Goal: Transaction & Acquisition: Purchase product/service

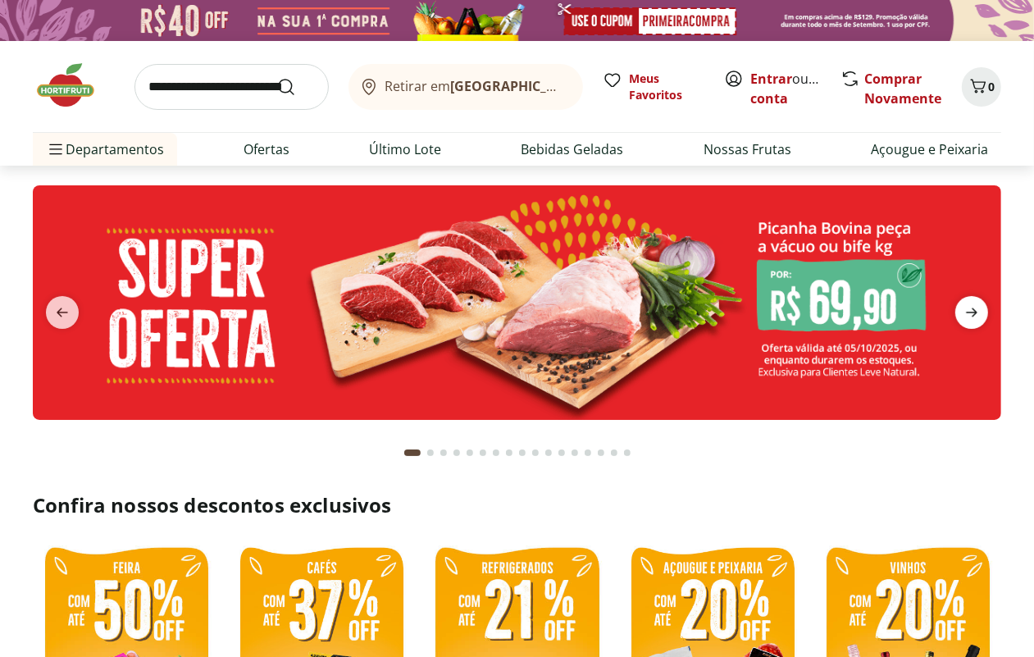
click at [972, 305] on icon "next" at bounding box center [972, 313] width 20 height 20
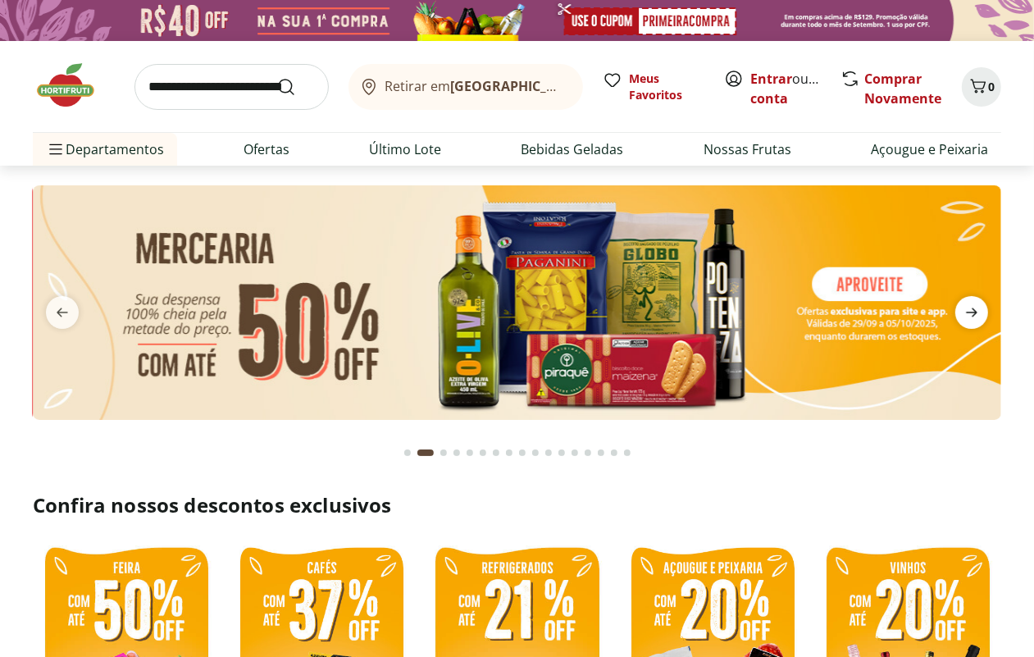
click at [968, 305] on icon "next" at bounding box center [972, 313] width 20 height 20
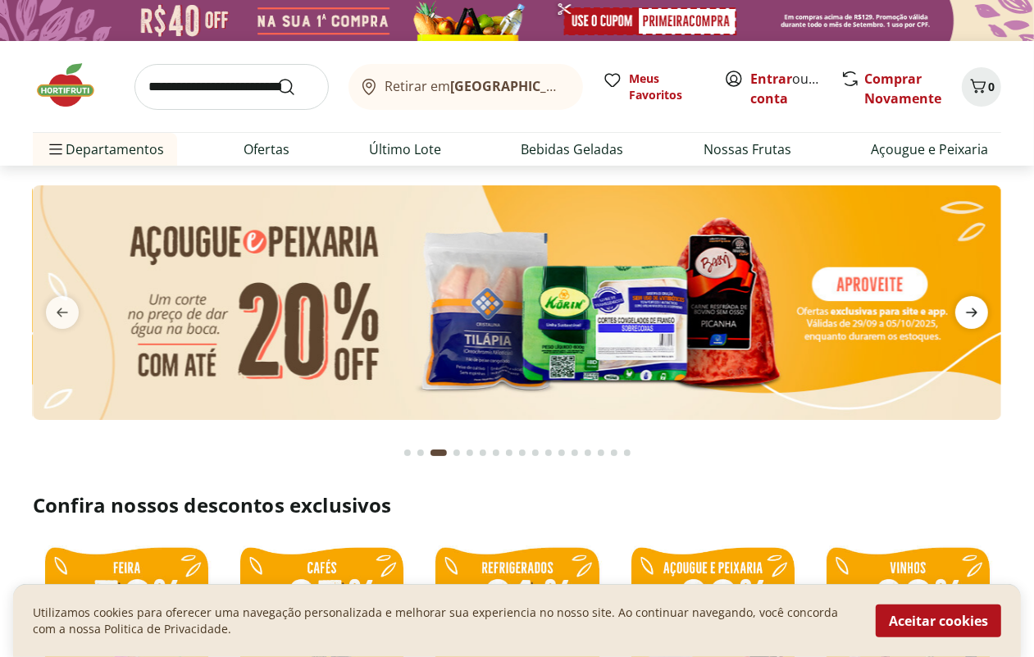
click at [965, 305] on icon "next" at bounding box center [972, 313] width 20 height 20
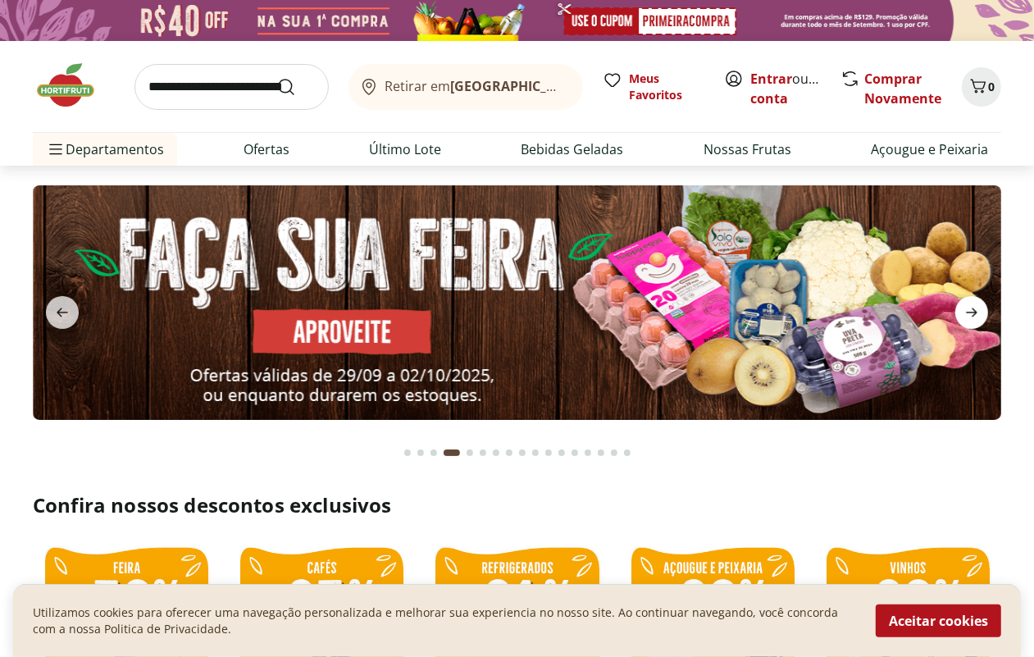
click at [974, 314] on icon "next" at bounding box center [971, 312] width 11 height 9
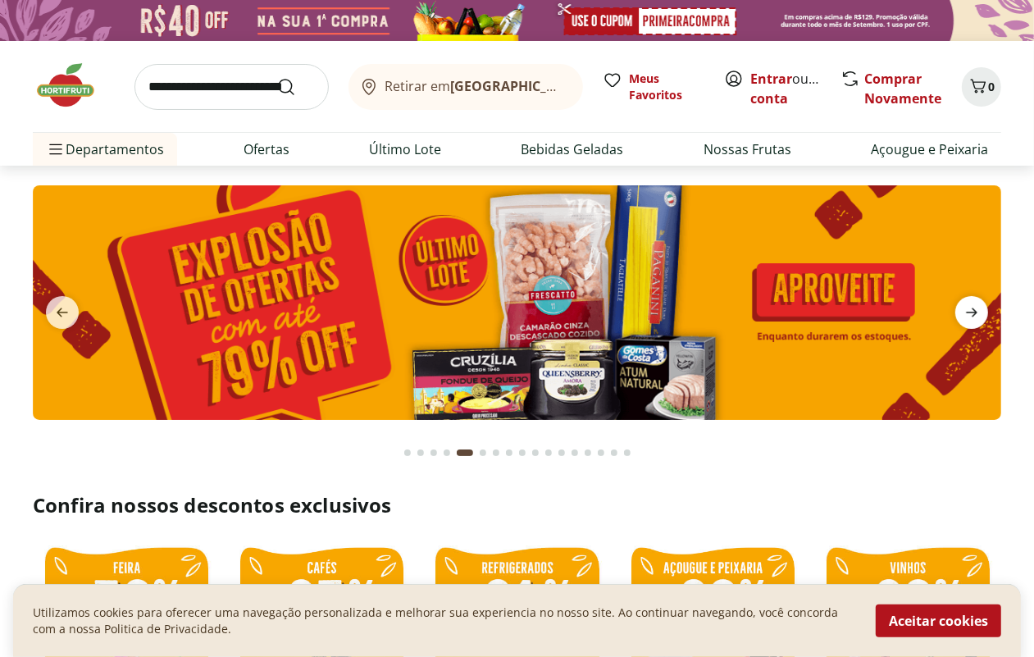
click at [968, 313] on icon "next" at bounding box center [971, 312] width 11 height 9
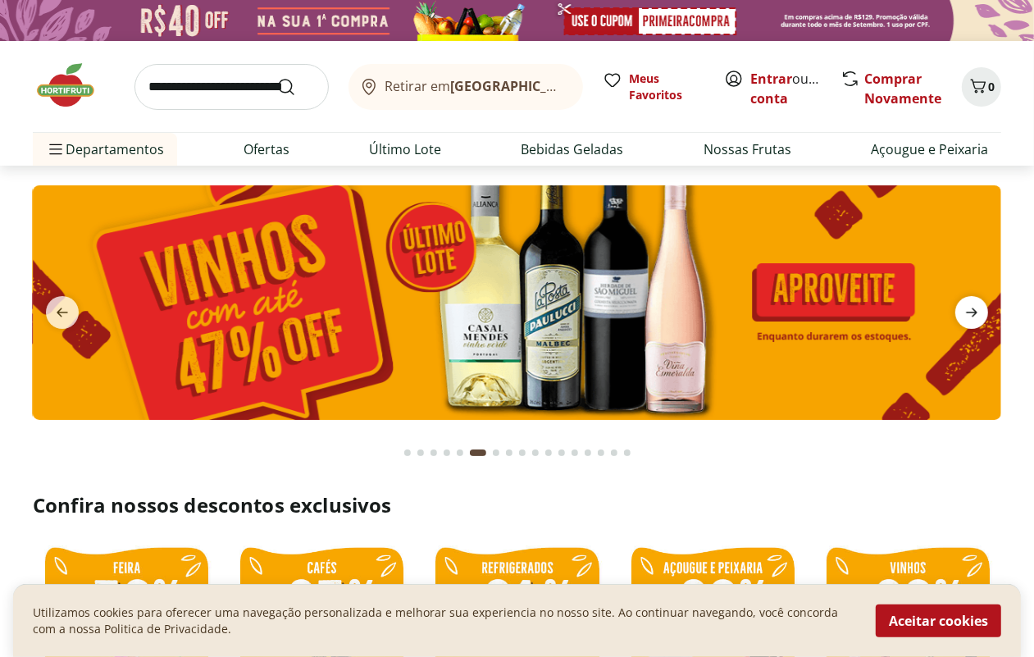
click at [966, 313] on icon "next" at bounding box center [972, 313] width 20 height 20
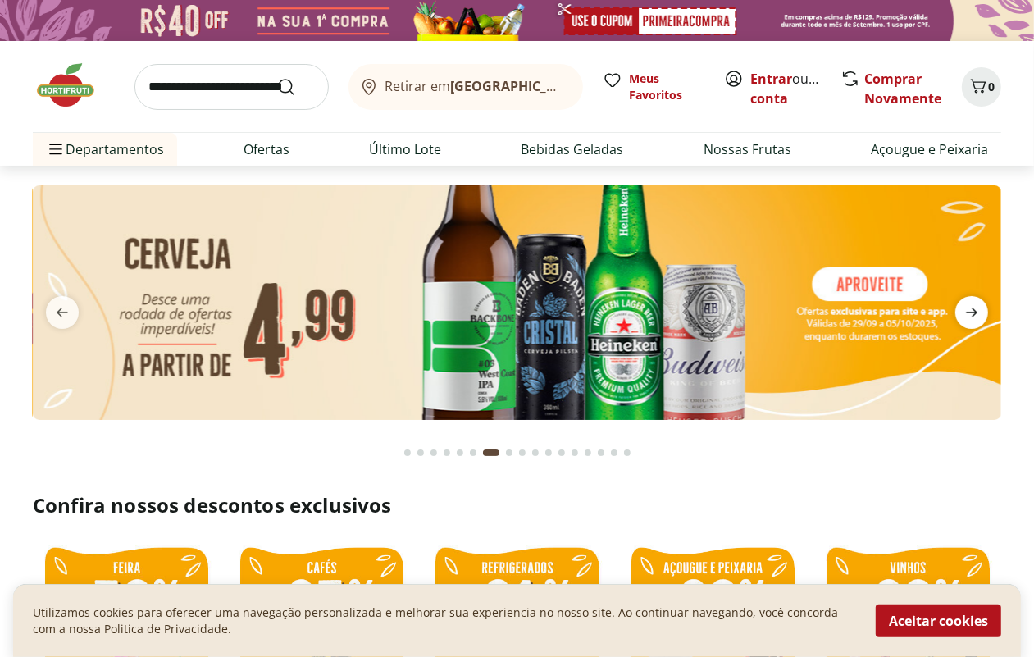
click at [961, 313] on span "next" at bounding box center [972, 312] width 33 height 33
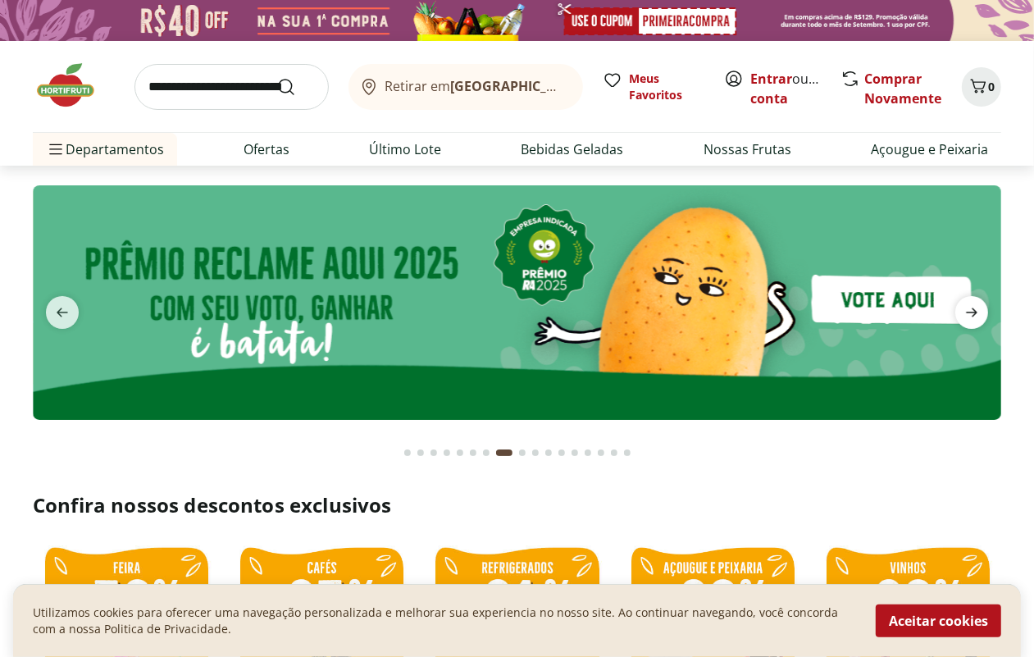
click at [957, 313] on span "next" at bounding box center [972, 312] width 33 height 33
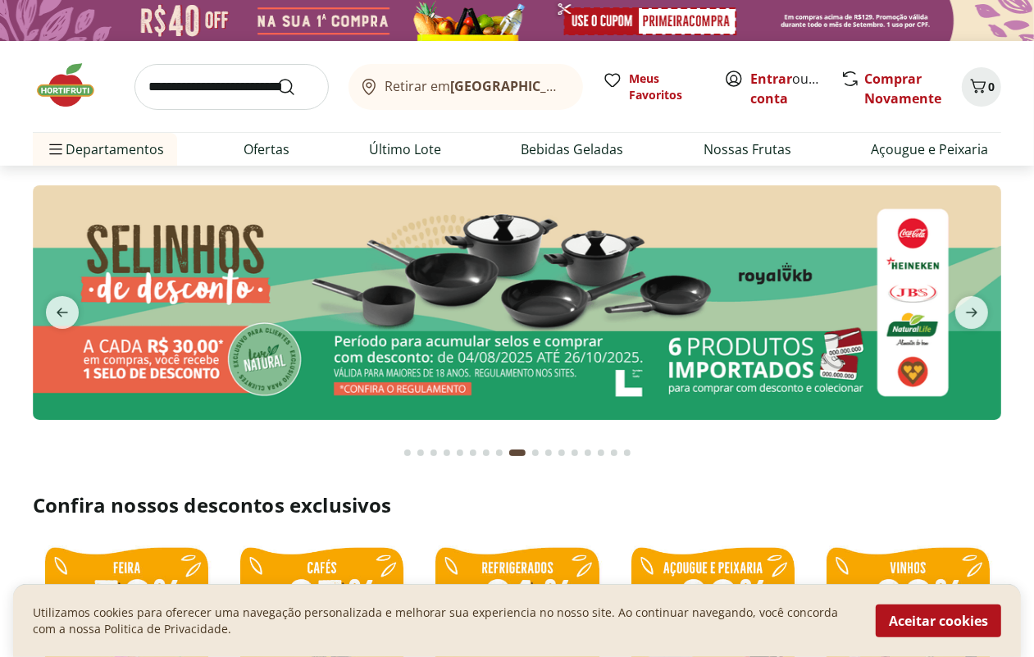
click at [954, 313] on button "next" at bounding box center [972, 312] width 59 height 33
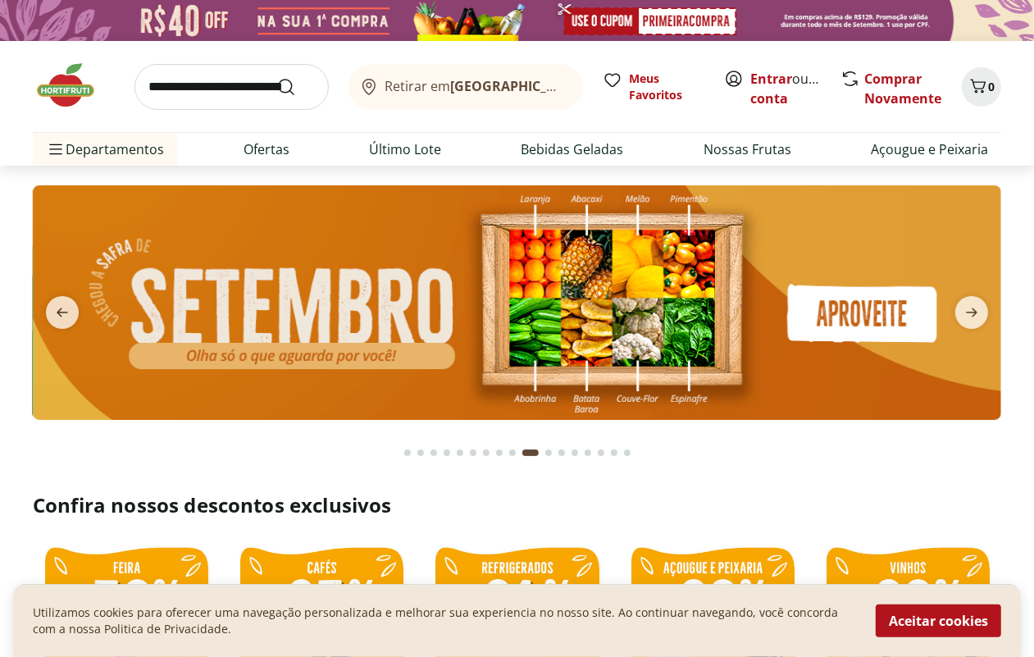
click at [953, 312] on button "next" at bounding box center [972, 312] width 59 height 33
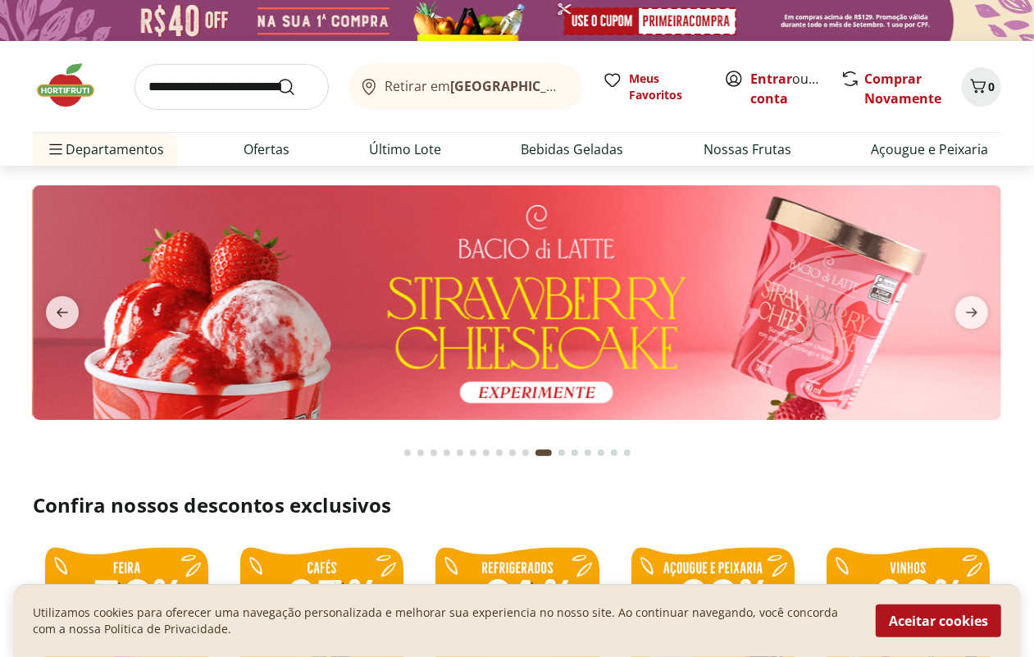
click at [952, 312] on button "next" at bounding box center [972, 312] width 59 height 33
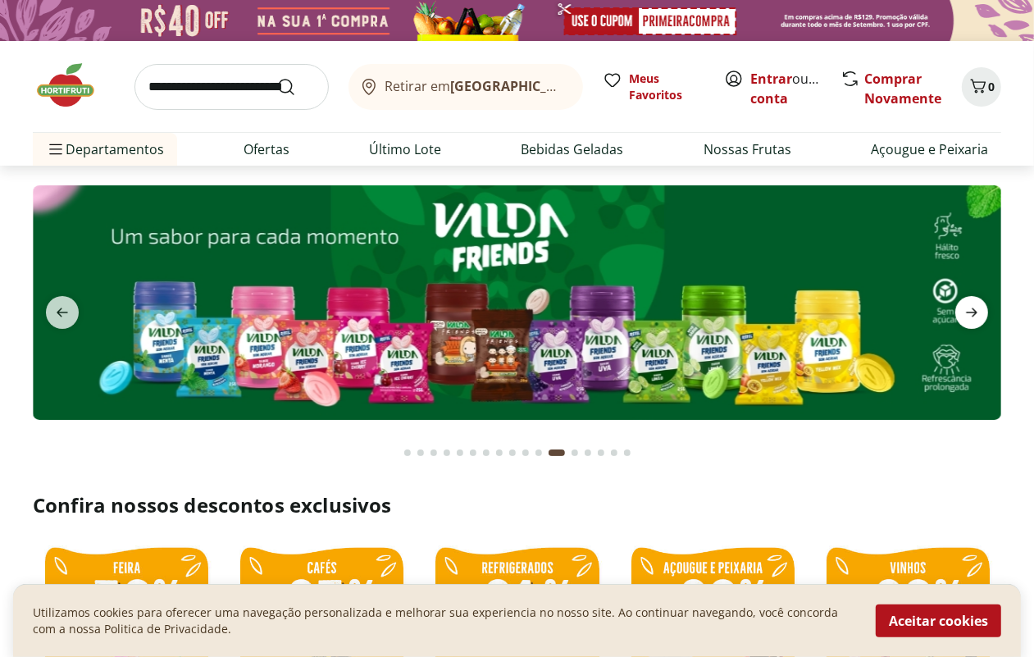
click at [968, 313] on icon "next" at bounding box center [971, 312] width 11 height 9
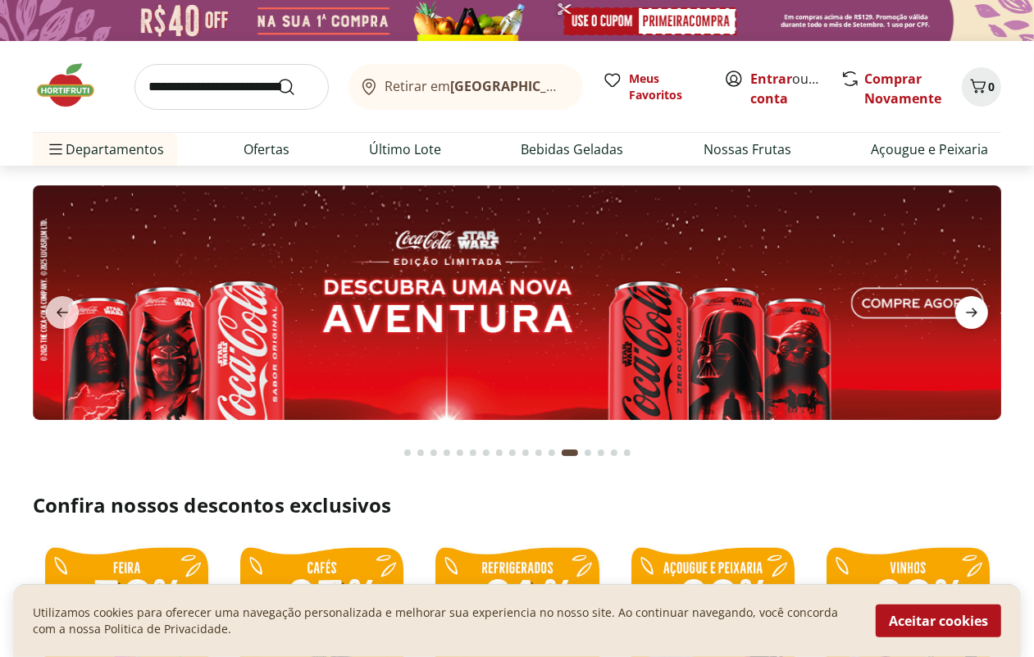
click at [969, 313] on icon "next" at bounding box center [971, 312] width 11 height 9
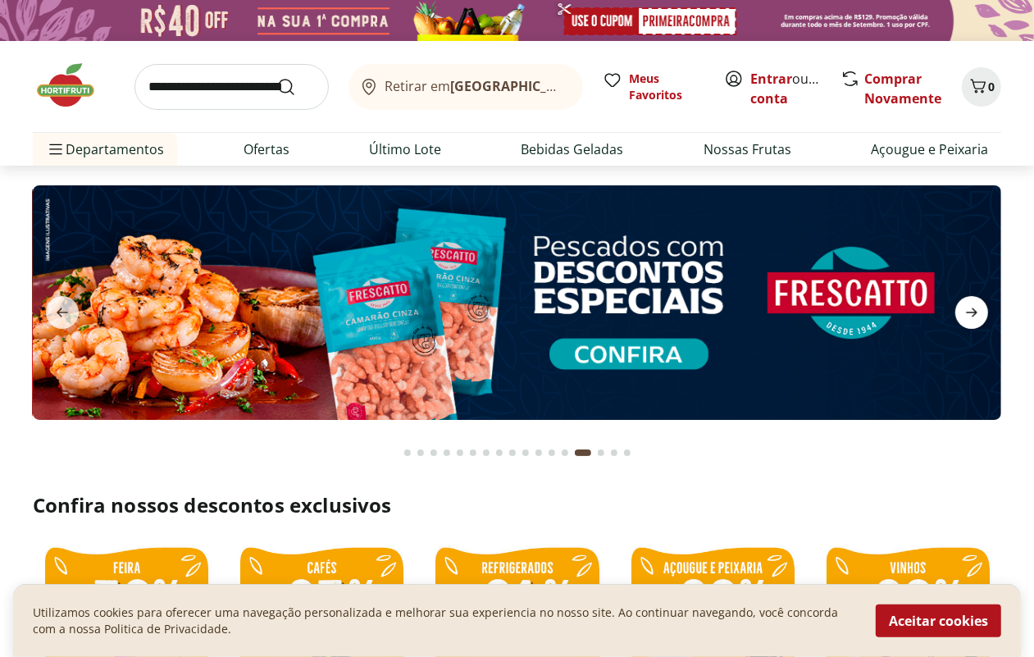
click at [969, 312] on icon "next" at bounding box center [972, 313] width 20 height 20
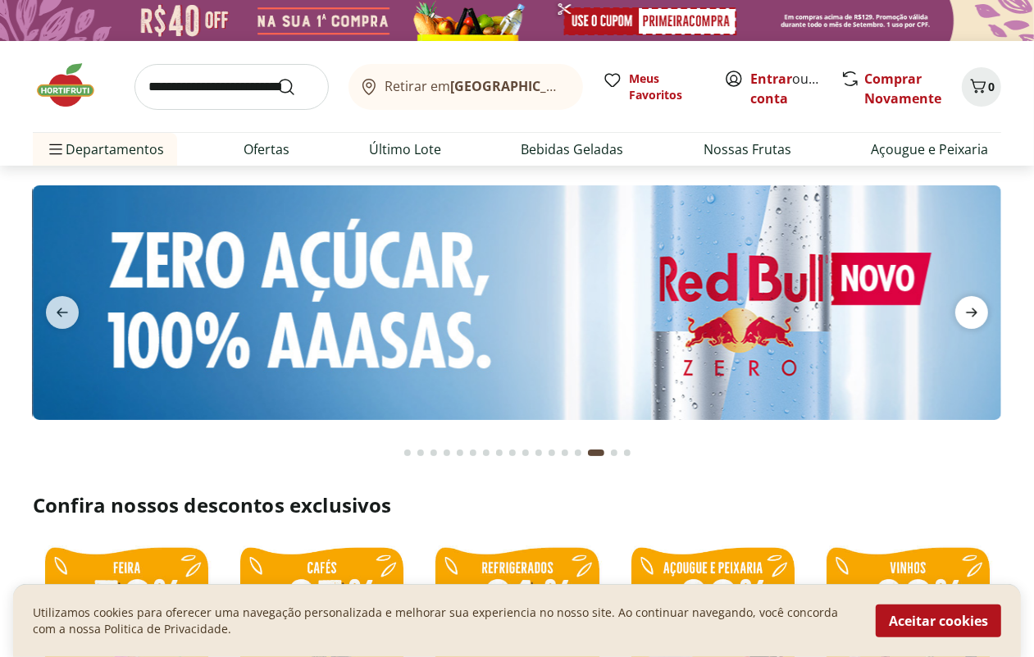
click at [969, 312] on icon "next" at bounding box center [972, 313] width 20 height 20
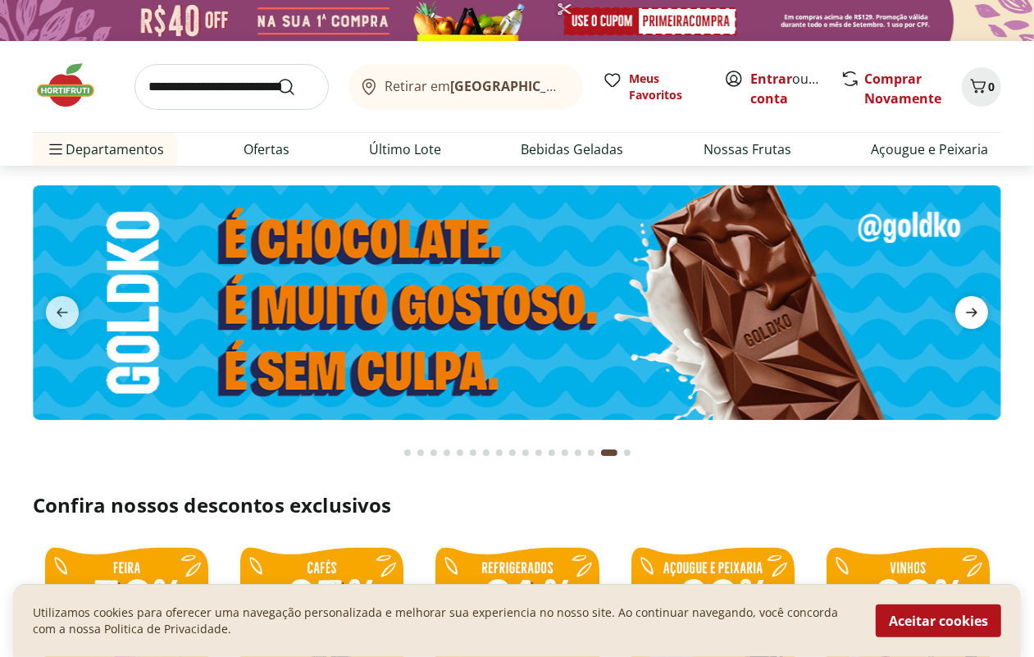
click at [964, 312] on icon "next" at bounding box center [972, 313] width 20 height 20
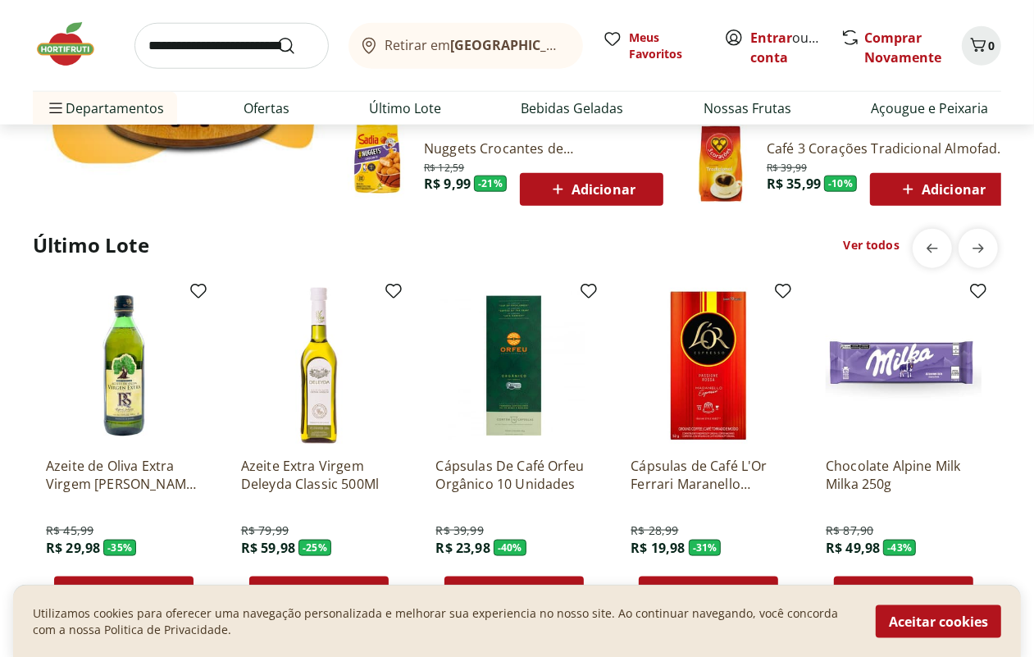
scroll to position [1230, 0]
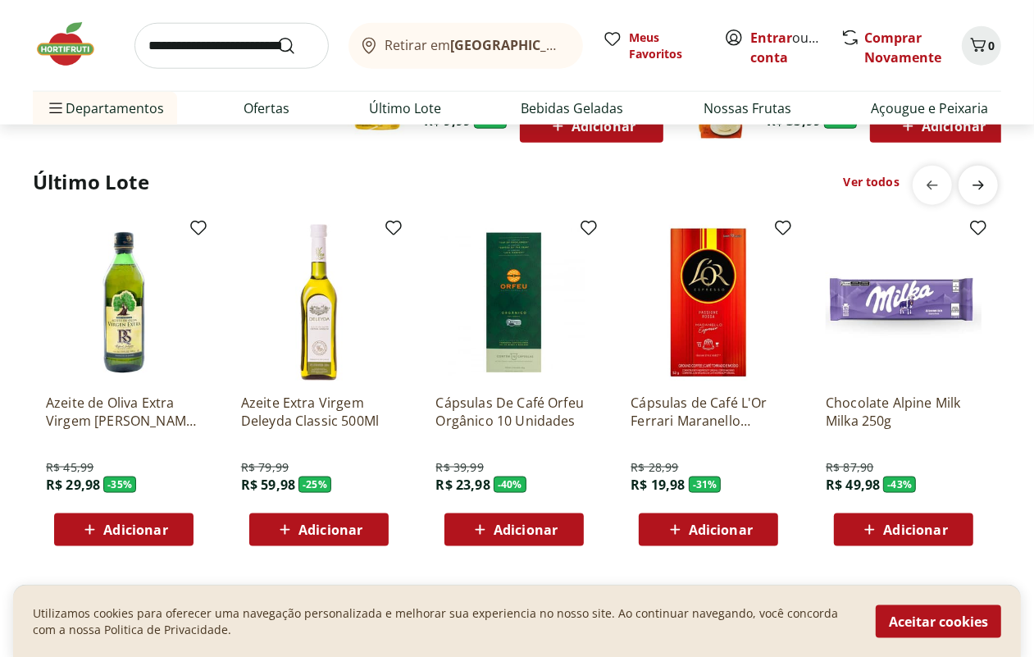
click at [982, 186] on icon "next" at bounding box center [978, 185] width 11 height 9
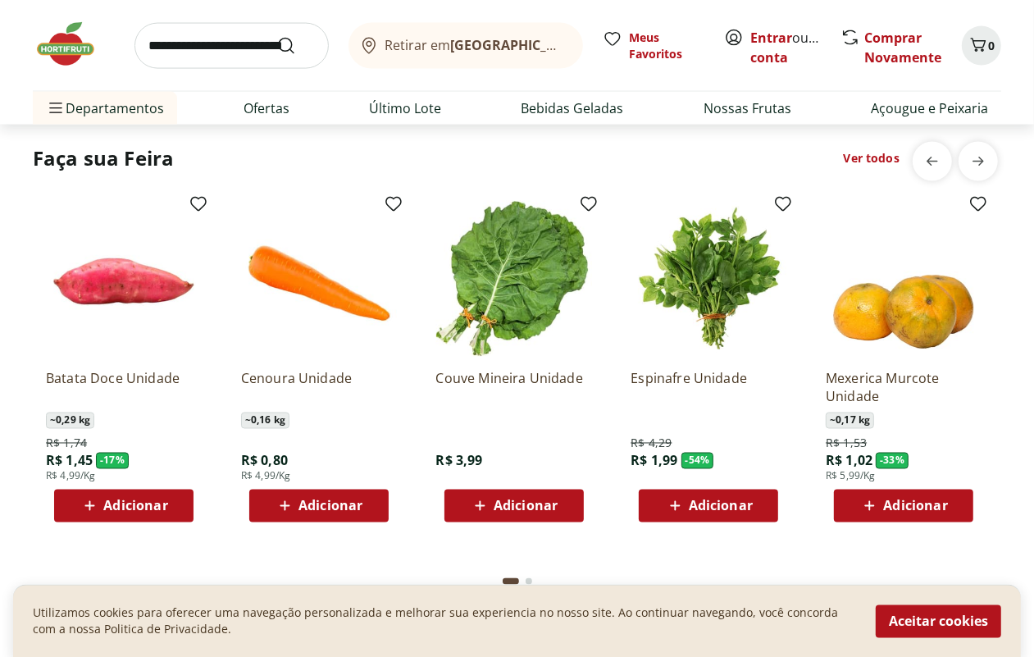
scroll to position [1743, 0]
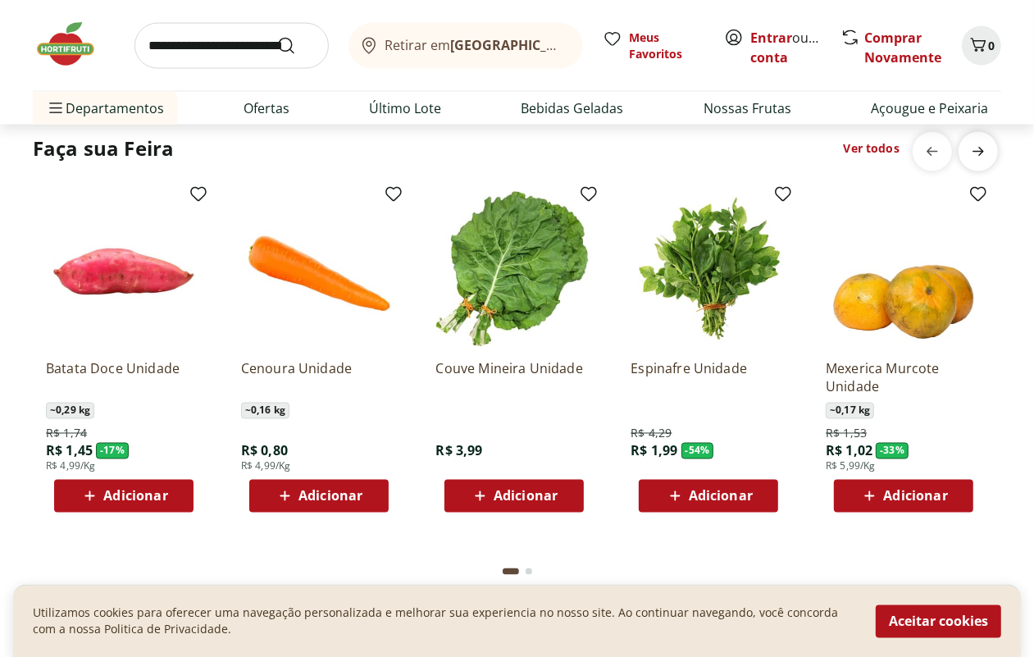
click at [980, 154] on icon "next" at bounding box center [978, 152] width 11 height 9
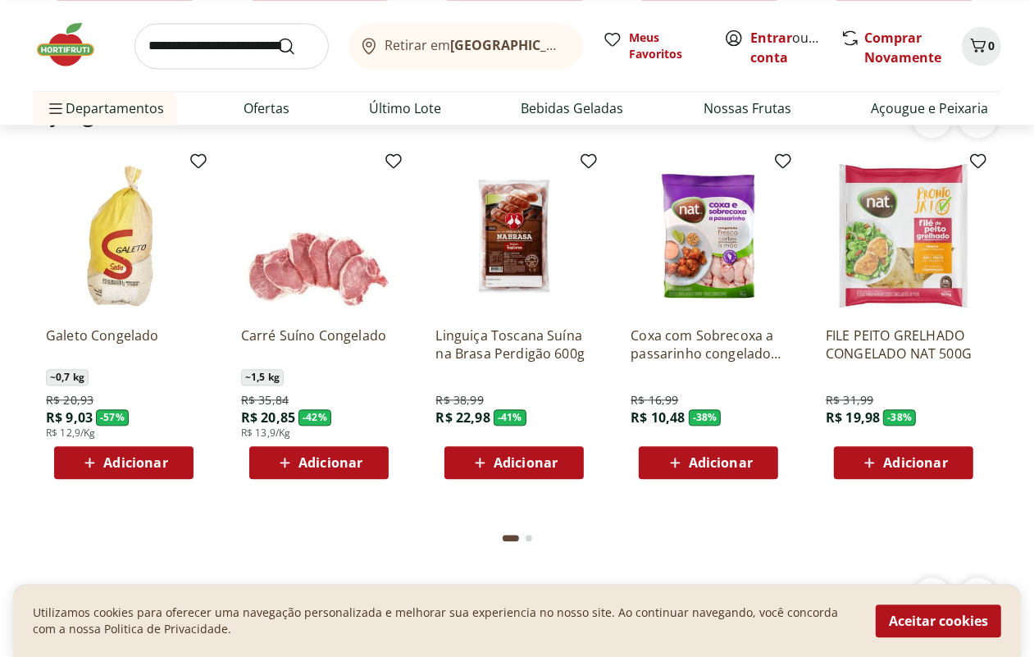
scroll to position [2153, 0]
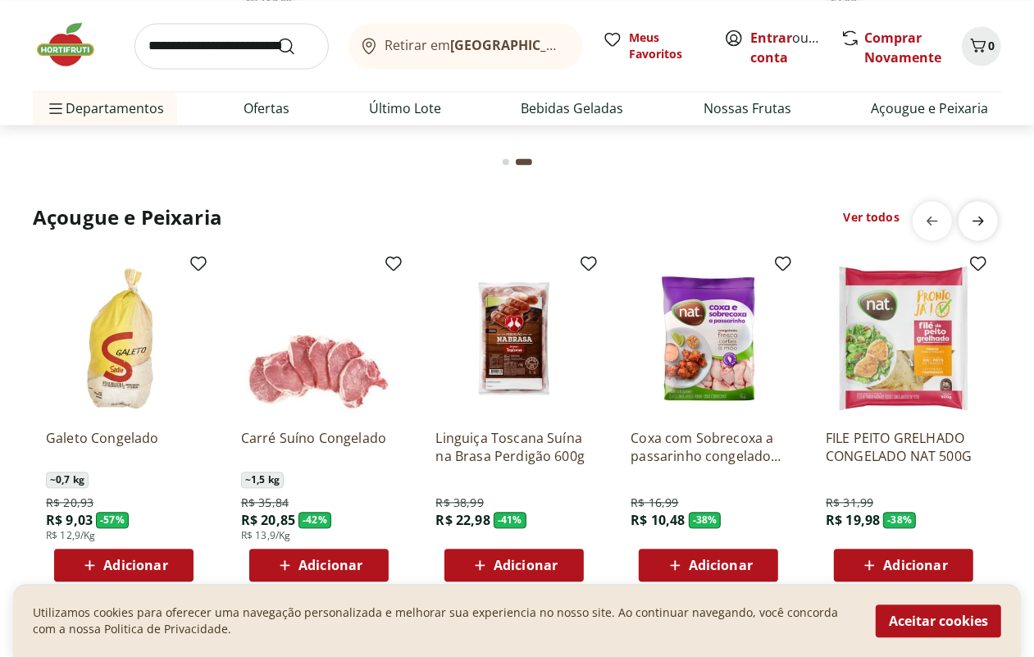
click at [979, 215] on icon "next" at bounding box center [979, 221] width 20 height 20
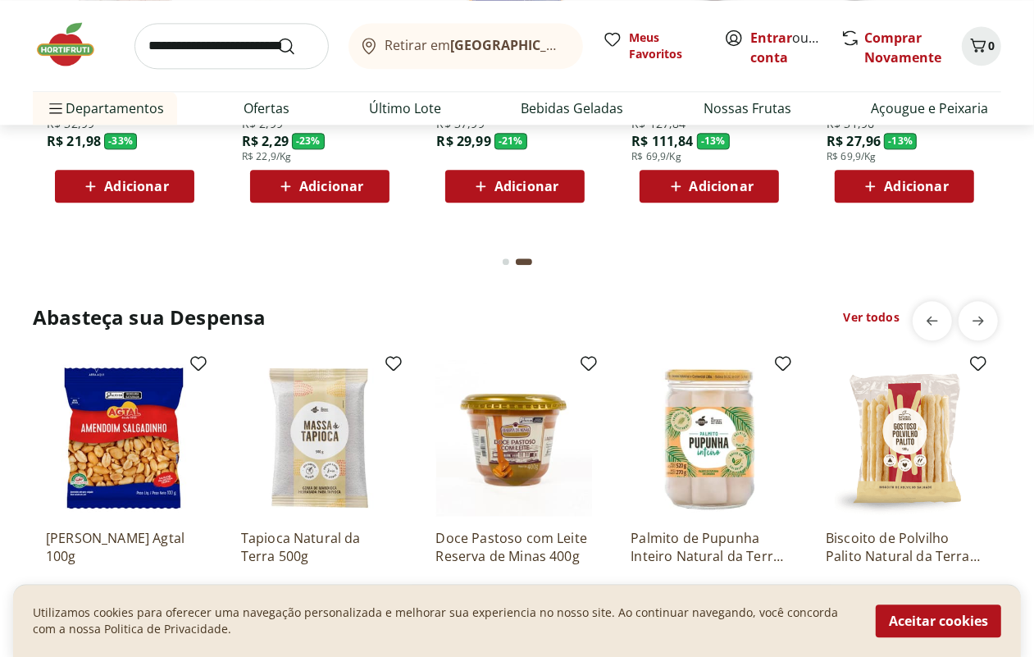
scroll to position [2666, 0]
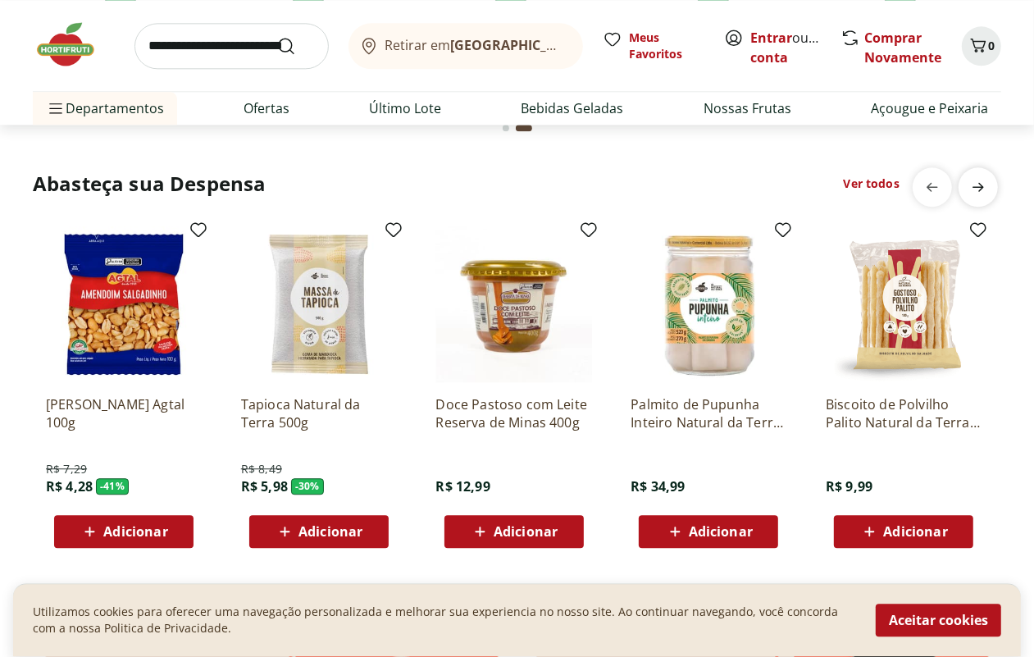
click at [982, 189] on icon "next" at bounding box center [978, 187] width 11 height 9
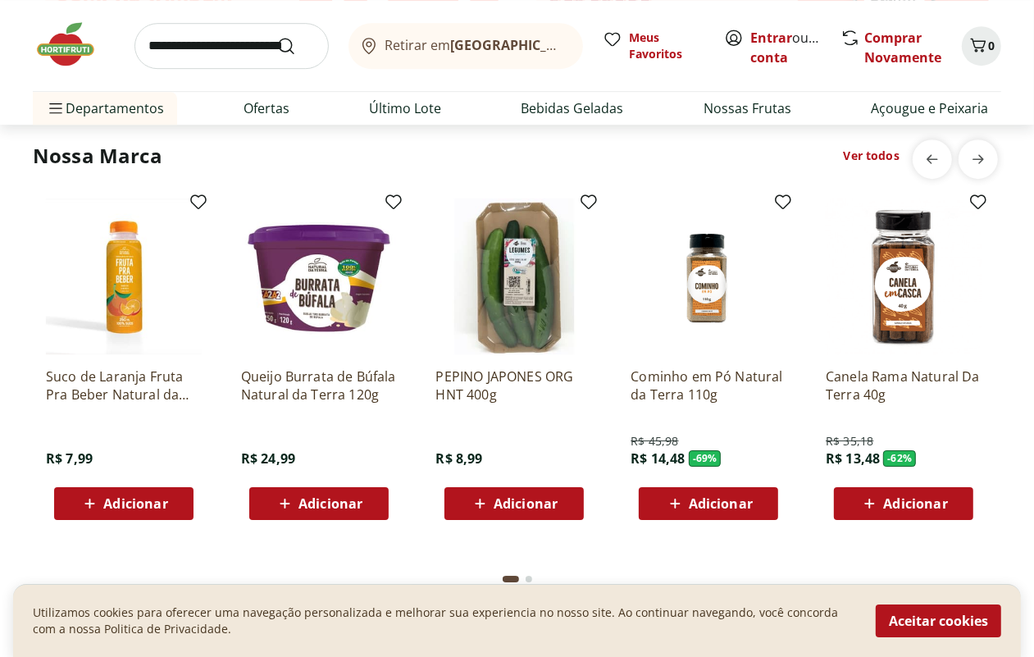
scroll to position [3281, 0]
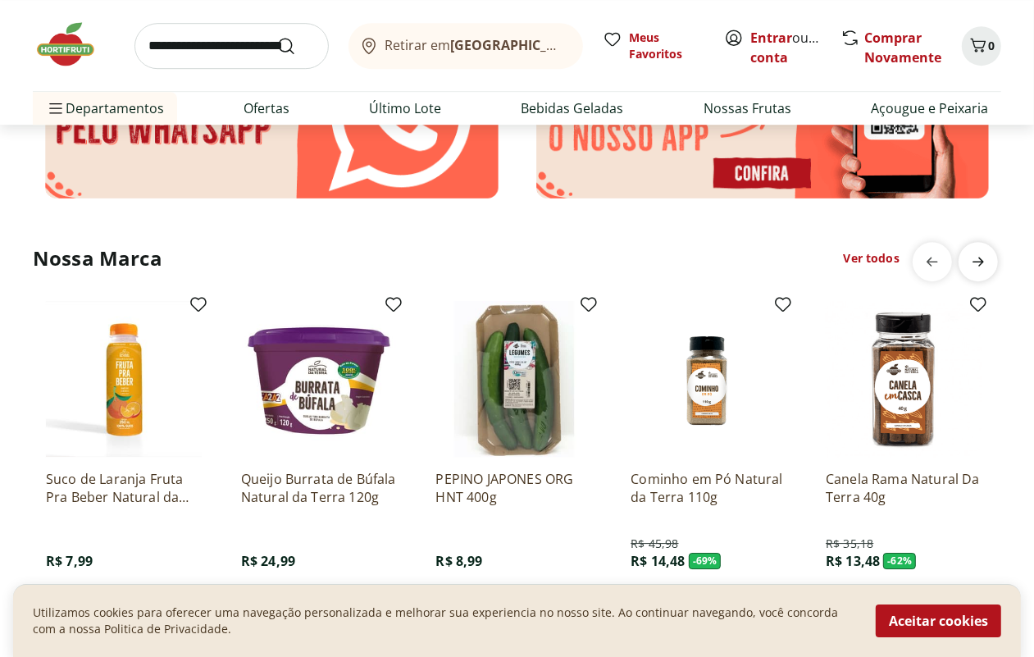
click at [974, 255] on icon "next" at bounding box center [979, 262] width 20 height 20
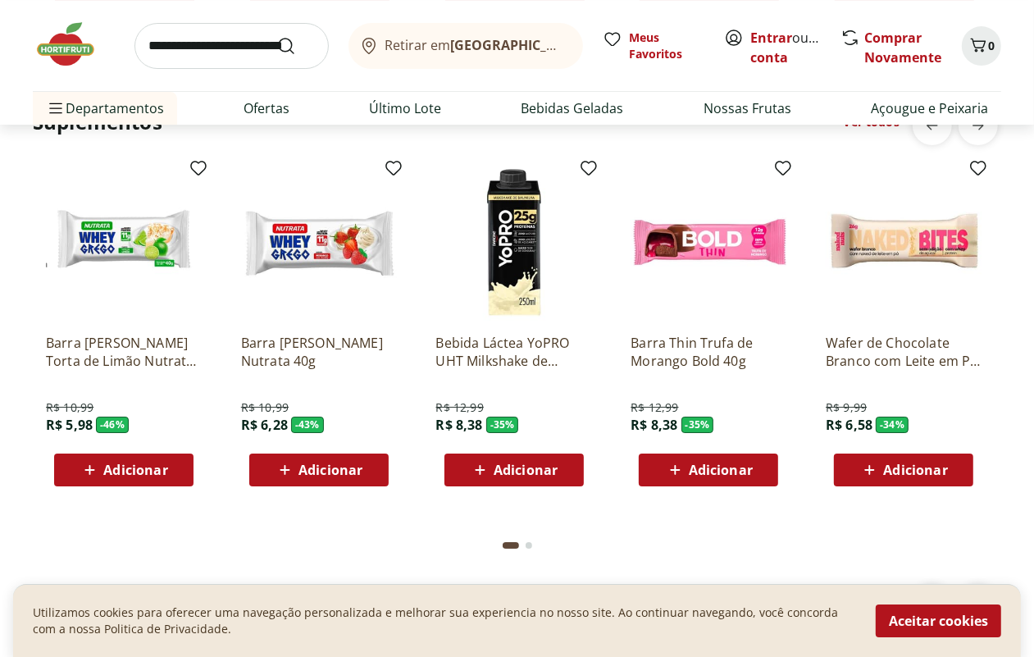
scroll to position [3794, 0]
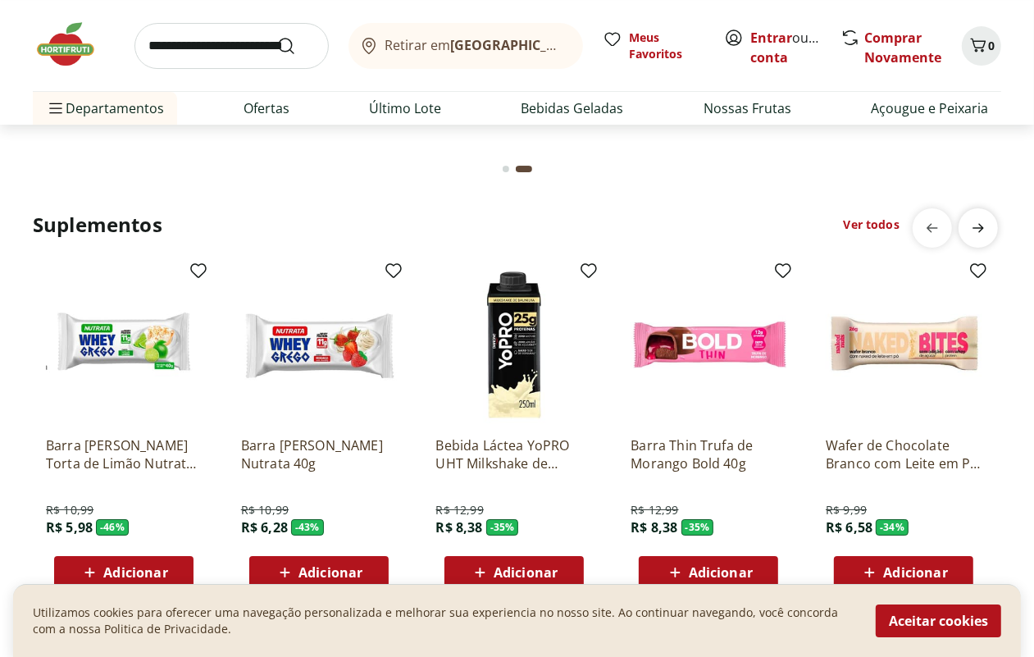
click at [983, 224] on icon "next" at bounding box center [979, 228] width 20 height 20
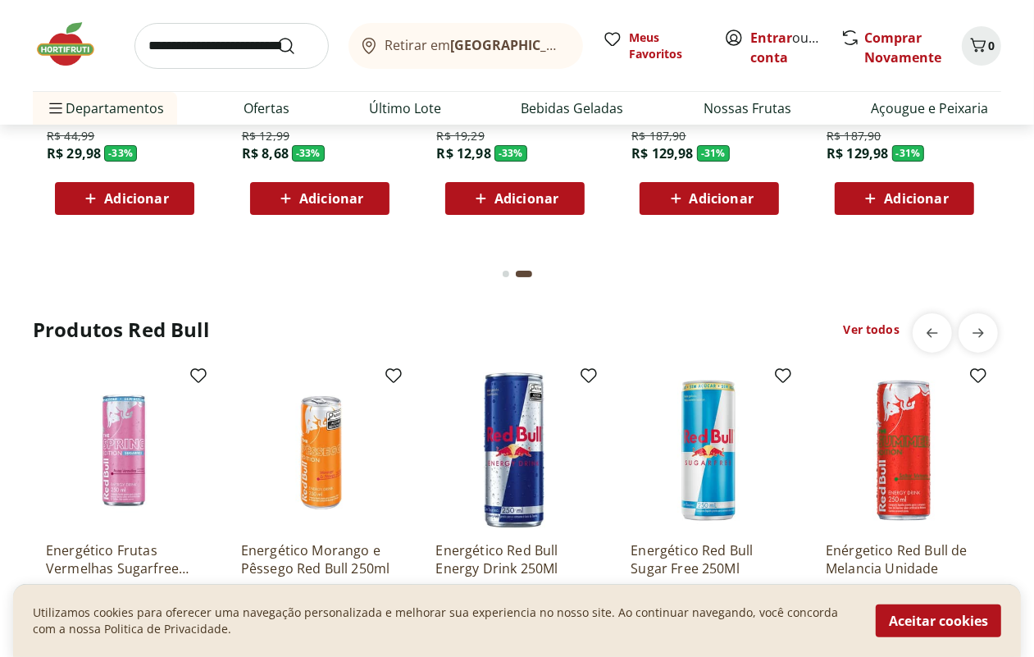
scroll to position [4204, 0]
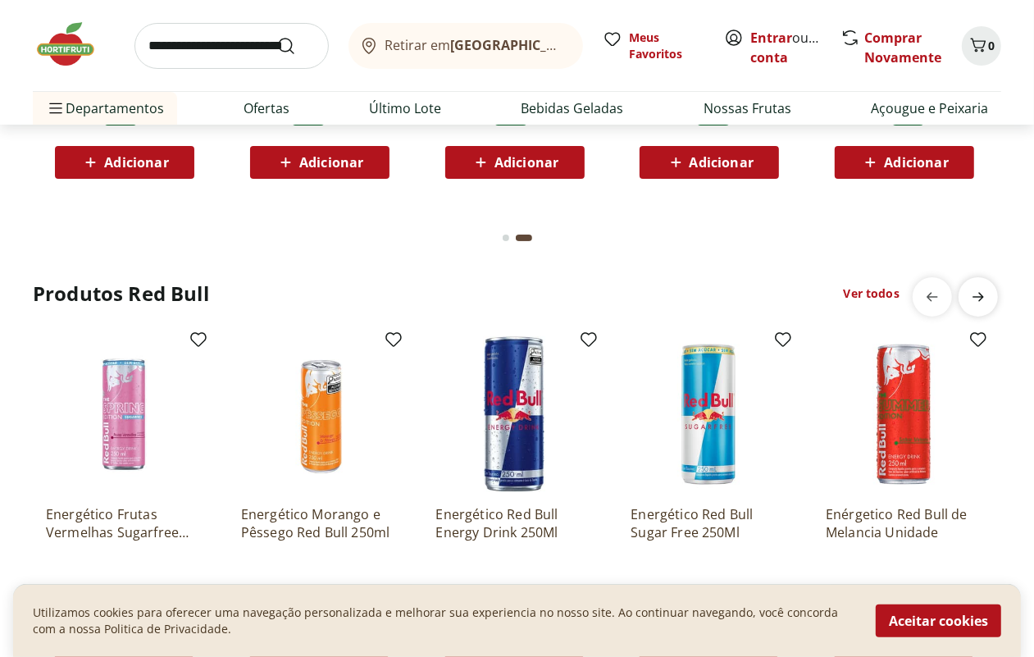
click at [976, 296] on icon "next" at bounding box center [978, 296] width 11 height 9
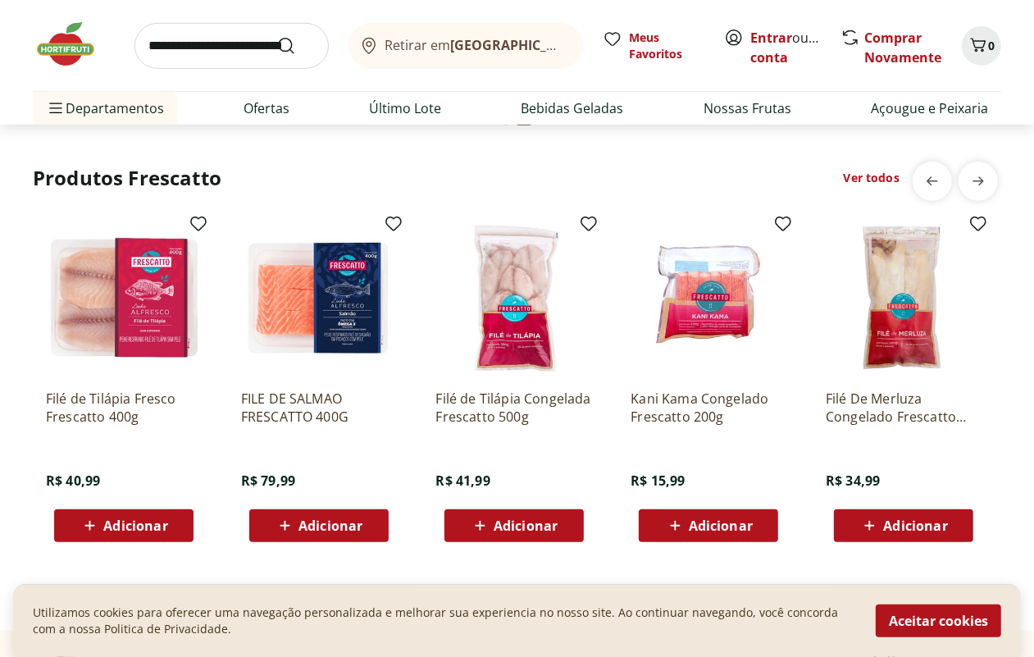
scroll to position [4819, 0]
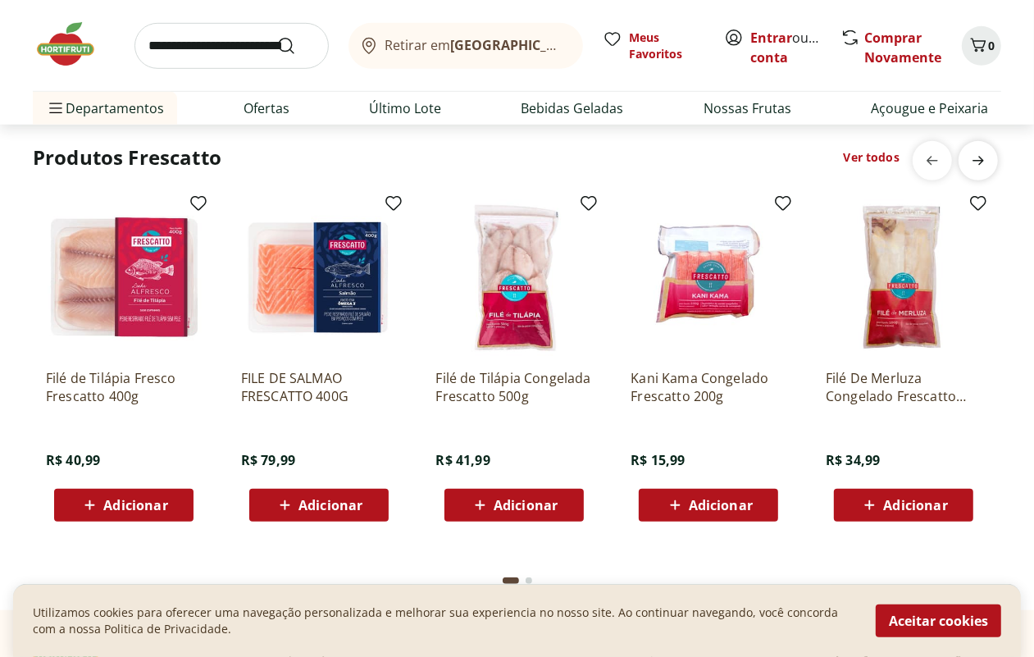
click at [983, 166] on icon "next" at bounding box center [979, 161] width 20 height 20
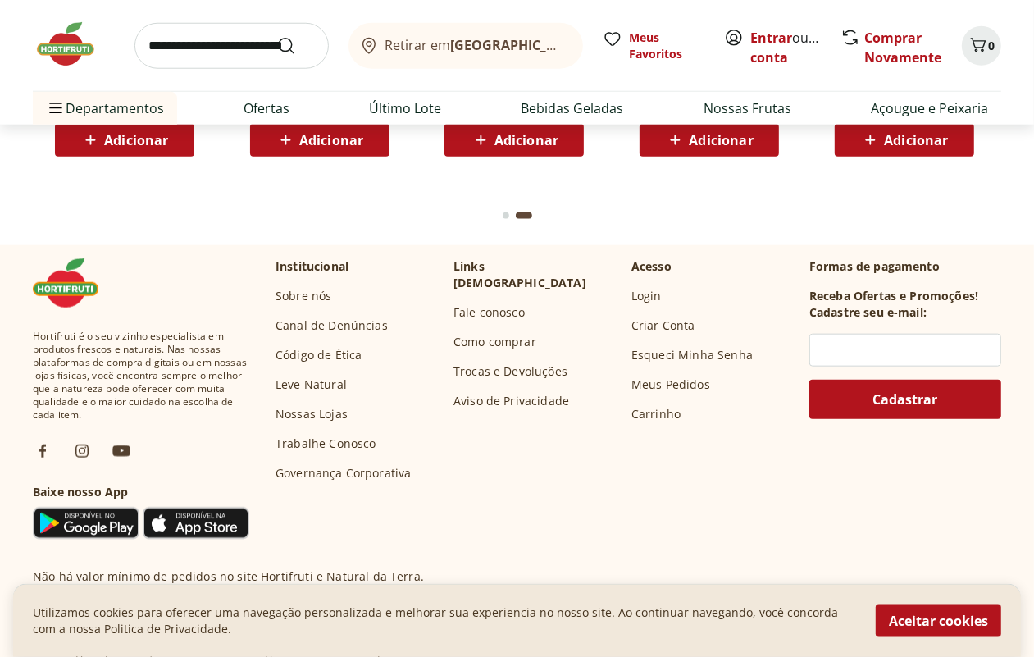
scroll to position [5230, 0]
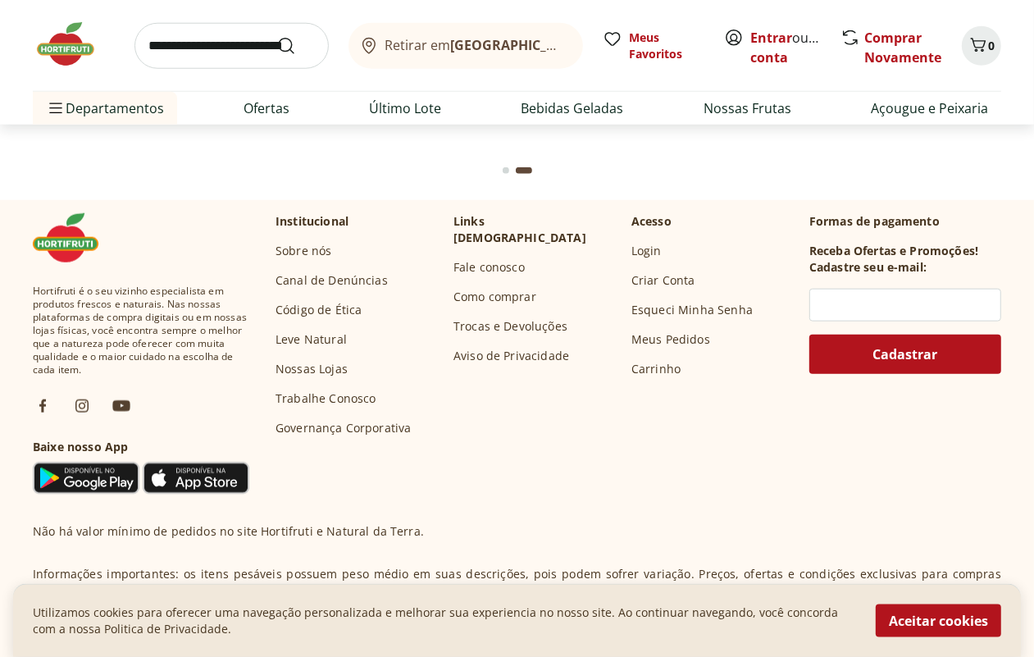
click at [249, 46] on input "search" at bounding box center [232, 46] width 194 height 46
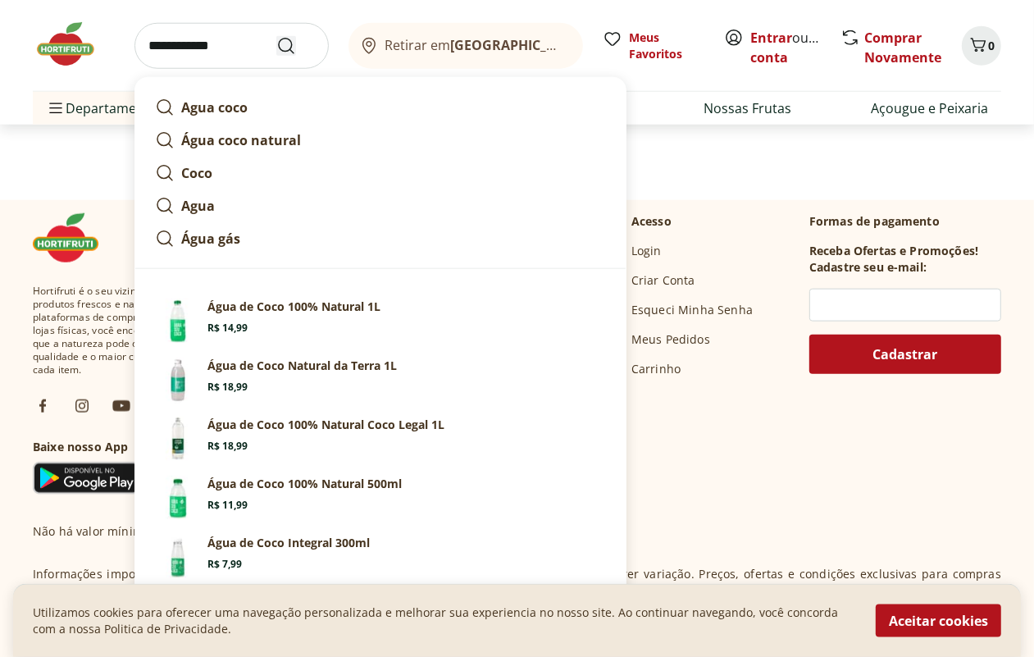
type input "**********"
click at [285, 45] on icon "Submit Search" at bounding box center [286, 46] width 20 height 20
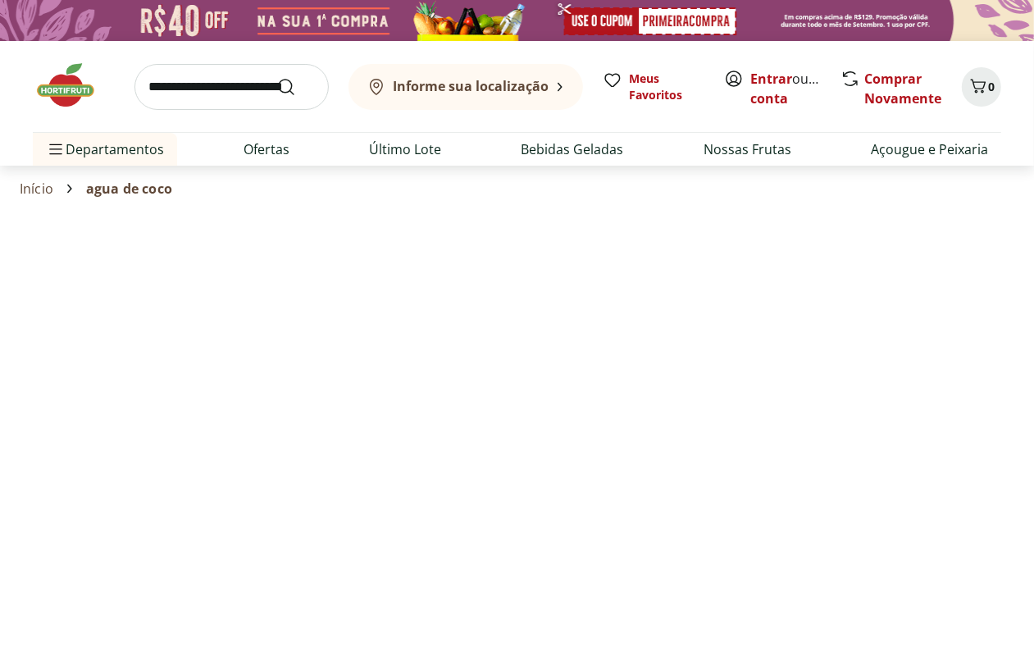
select select "**********"
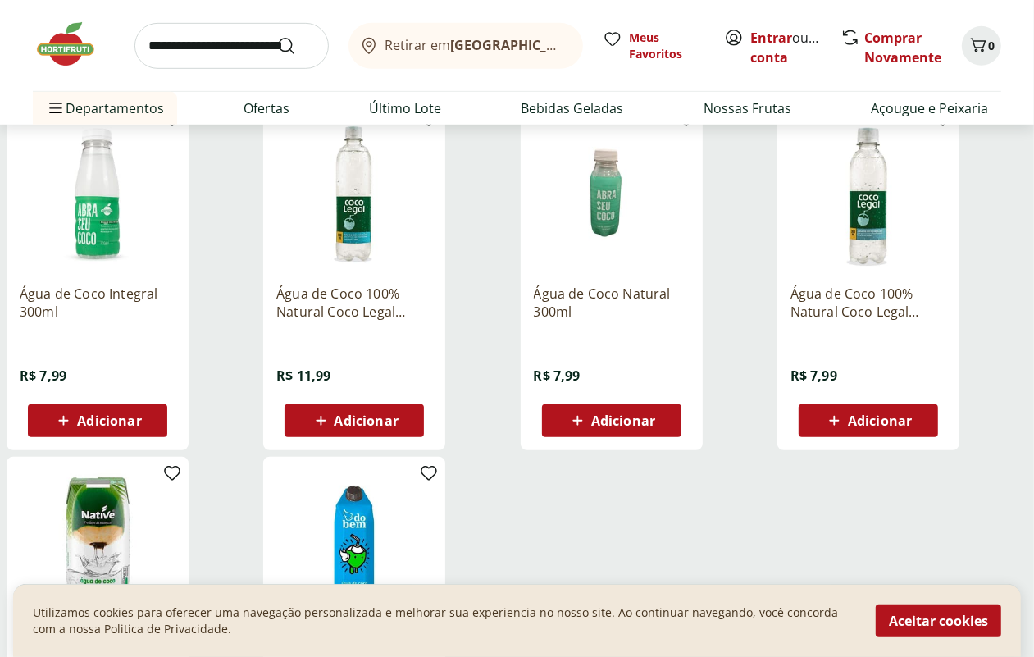
scroll to position [615, 0]
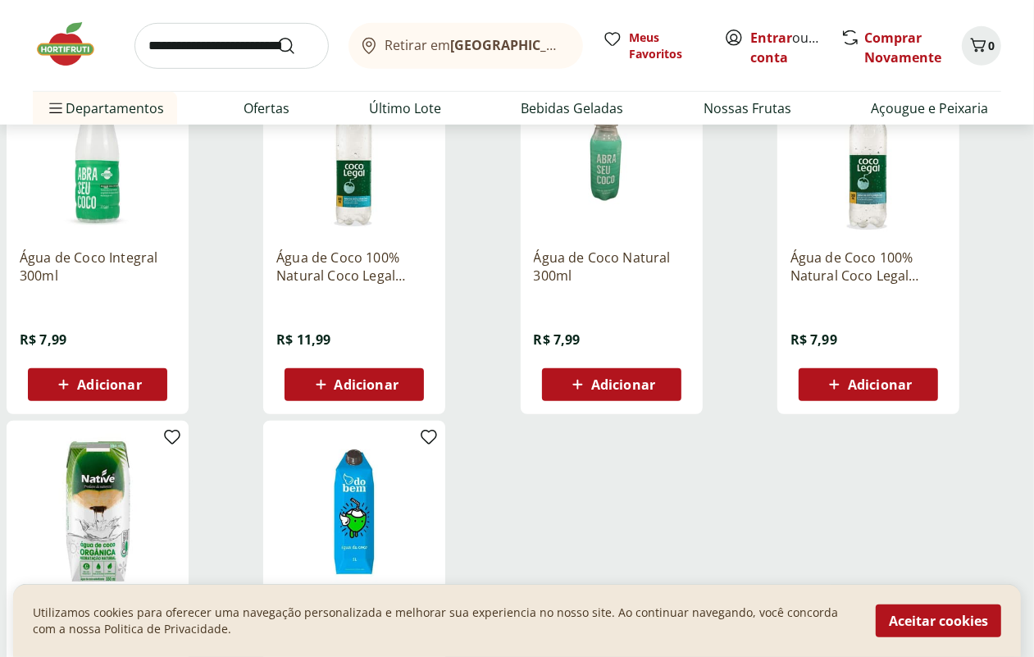
click at [141, 391] on span "Adicionar" at bounding box center [109, 384] width 64 height 13
click at [148, 389] on icon at bounding box center [144, 384] width 10 height 10
type input "*"
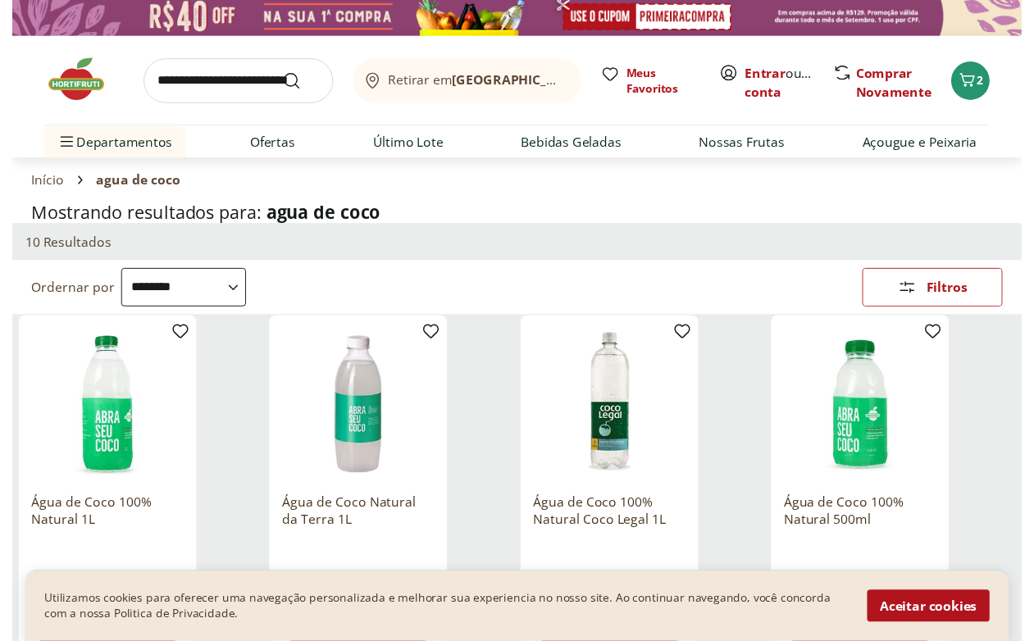
scroll to position [0, 0]
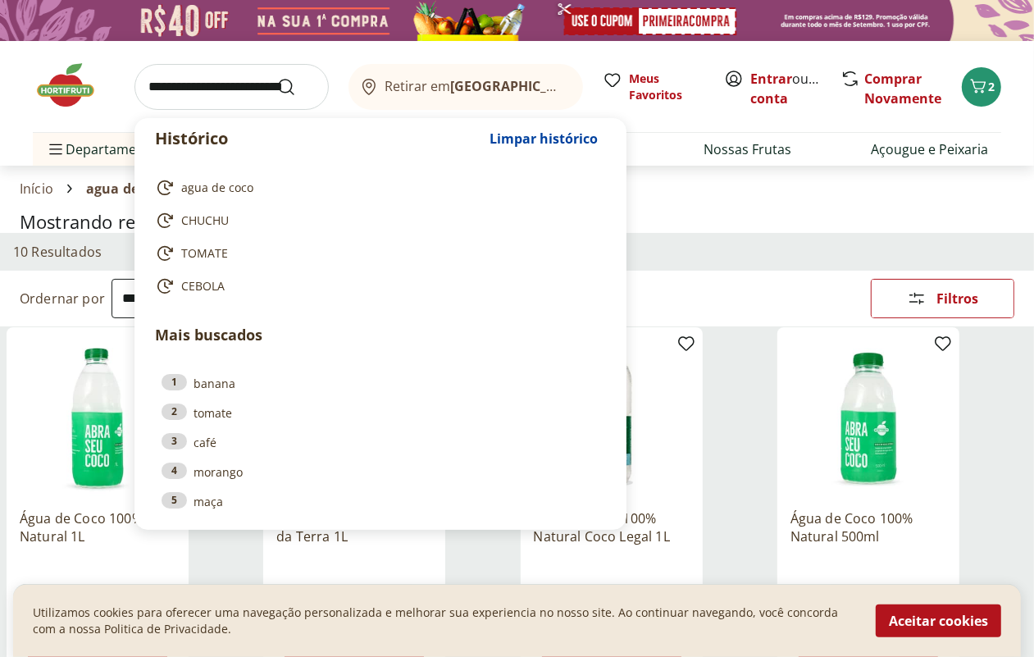
click at [191, 89] on input "search" at bounding box center [232, 87] width 194 height 46
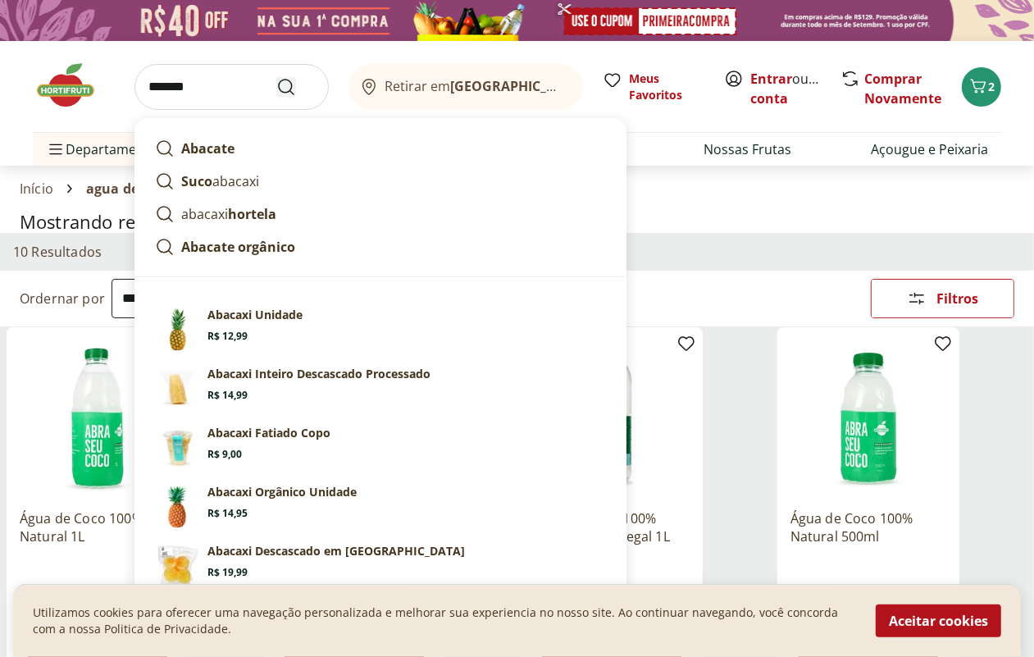
type input "*******"
click at [281, 84] on icon "Submit Search" at bounding box center [286, 87] width 20 height 20
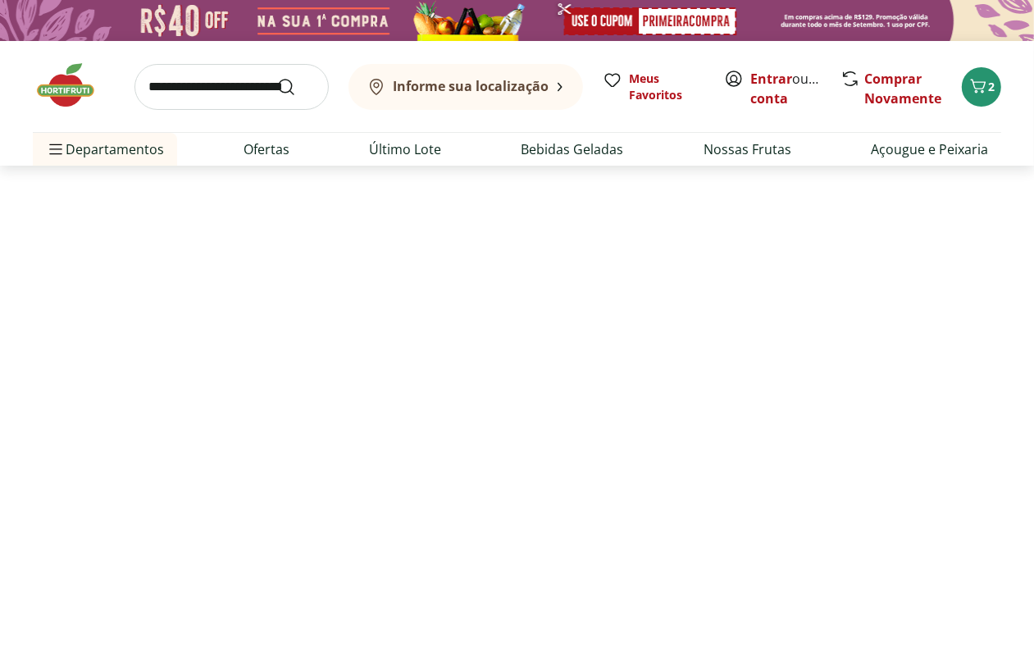
select select "**********"
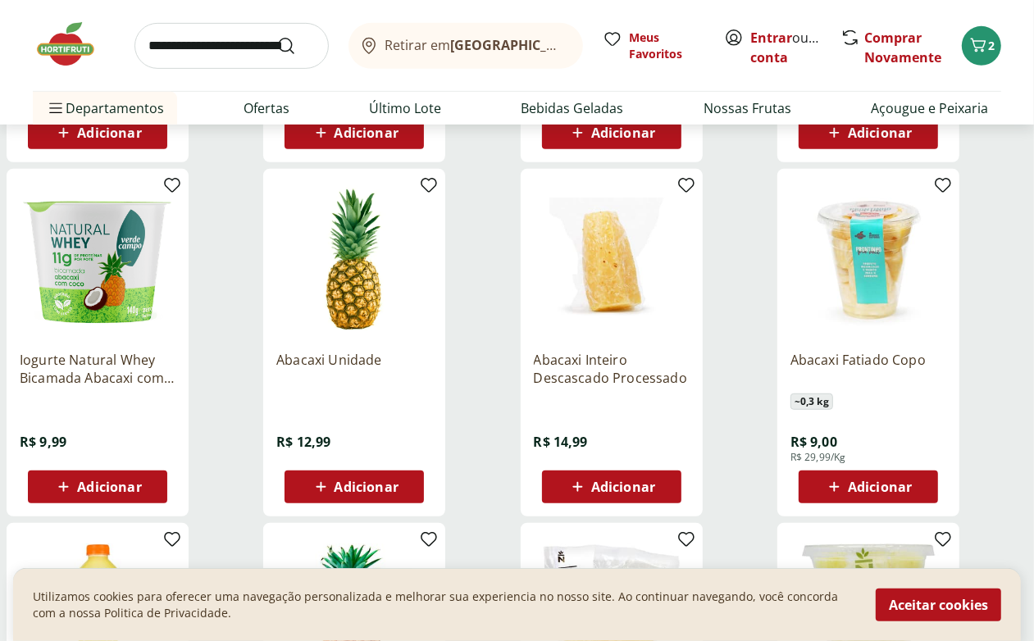
scroll to position [615, 0]
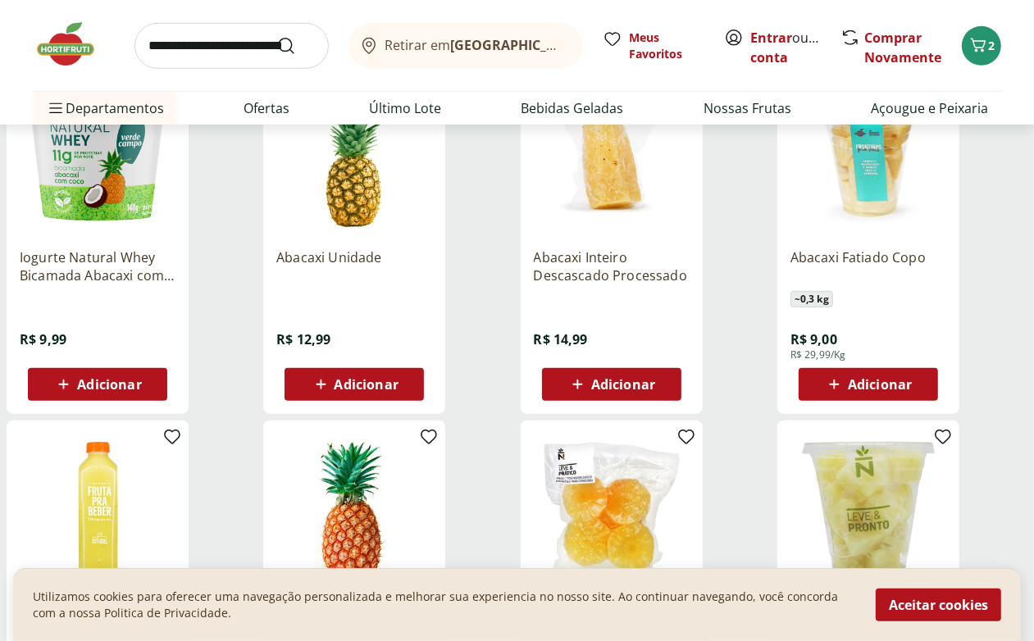
click at [912, 391] on span "Adicionar" at bounding box center [880, 384] width 64 height 13
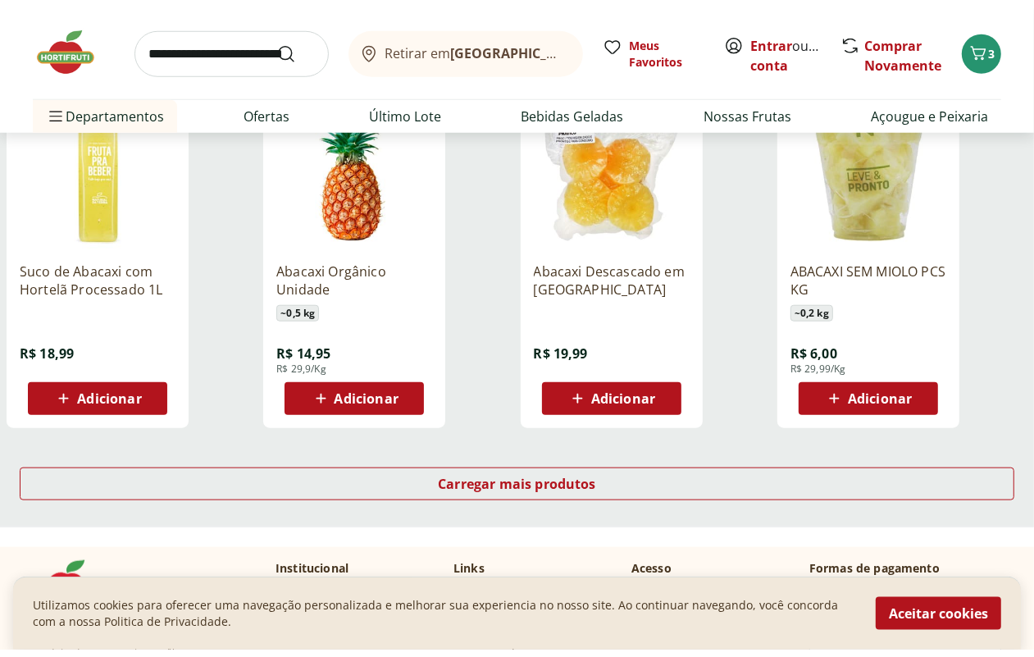
scroll to position [1025, 0]
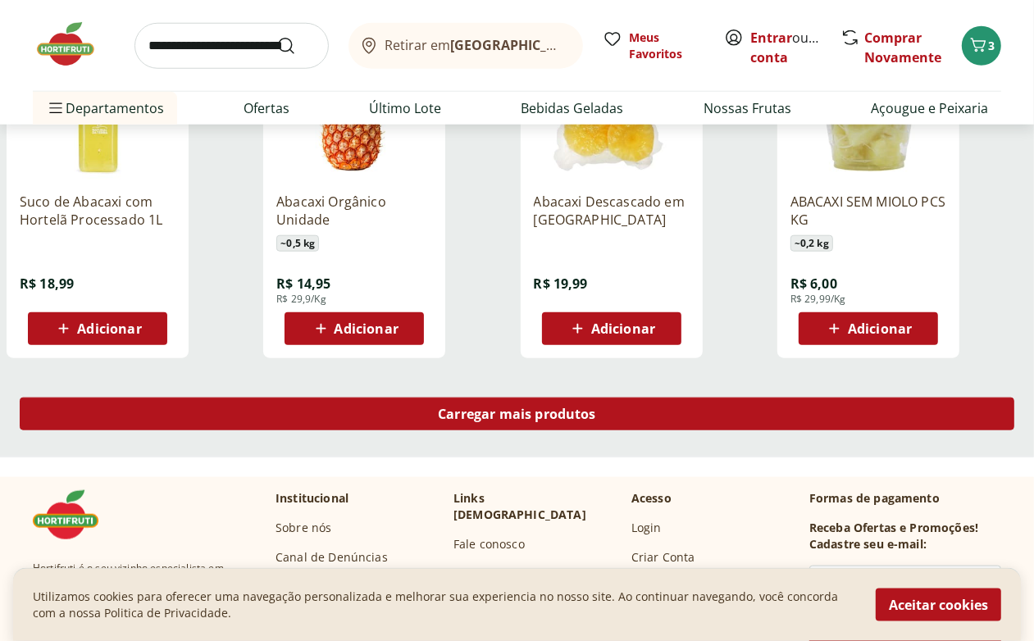
click at [596, 417] on span "Carregar mais produtos" at bounding box center [517, 414] width 158 height 13
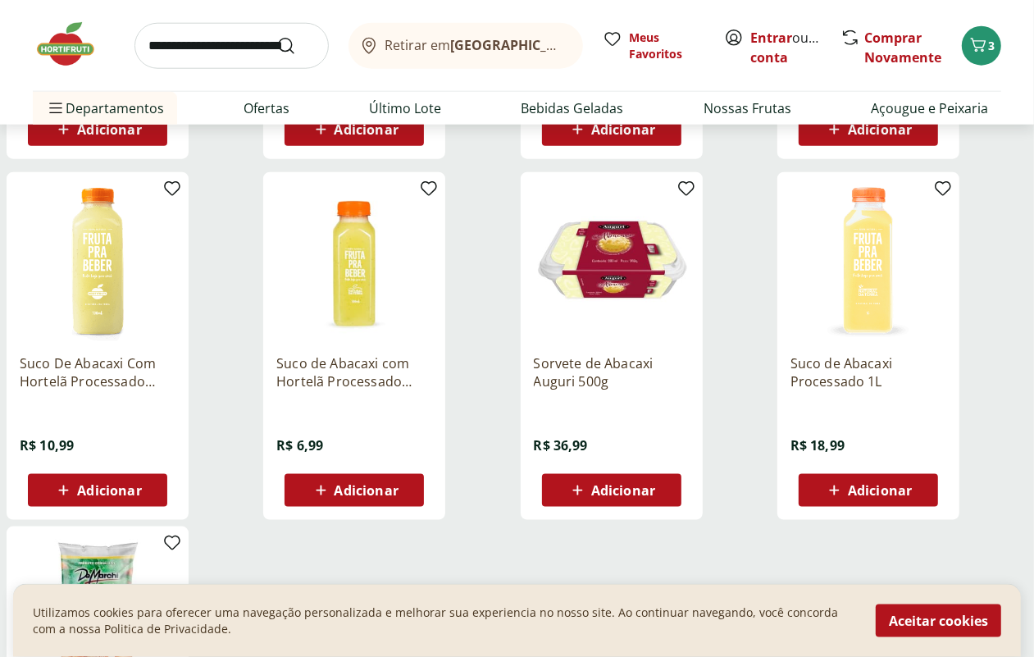
scroll to position [1230, 0]
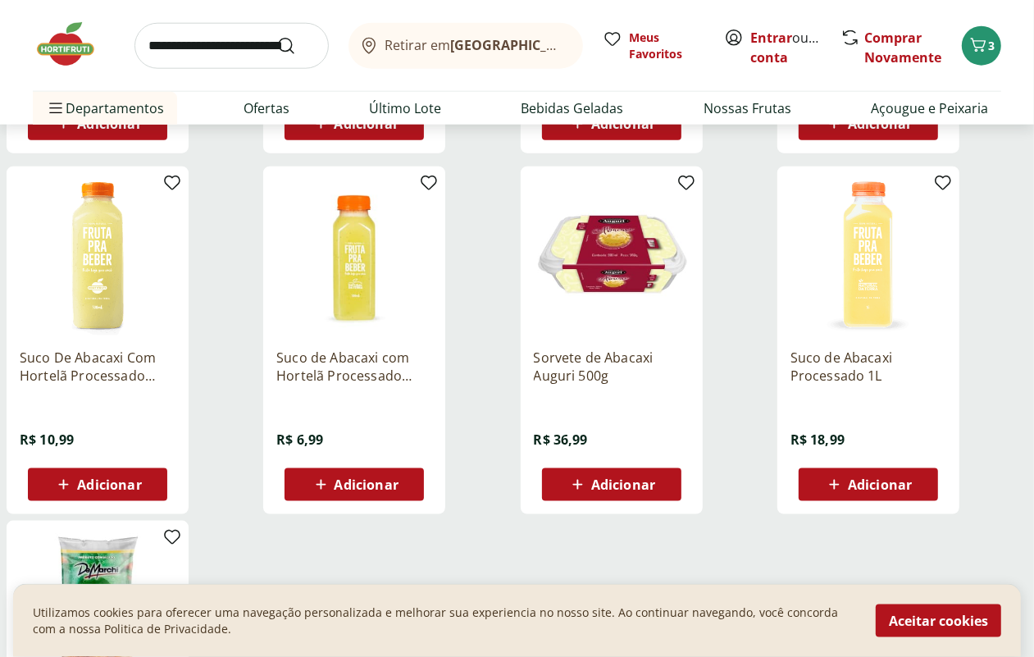
click at [399, 491] on span "Adicionar" at bounding box center [367, 484] width 64 height 13
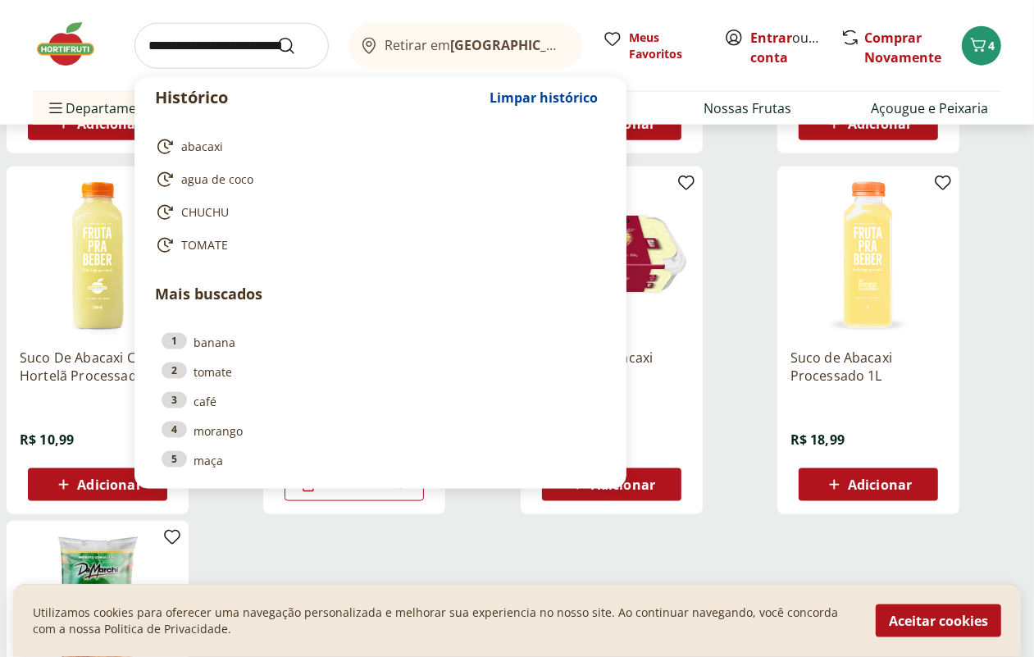
click at [189, 51] on input "search" at bounding box center [232, 46] width 194 height 46
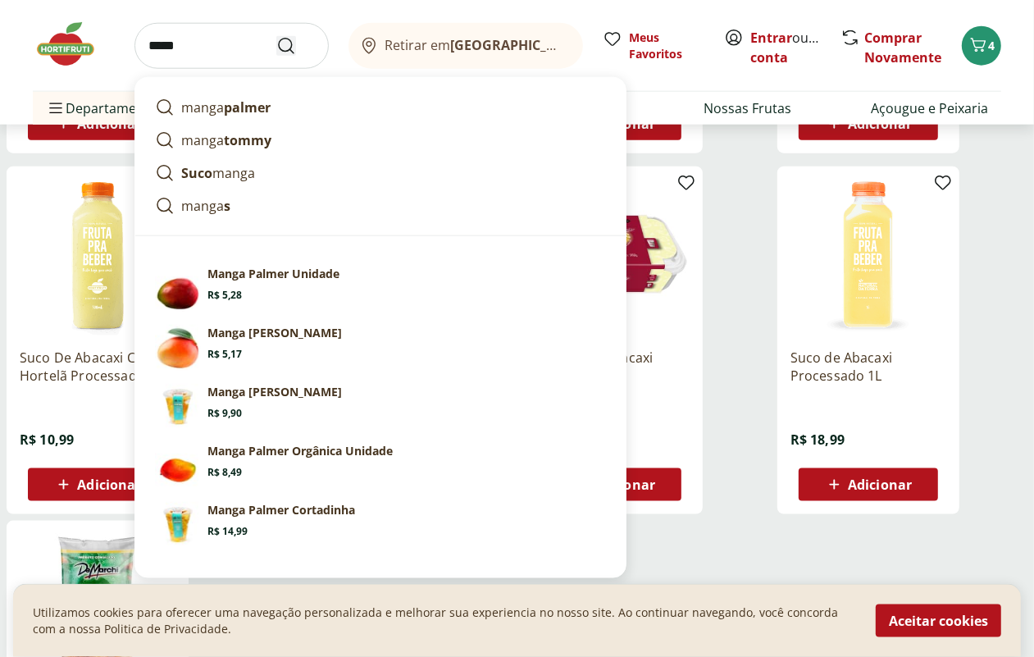
type input "*****"
click at [281, 45] on icon "Submit Search" at bounding box center [286, 46] width 20 height 20
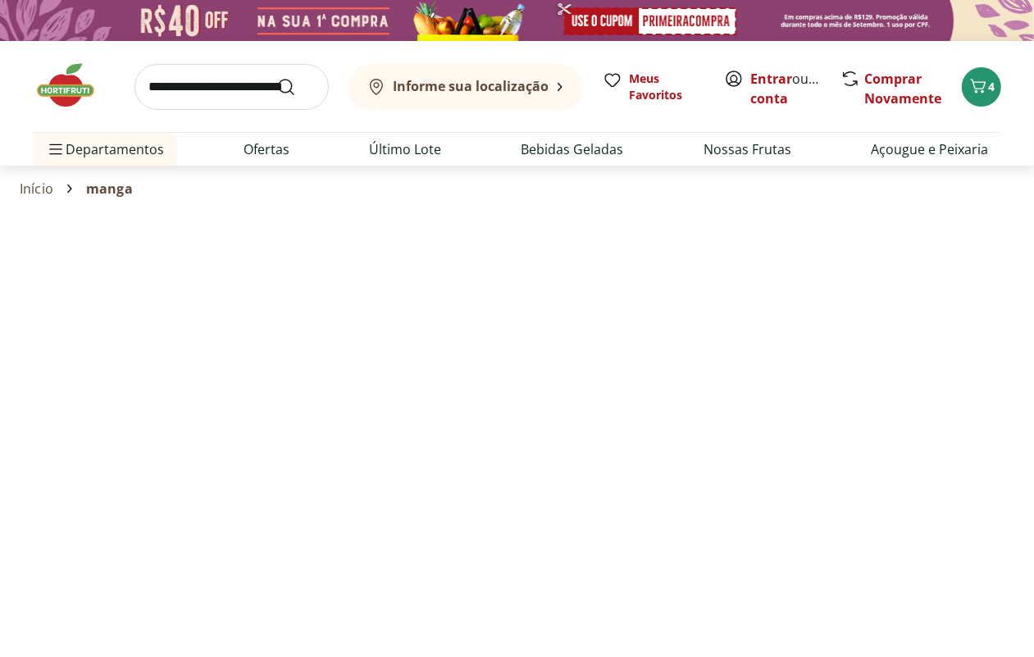
select select "**********"
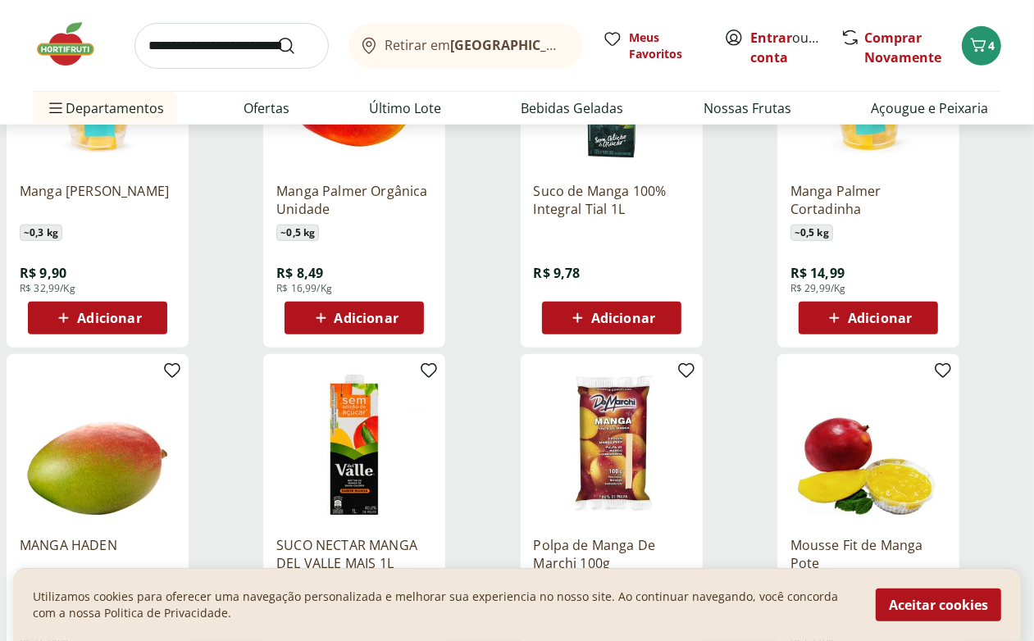
scroll to position [718, 0]
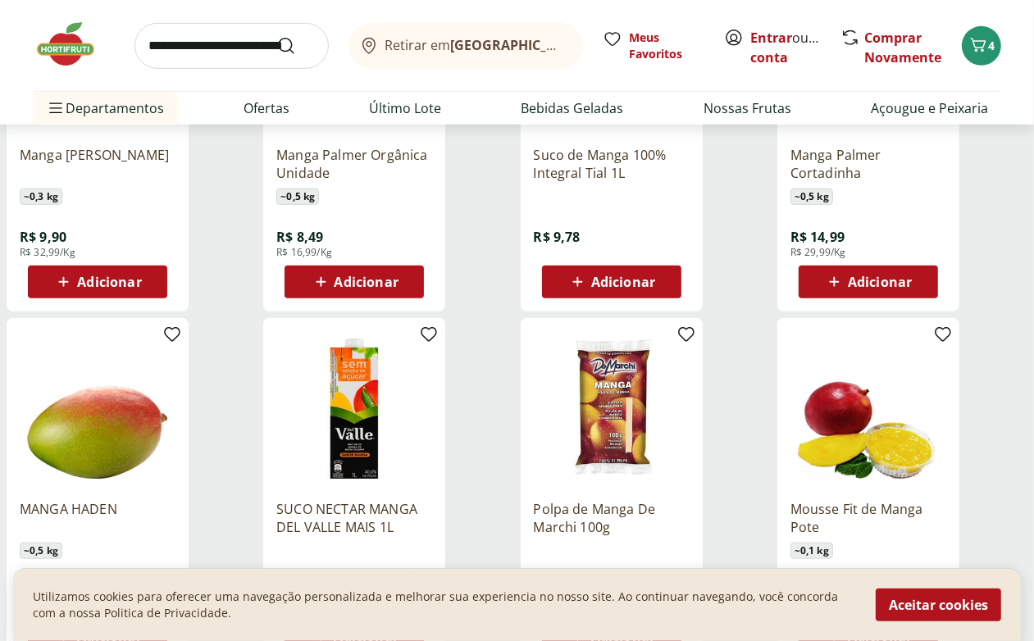
click at [141, 289] on span "Adicionar" at bounding box center [109, 282] width 64 height 13
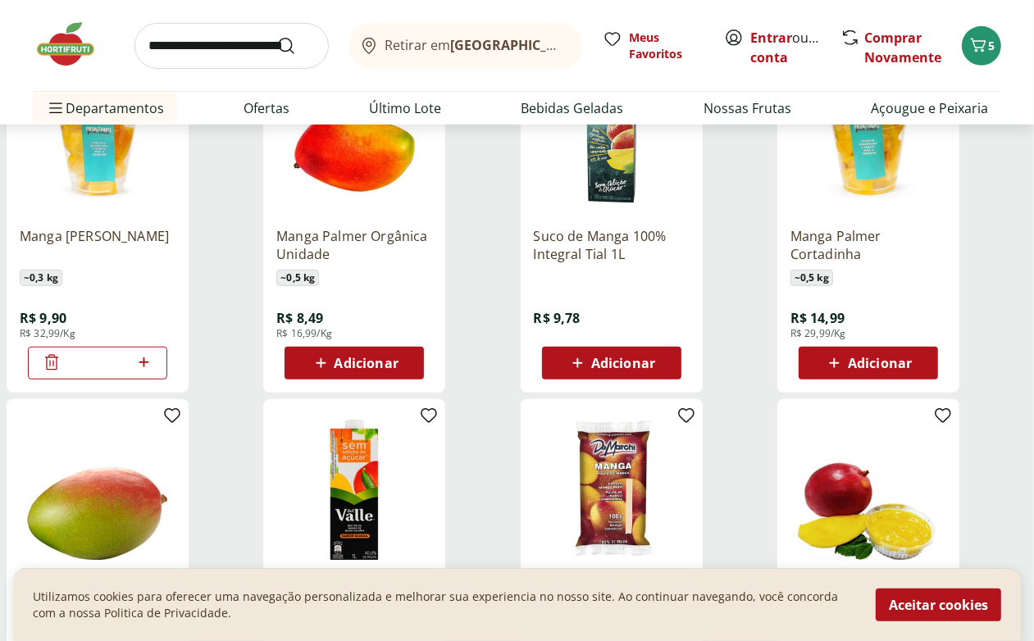
scroll to position [205, 0]
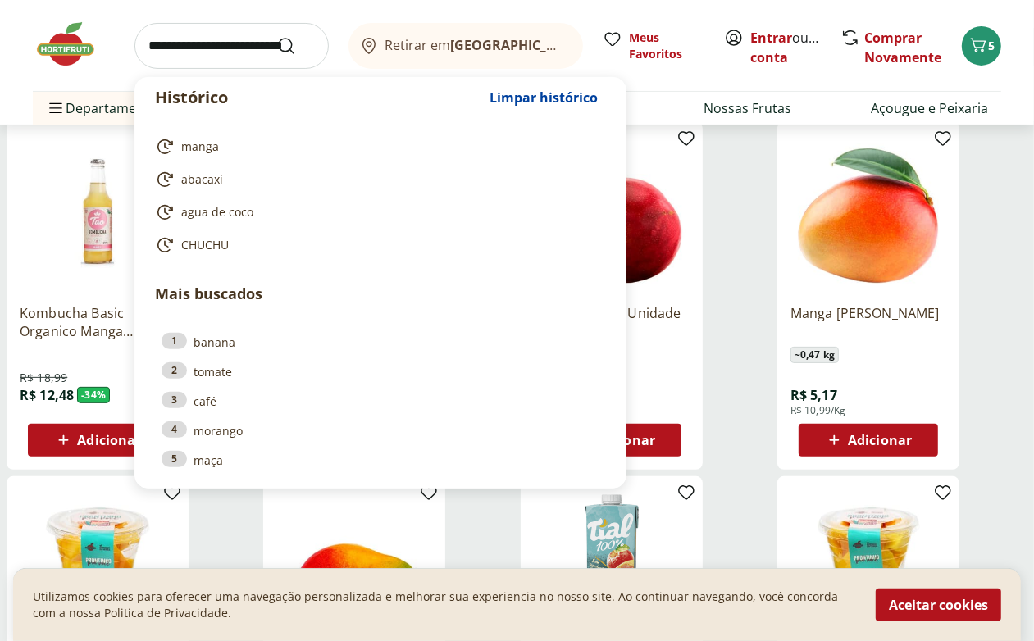
click at [181, 39] on input "search" at bounding box center [232, 46] width 194 height 46
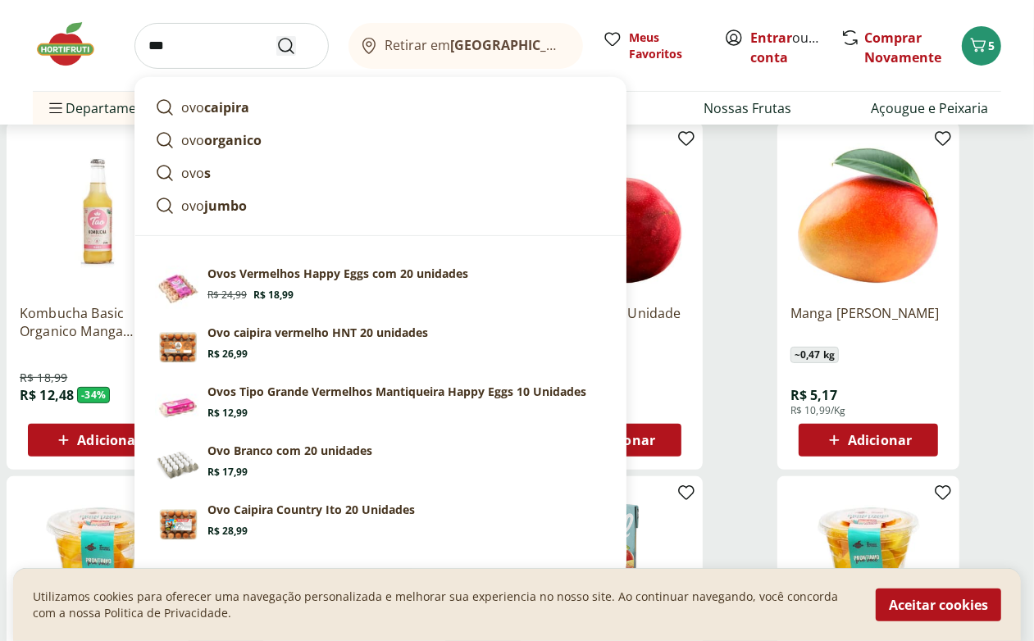
type input "***"
click at [285, 48] on icon "Submit Search" at bounding box center [286, 46] width 20 height 20
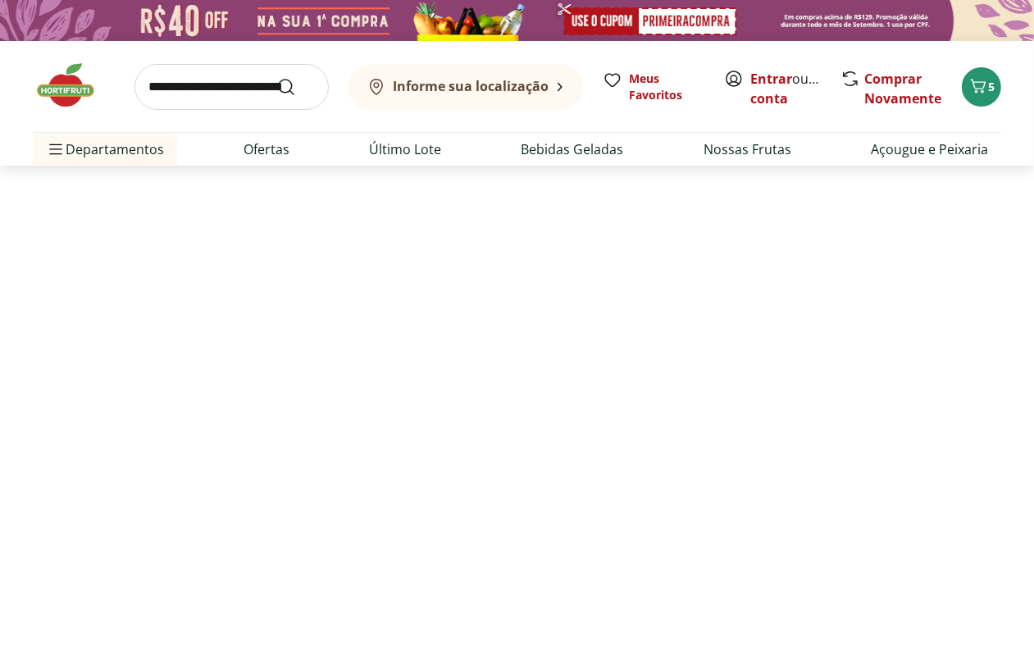
select select "**********"
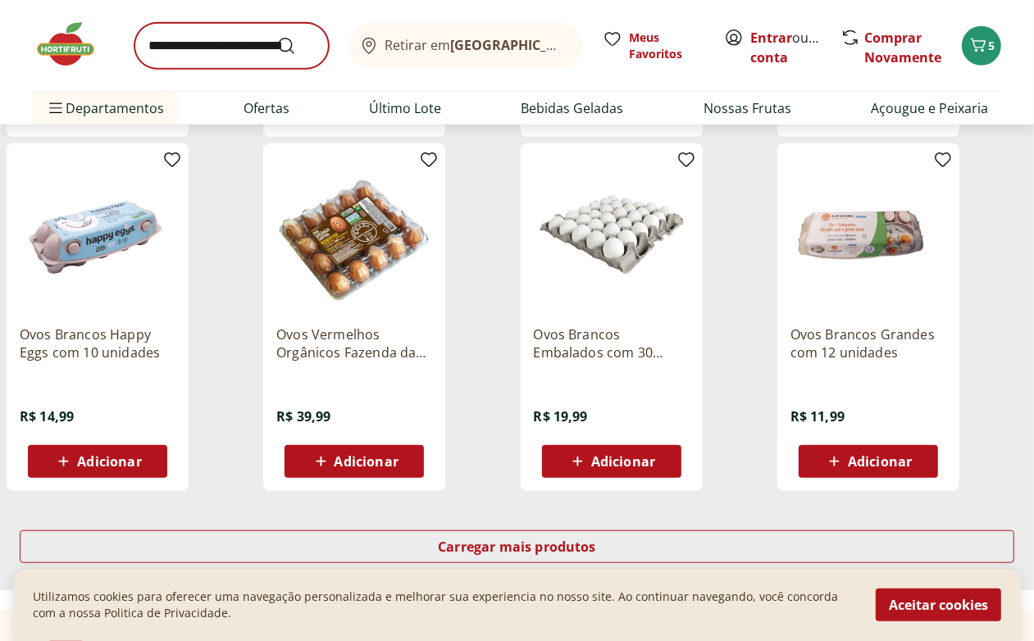
scroll to position [923, 0]
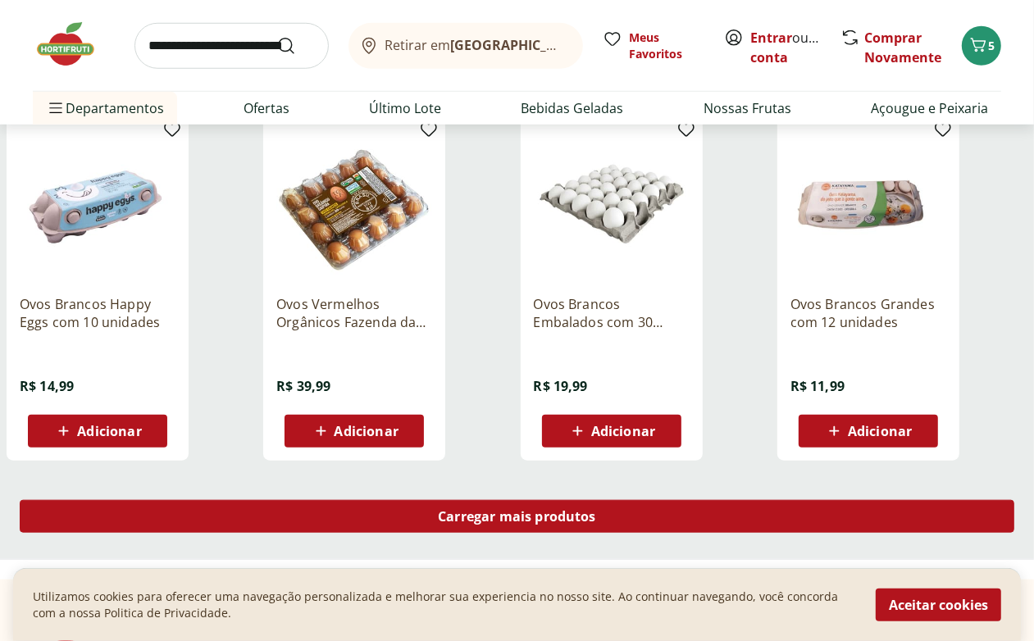
click at [596, 521] on span "Carregar mais produtos" at bounding box center [517, 516] width 158 height 13
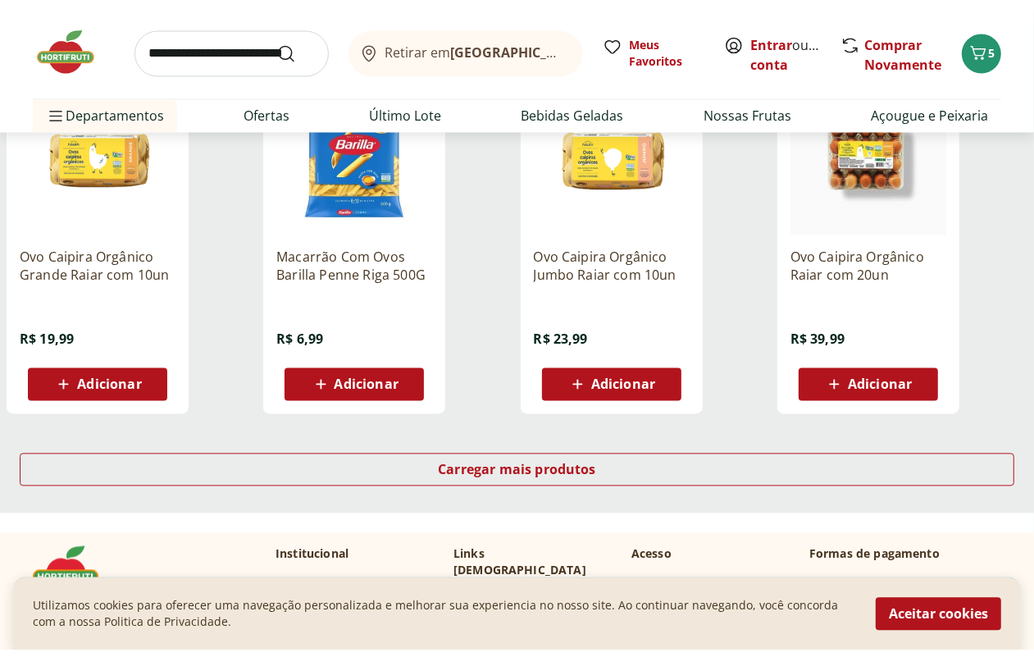
scroll to position [2051, 0]
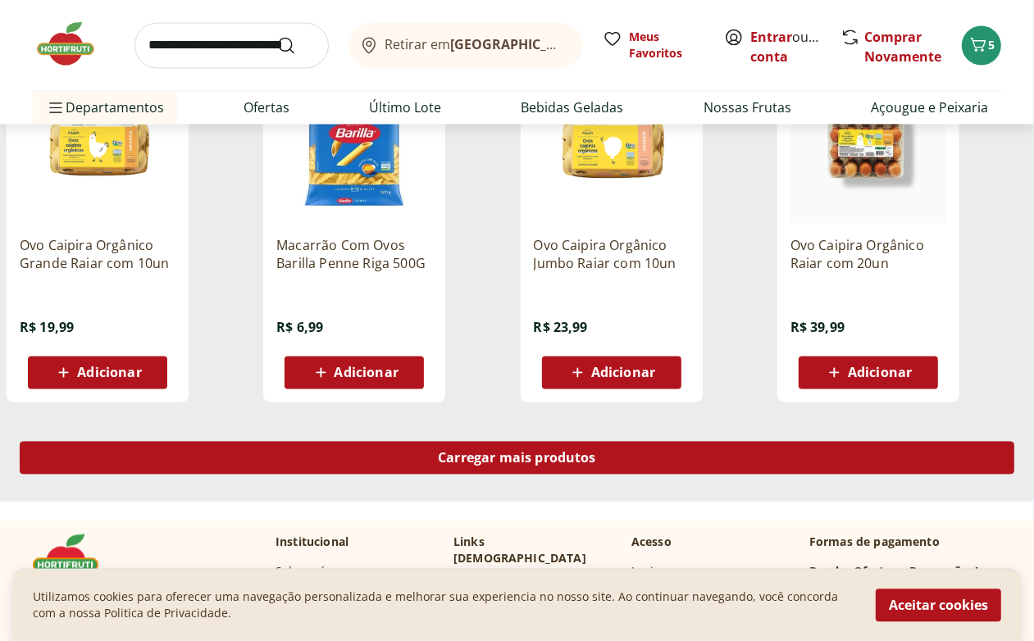
click at [596, 461] on span "Carregar mais produtos" at bounding box center [517, 458] width 158 height 13
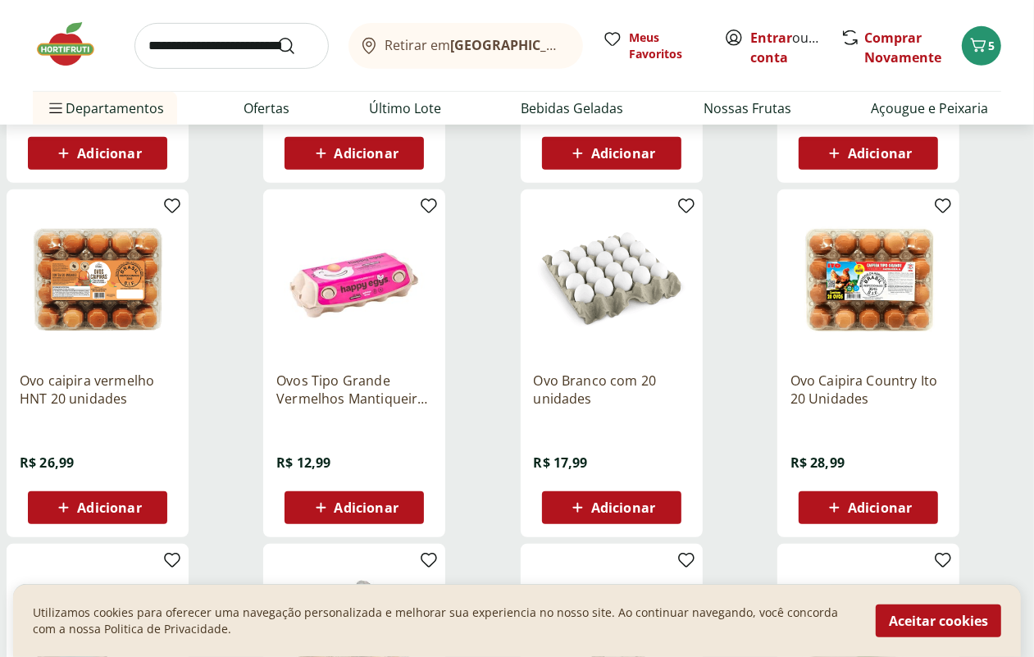
scroll to position [513, 0]
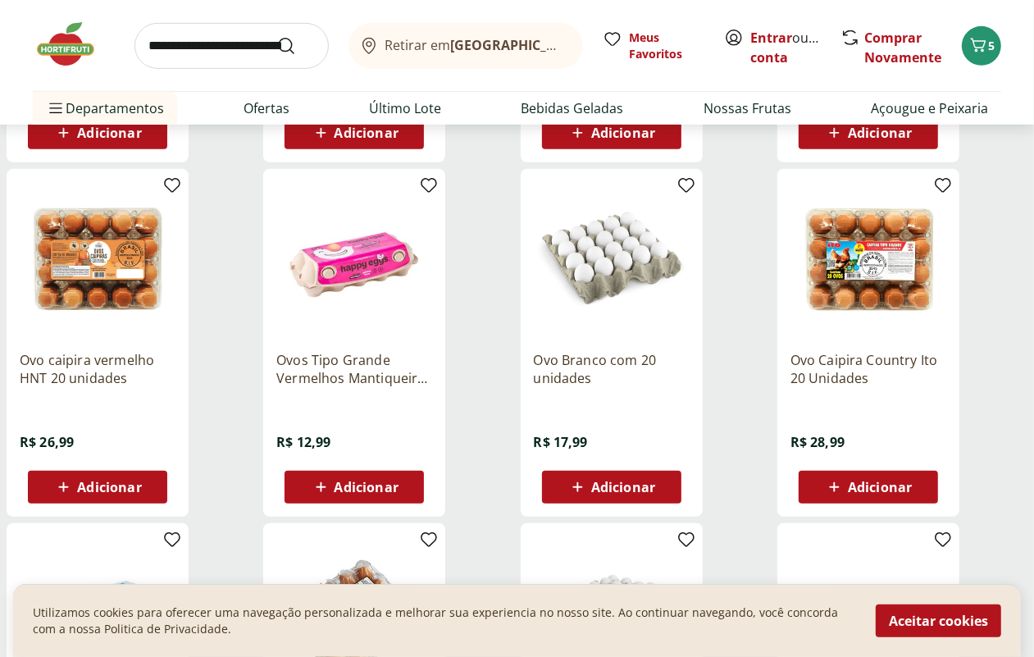
click at [399, 492] on span "Adicionar" at bounding box center [367, 487] width 64 height 13
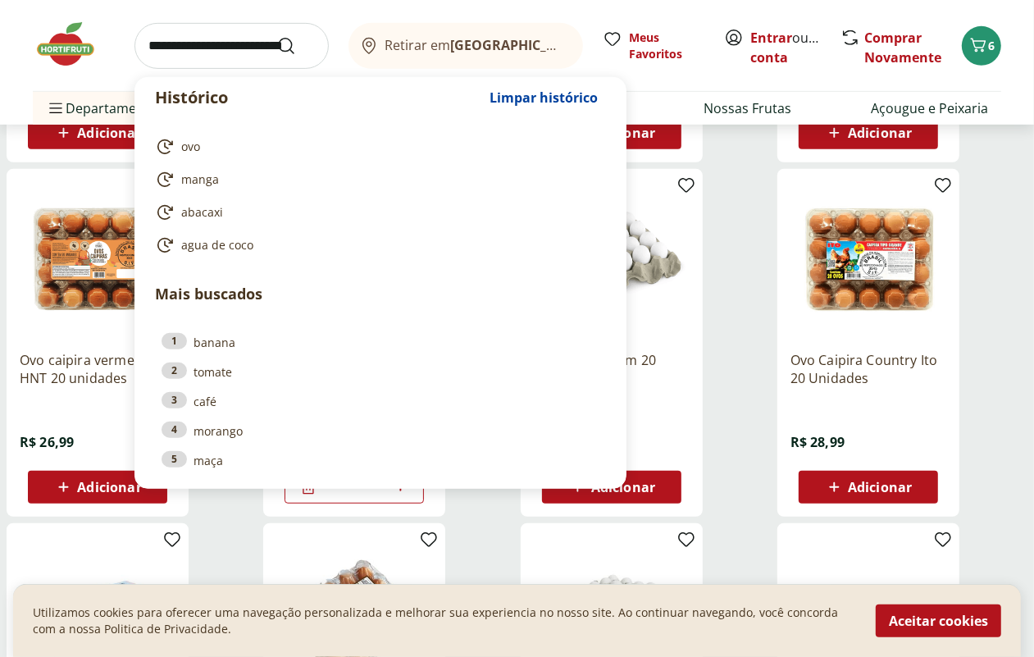
click at [202, 48] on input "search" at bounding box center [232, 46] width 194 height 46
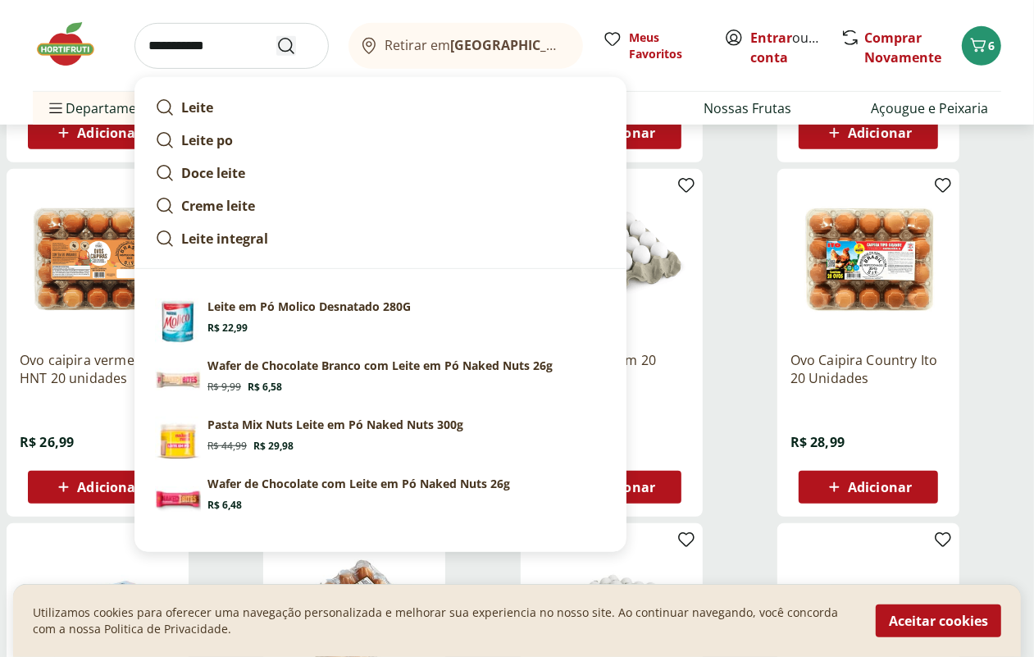
type input "**********"
click at [285, 49] on icon "Submit Search" at bounding box center [286, 46] width 20 height 20
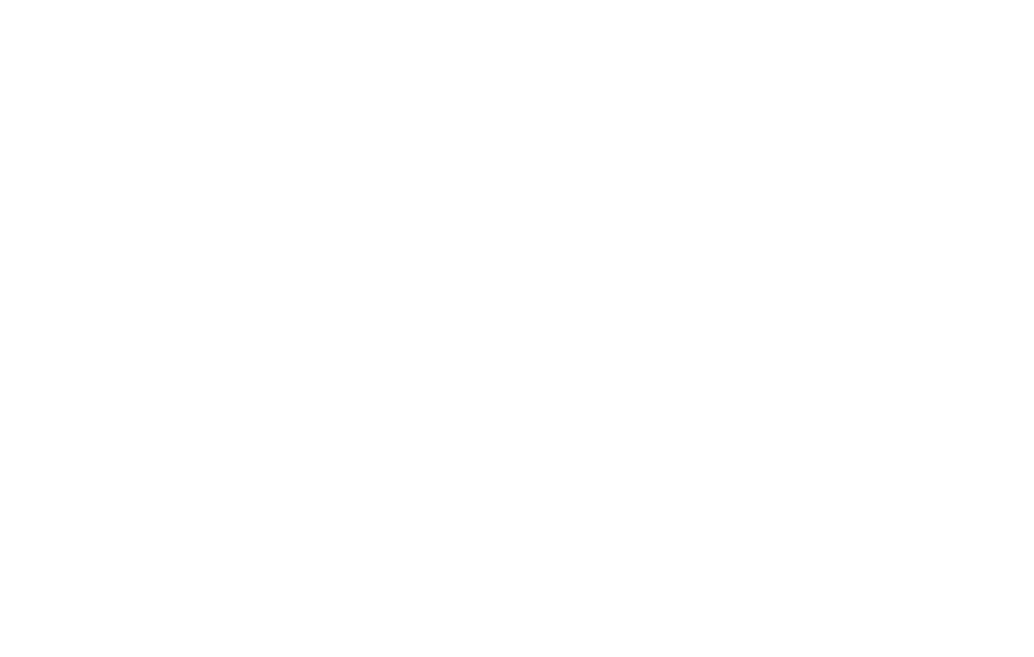
select select "**********"
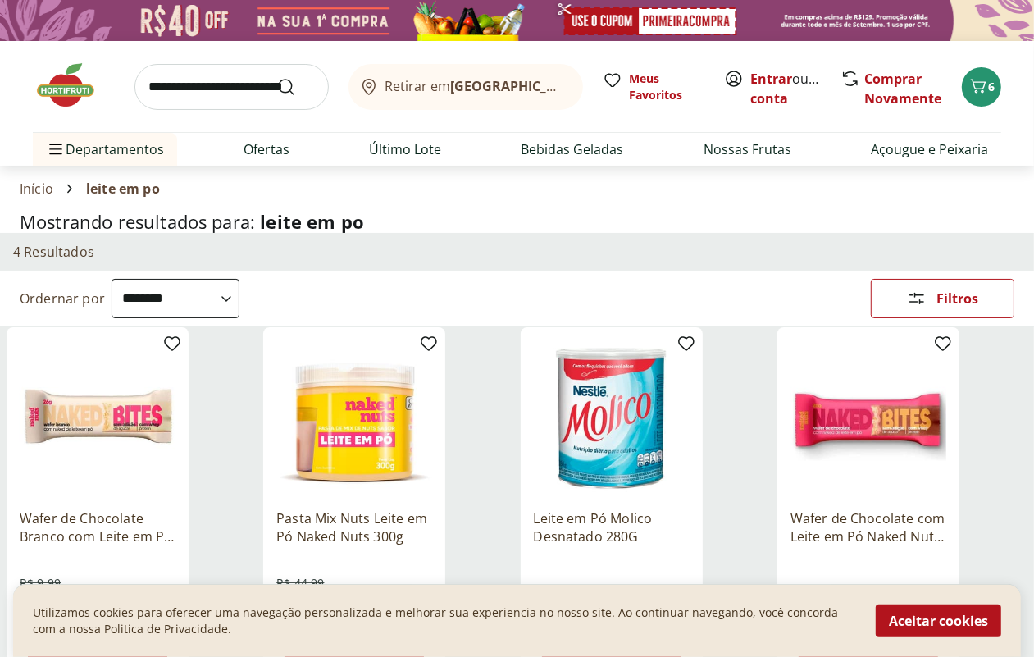
click at [212, 92] on input "search" at bounding box center [232, 87] width 194 height 46
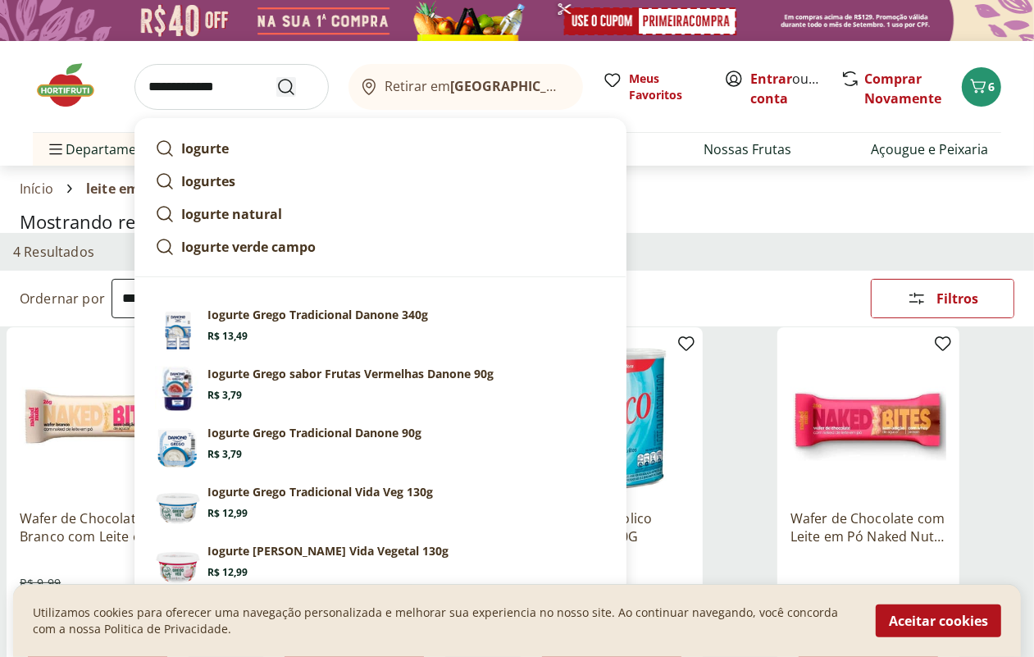
type input "**********"
click at [281, 86] on icon "Submit Search" at bounding box center [286, 87] width 20 height 20
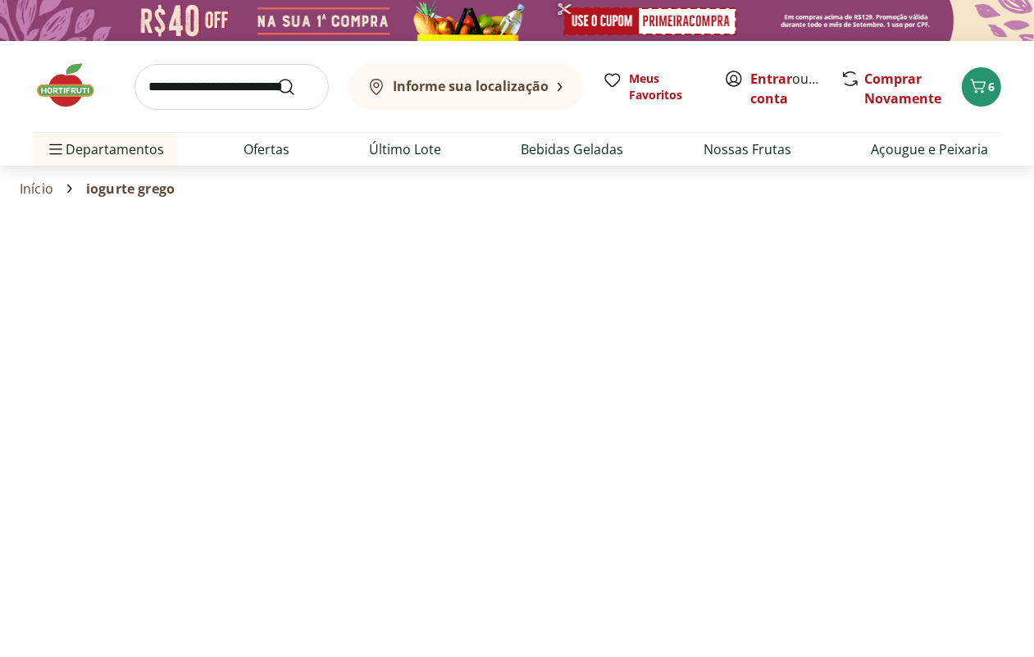
select select "**********"
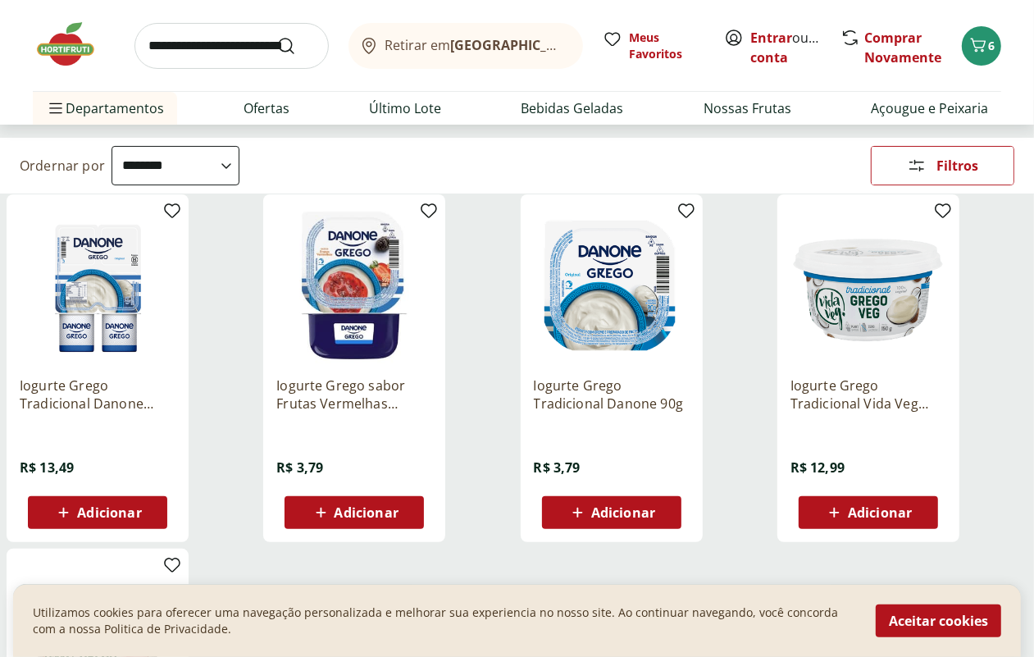
scroll to position [103, 0]
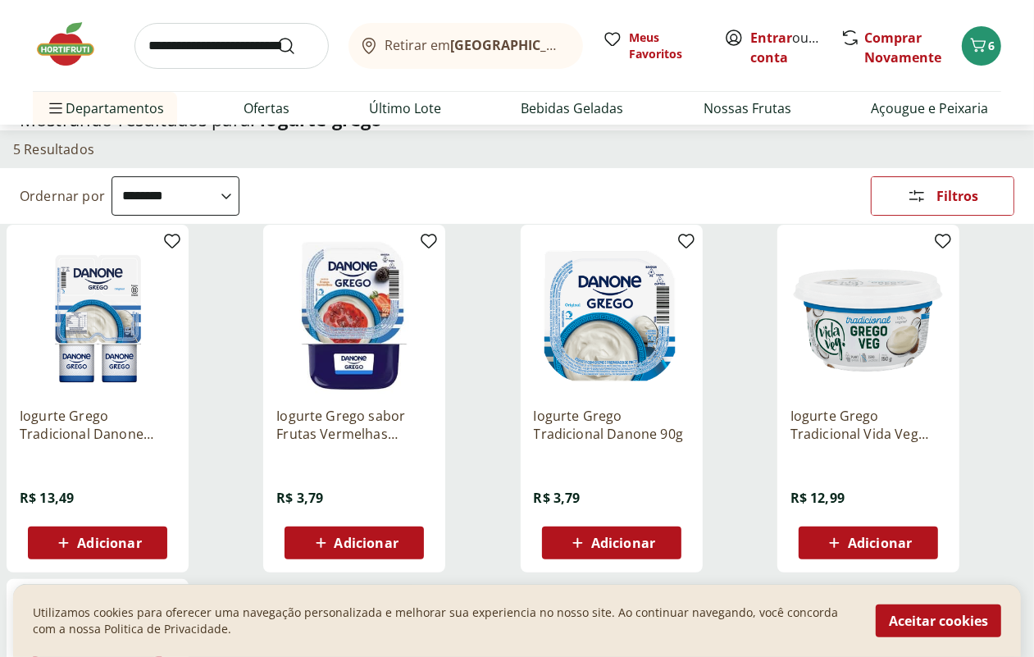
click at [655, 546] on span "Adicionar" at bounding box center [623, 542] width 64 height 13
click at [668, 548] on icon at bounding box center [657, 542] width 21 height 20
type input "*"
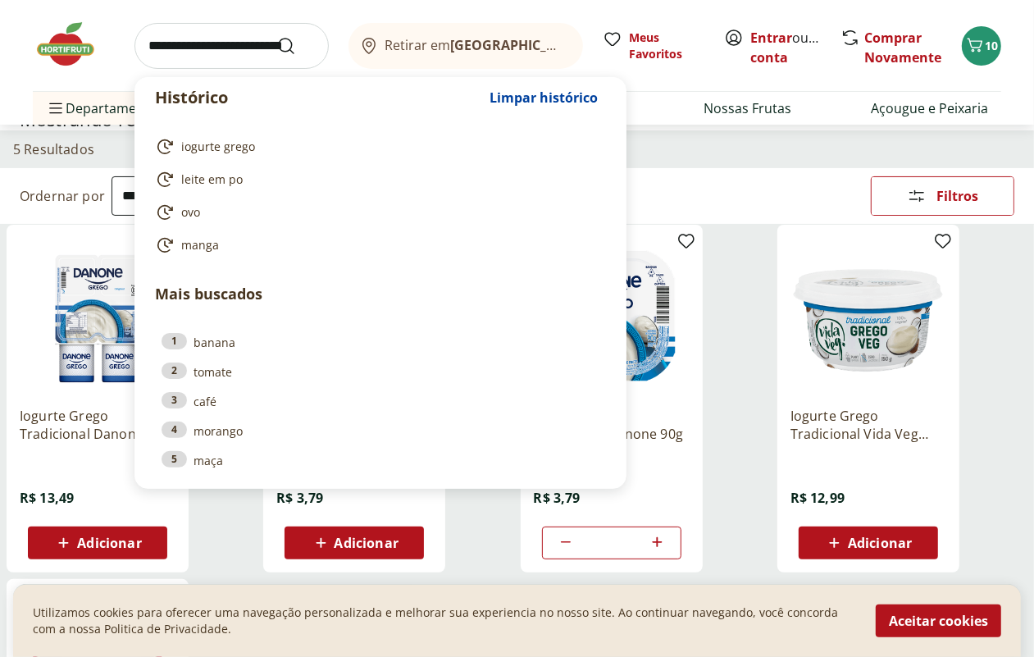
click at [185, 47] on input "search" at bounding box center [232, 46] width 194 height 46
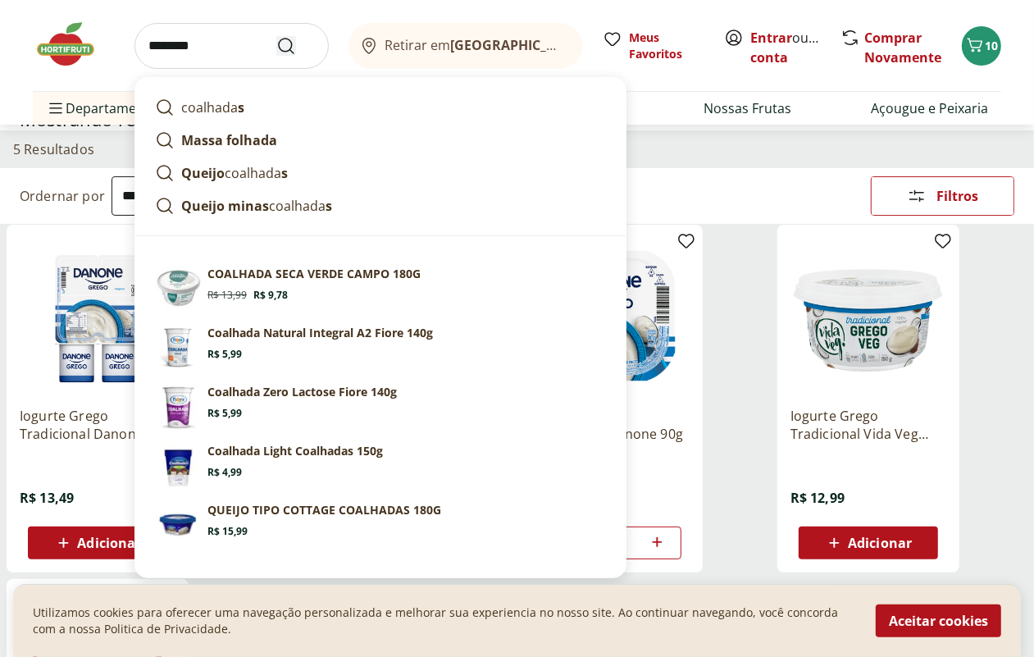
type input "********"
click at [285, 43] on icon "Submit Search" at bounding box center [286, 46] width 20 height 20
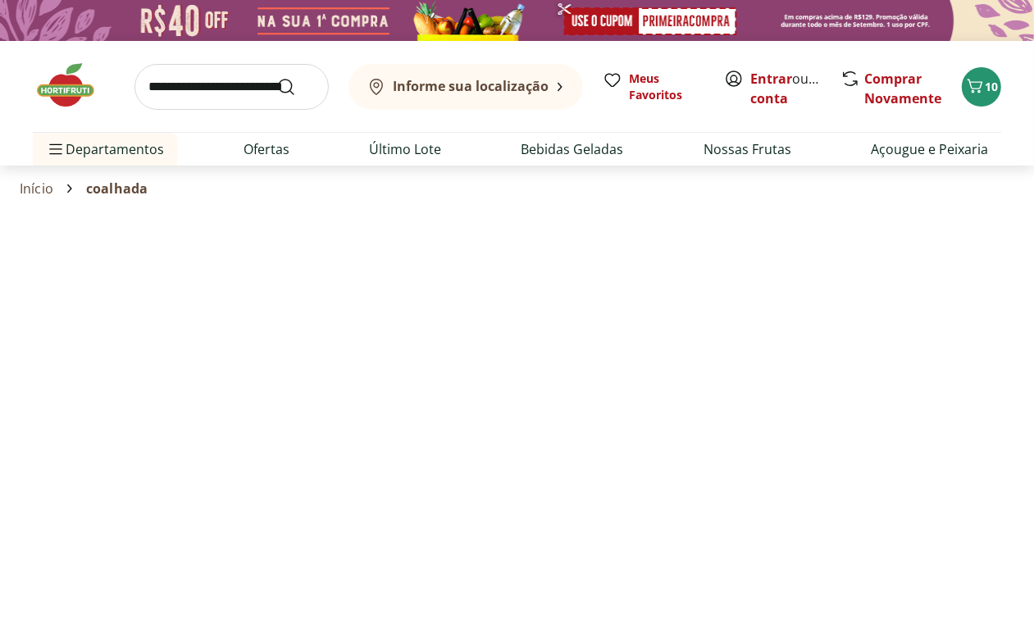
select select "**********"
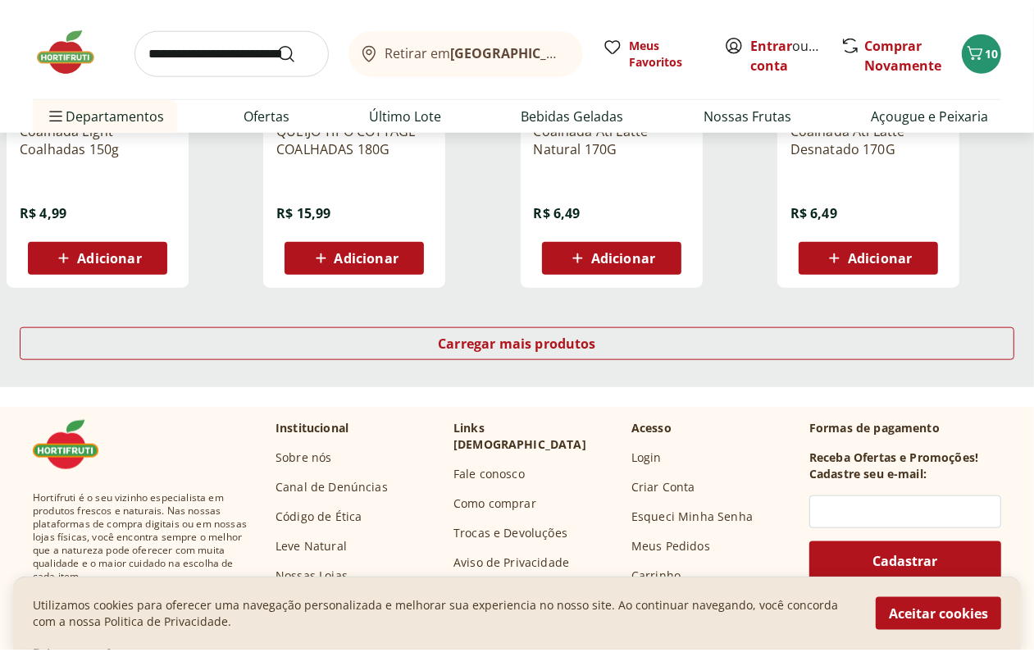
scroll to position [1128, 0]
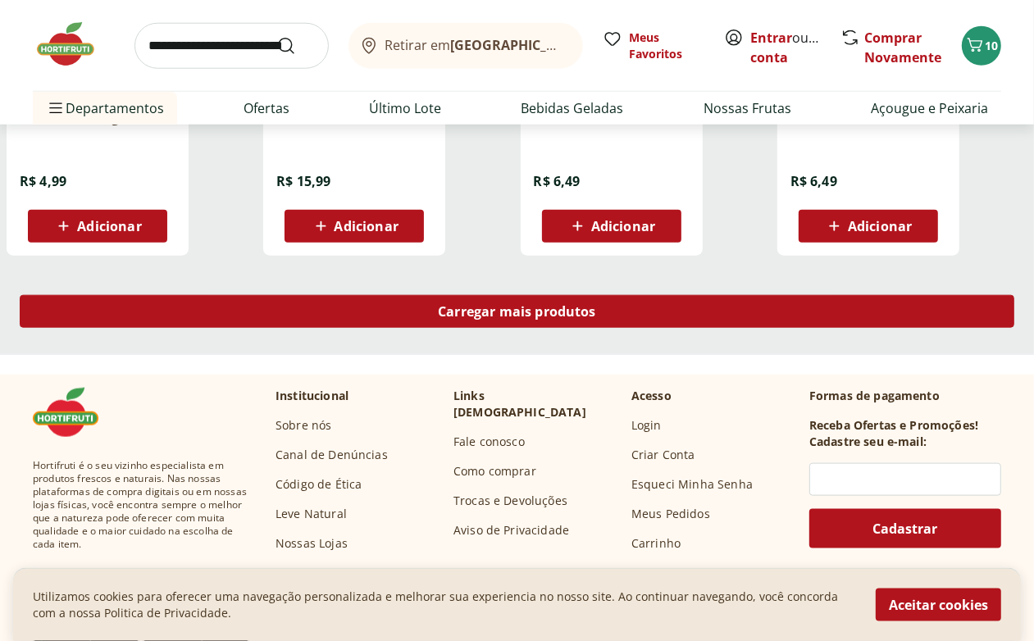
click at [596, 309] on span "Carregar mais produtos" at bounding box center [517, 311] width 158 height 13
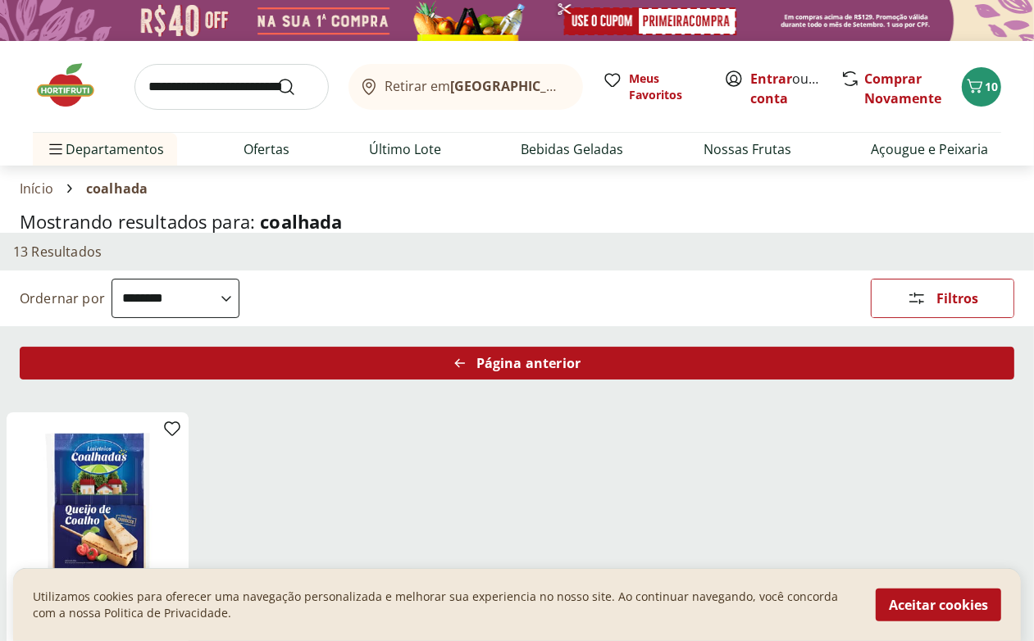
click at [603, 369] on div "Página anterior" at bounding box center [517, 363] width 995 height 33
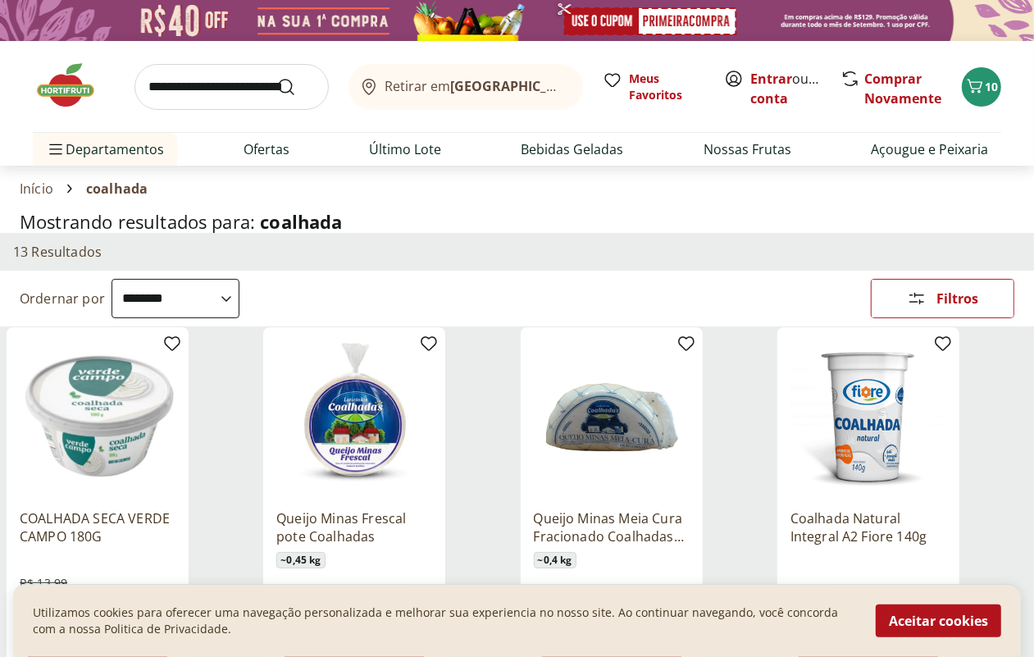
scroll to position [205, 0]
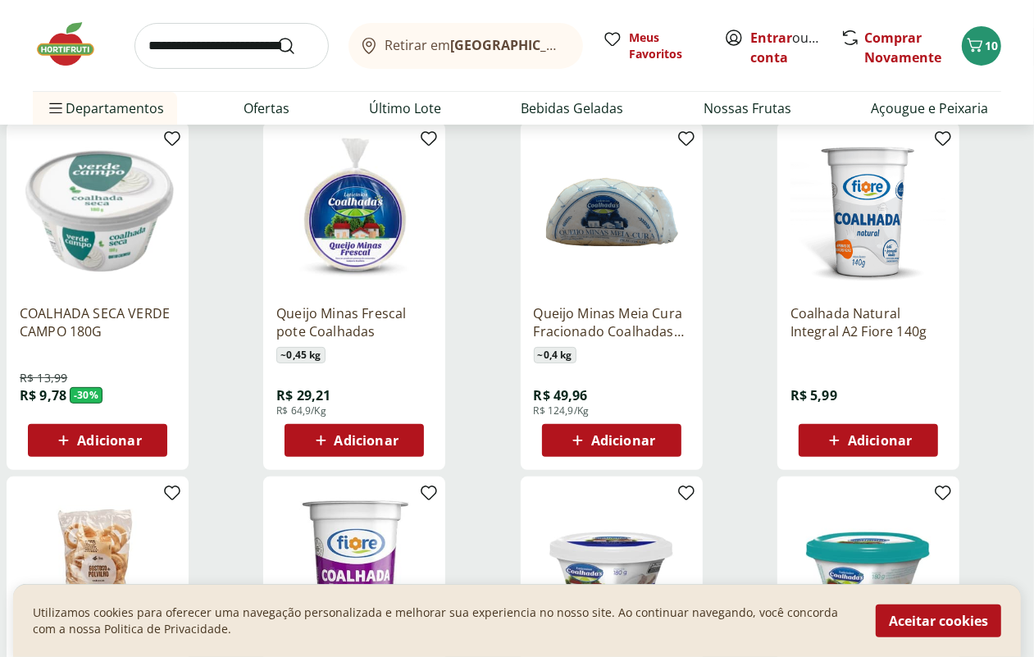
click at [912, 444] on span "Adicionar" at bounding box center [880, 440] width 64 height 13
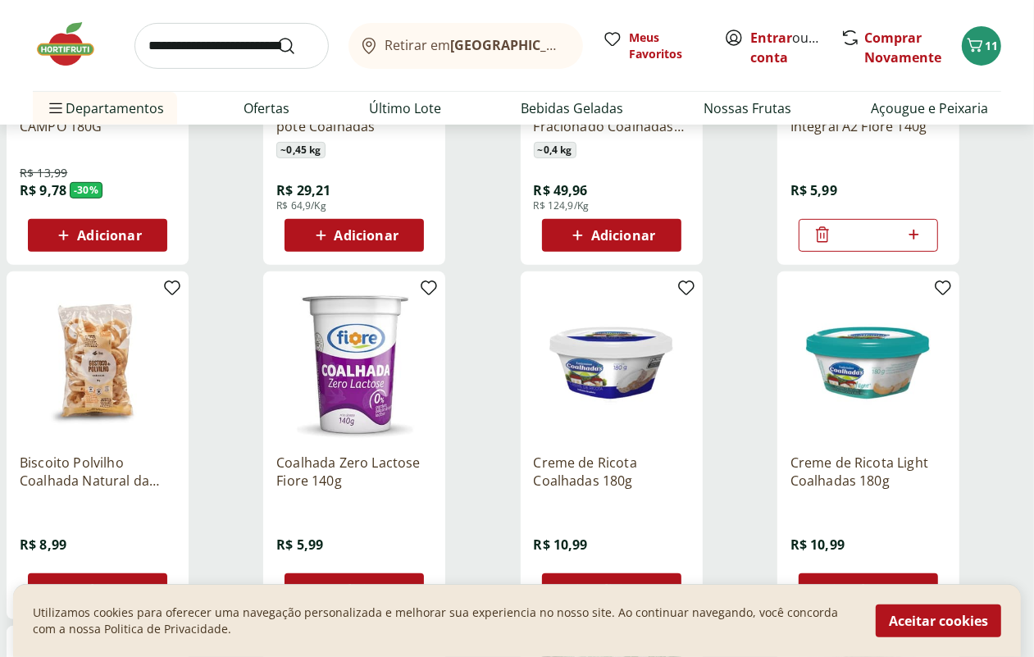
scroll to position [513, 0]
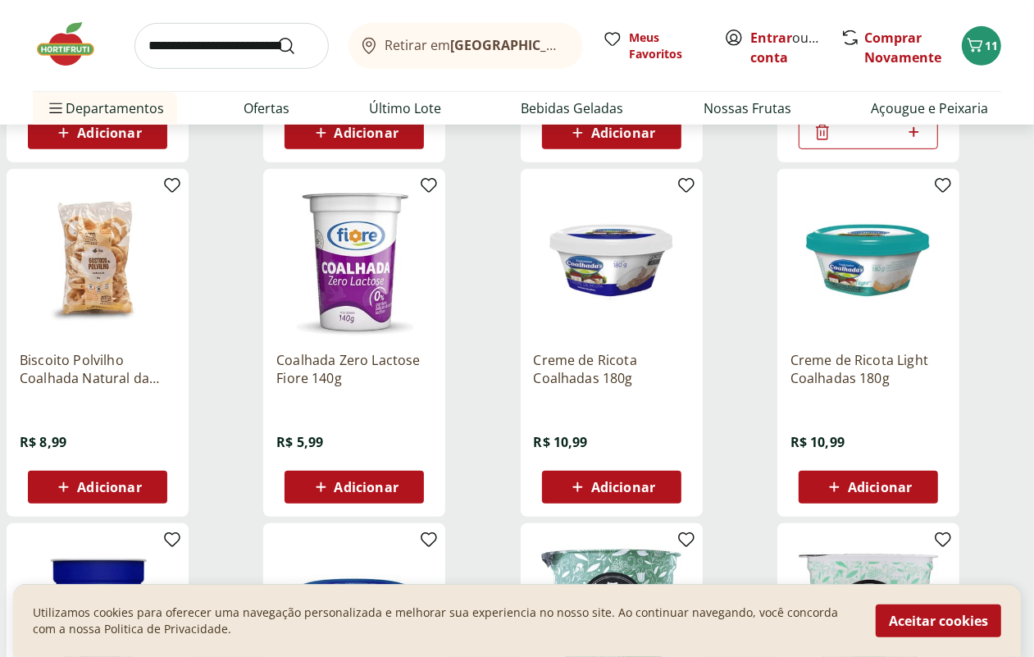
click at [399, 494] on span "Adicionar" at bounding box center [367, 487] width 64 height 13
click at [405, 491] on icon at bounding box center [400, 487] width 10 height 10
type input "*"
click at [203, 43] on input "search" at bounding box center [232, 46] width 194 height 46
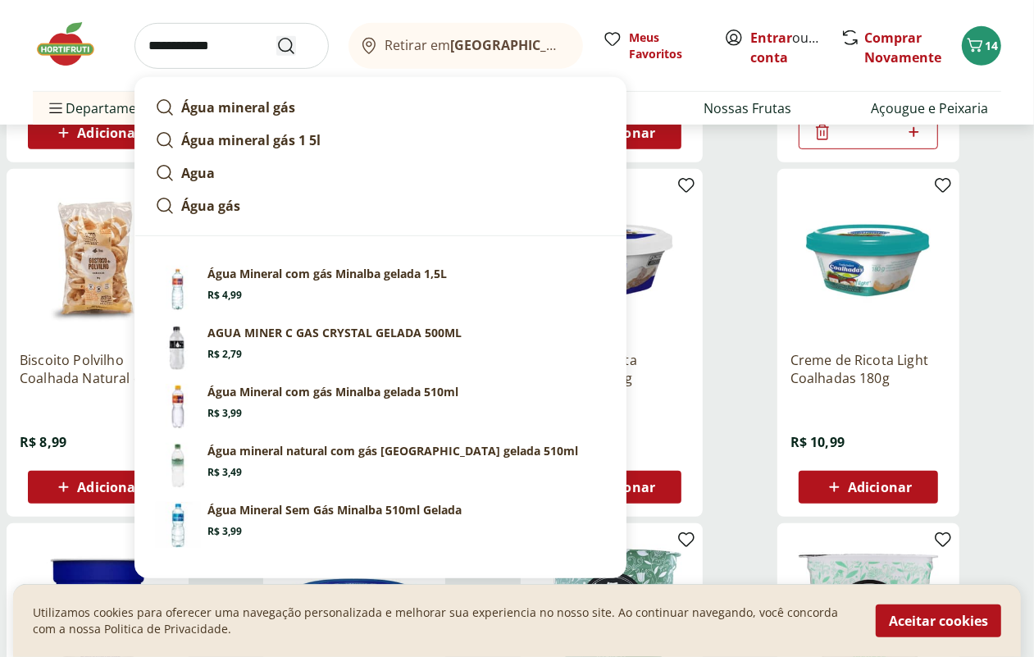
type input "**********"
click at [285, 43] on icon "Submit Search" at bounding box center [286, 46] width 20 height 20
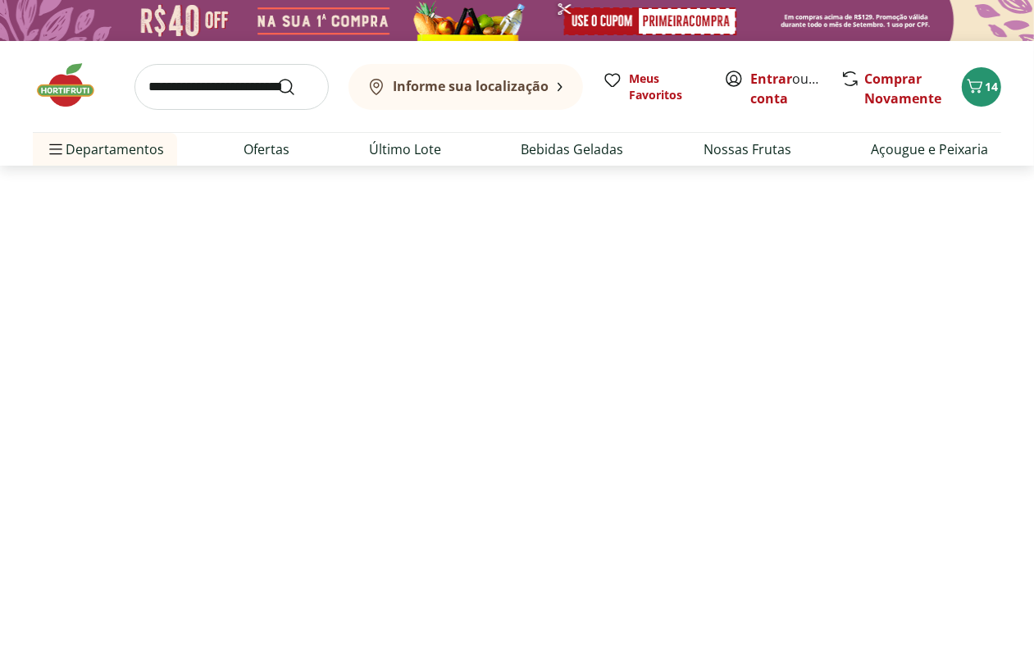
select select "**********"
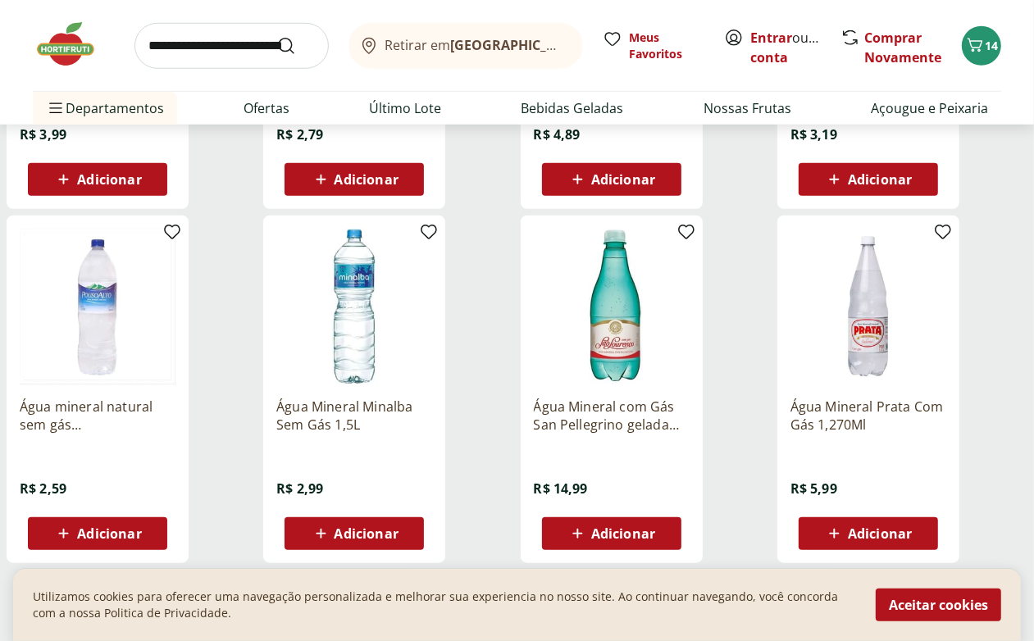
scroll to position [923, 0]
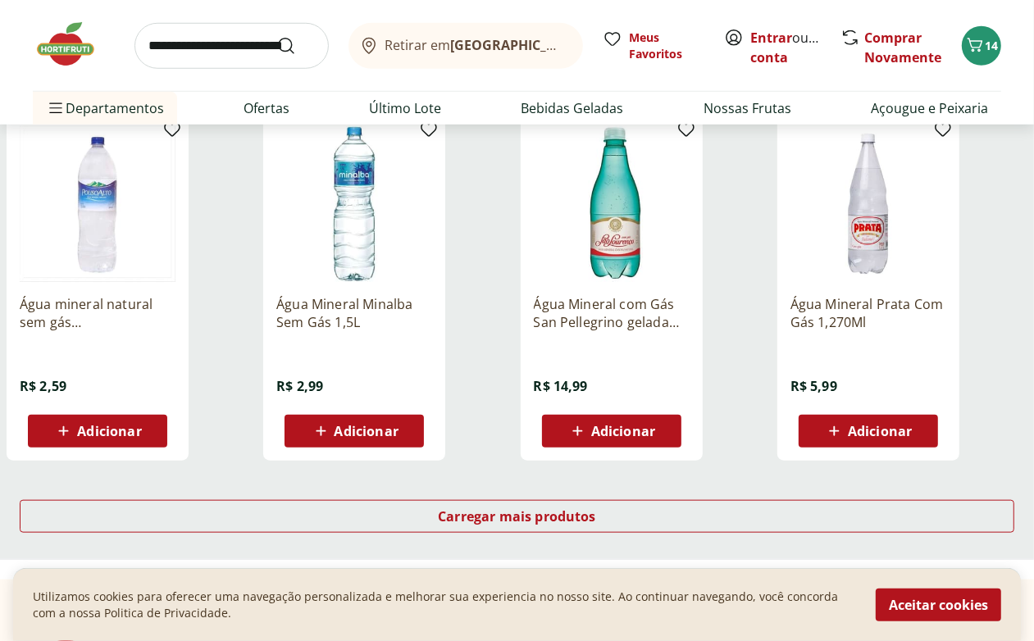
click at [141, 438] on span "Adicionar" at bounding box center [109, 431] width 64 height 13
click at [154, 441] on icon at bounding box center [144, 431] width 21 height 20
type input "*"
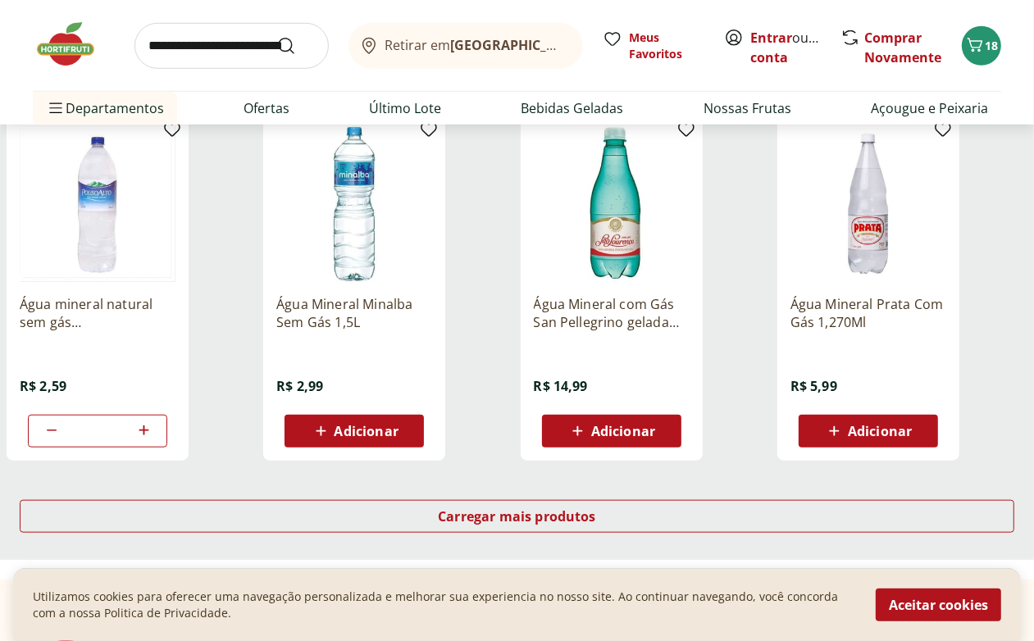
click at [189, 41] on input "search" at bounding box center [232, 46] width 194 height 46
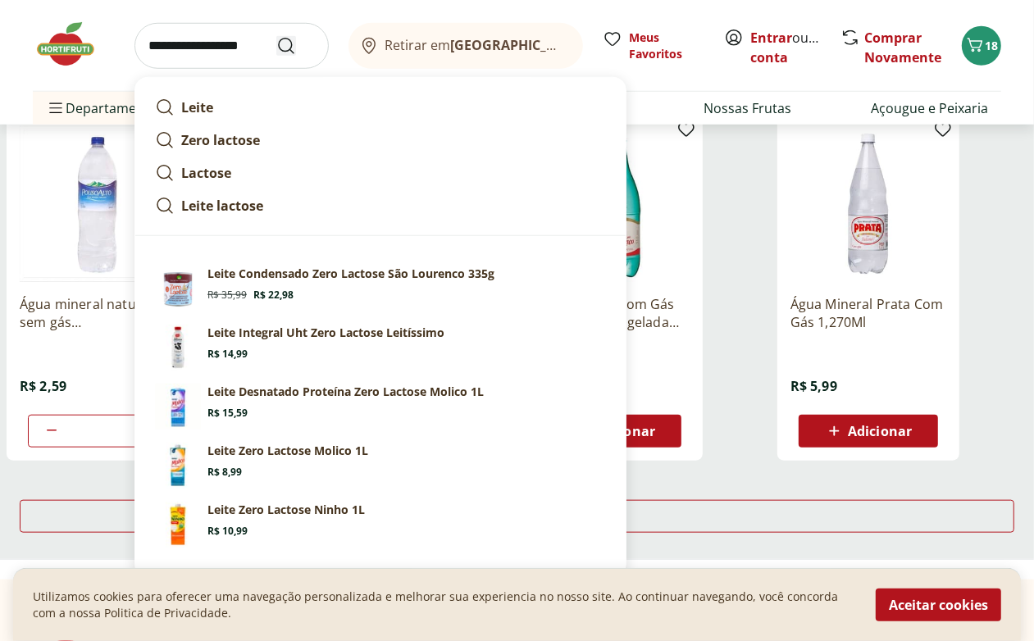
type input "**********"
click at [291, 39] on icon "Submit Search" at bounding box center [286, 46] width 20 height 20
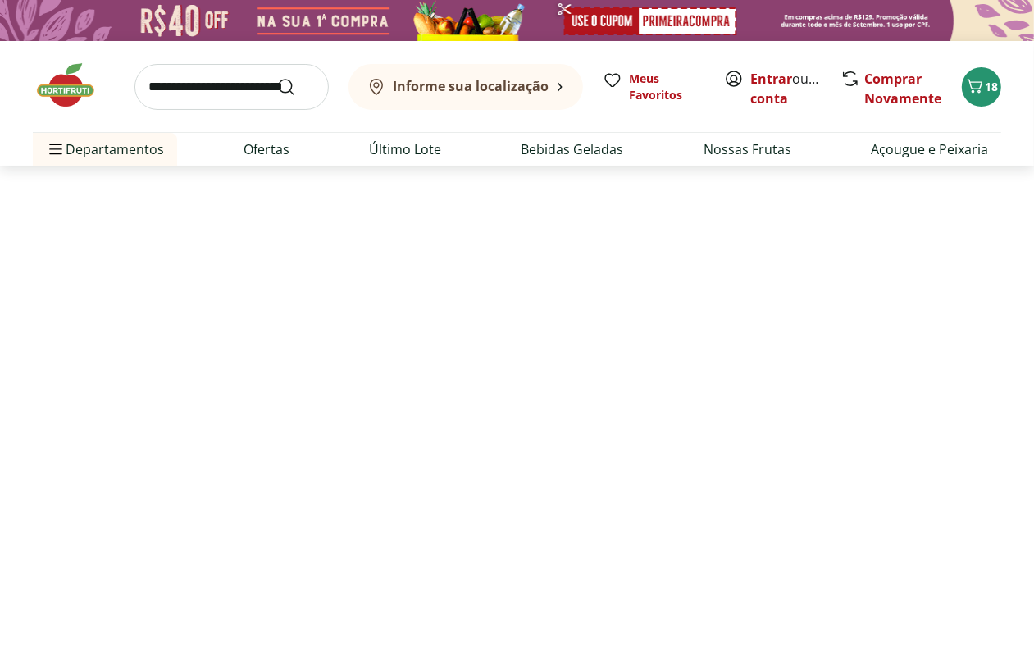
select select "**********"
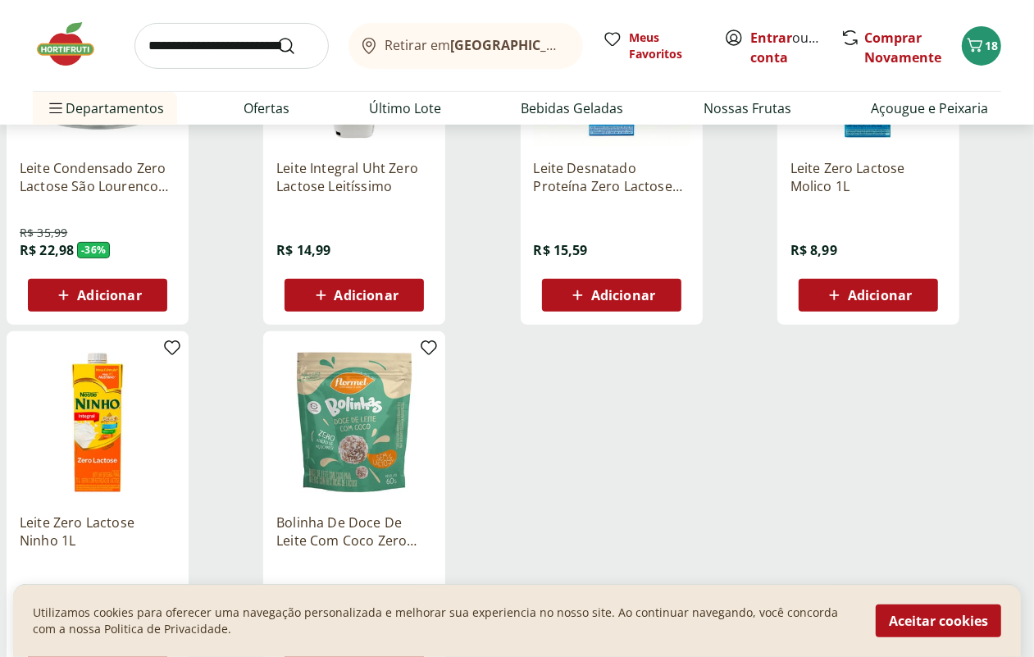
scroll to position [103, 0]
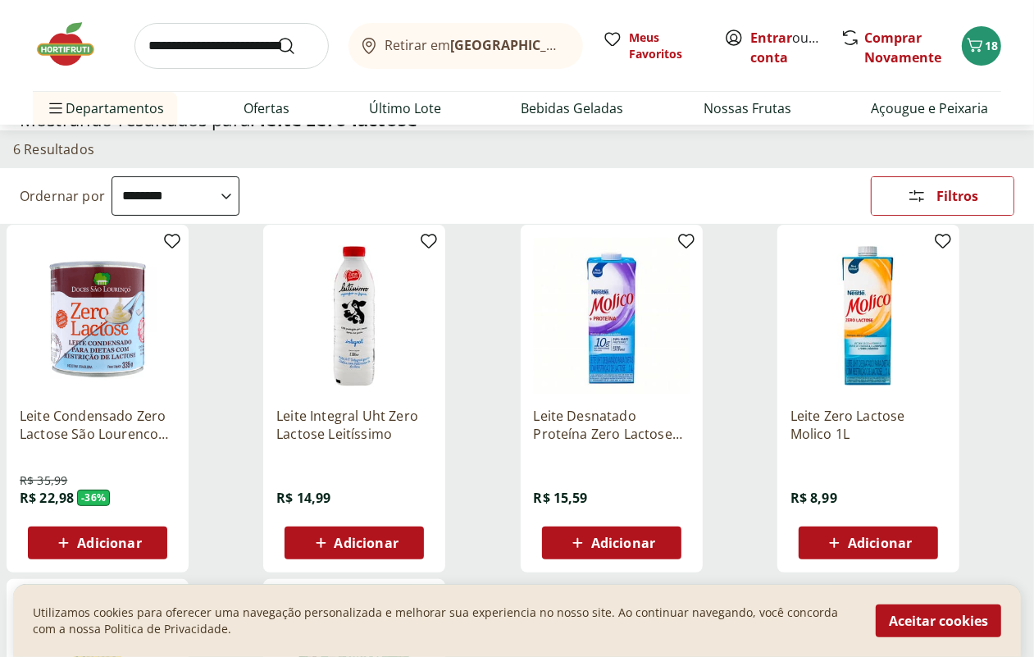
click at [195, 46] on input "search" at bounding box center [232, 46] width 194 height 46
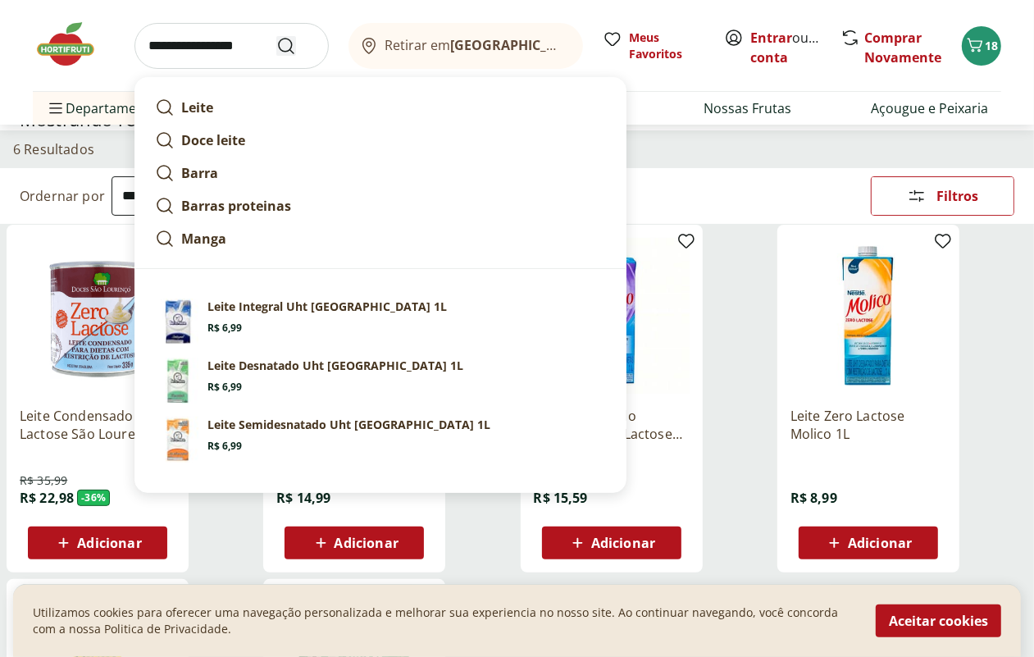
type input "**********"
click at [285, 43] on icon "Submit Search" at bounding box center [286, 46] width 20 height 20
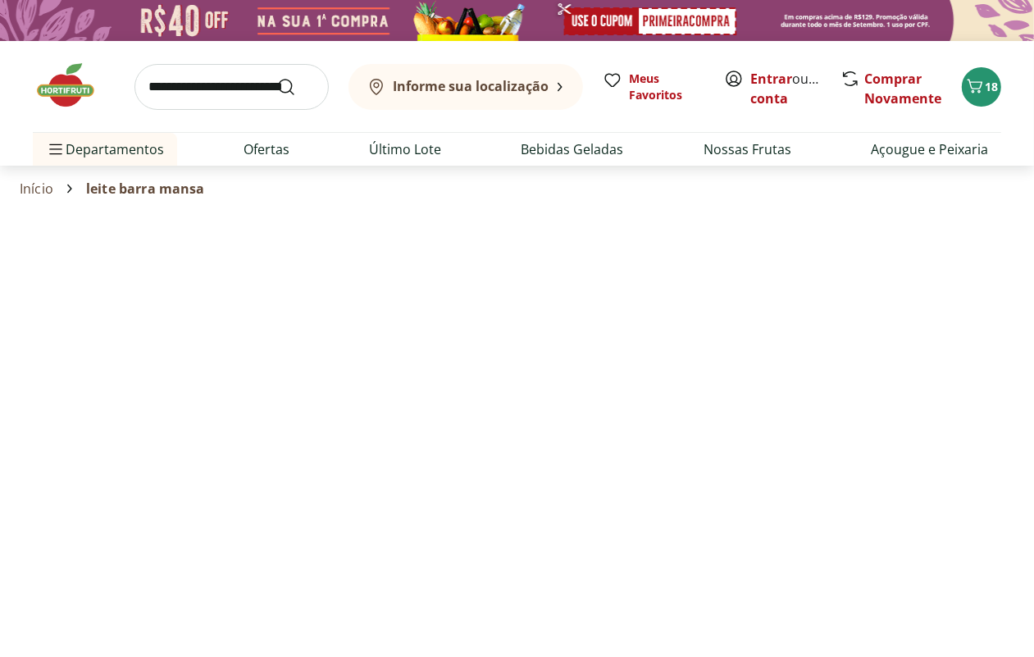
select select "**********"
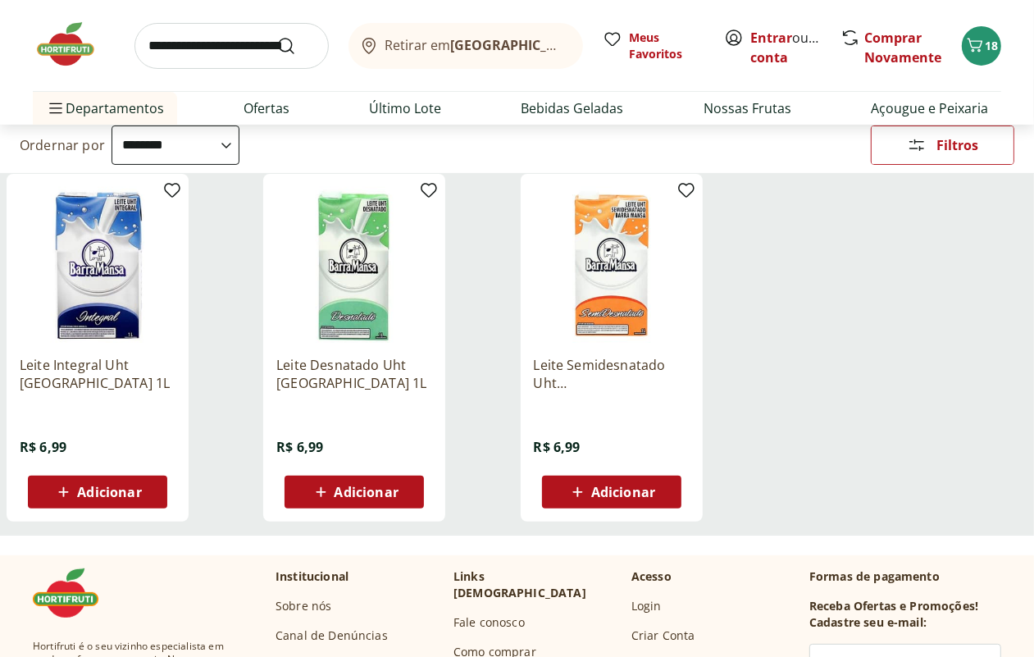
scroll to position [205, 0]
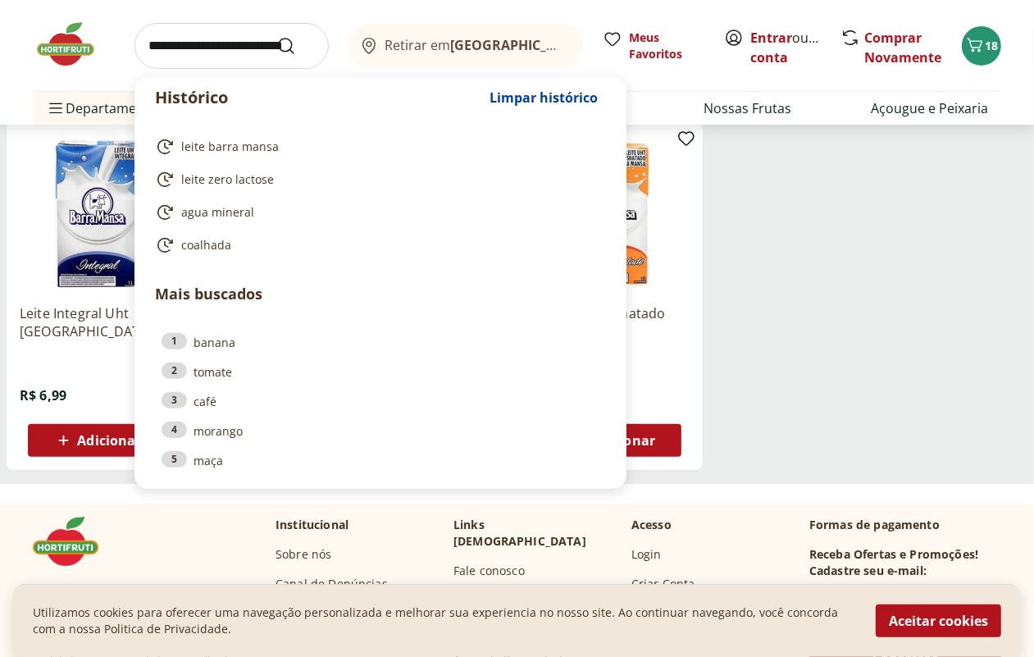
click at [187, 48] on input "search" at bounding box center [232, 46] width 194 height 46
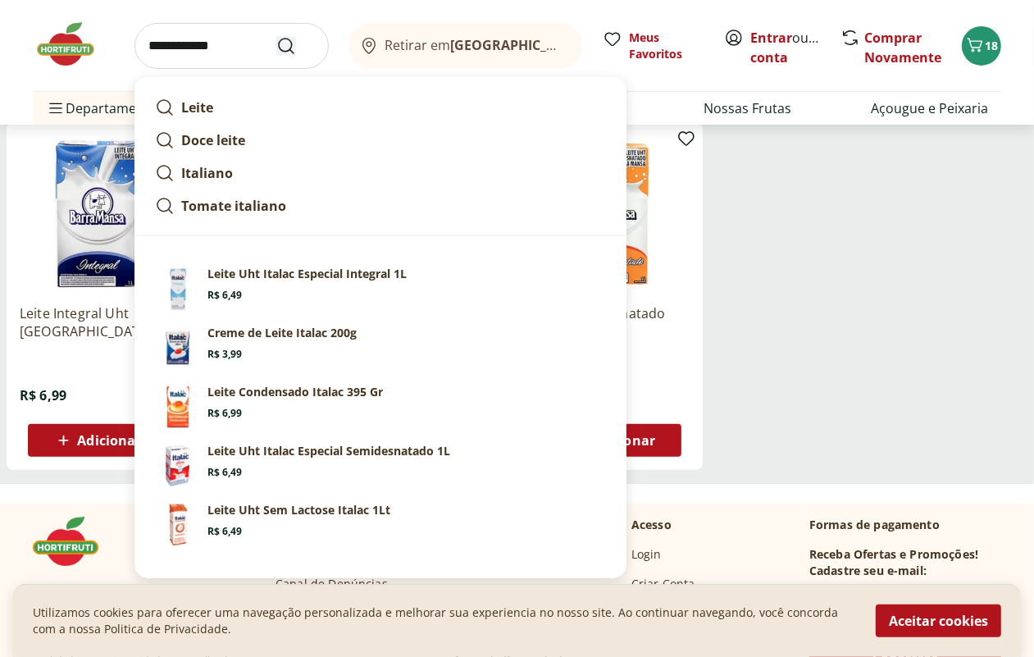
type input "**********"
click at [285, 38] on use "Submit Search" at bounding box center [286, 46] width 20 height 20
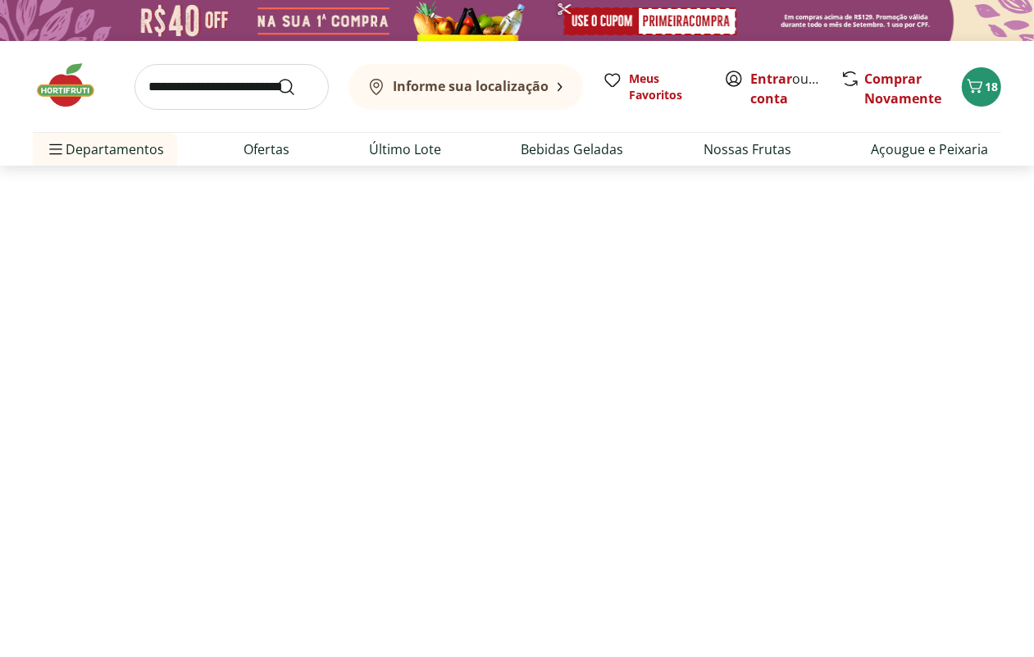
select select "**********"
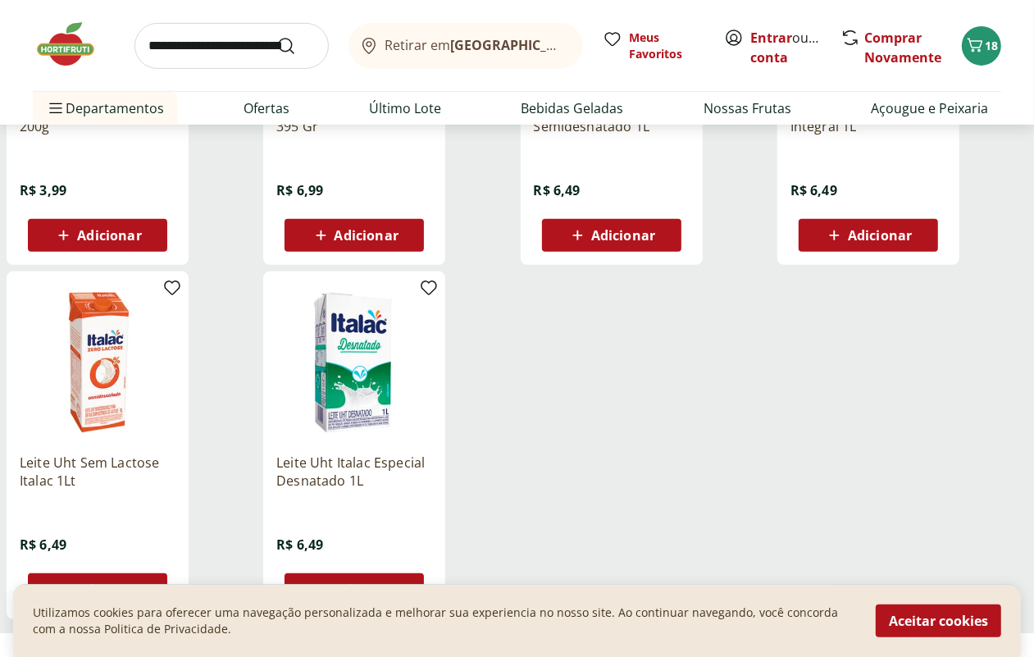
scroll to position [513, 0]
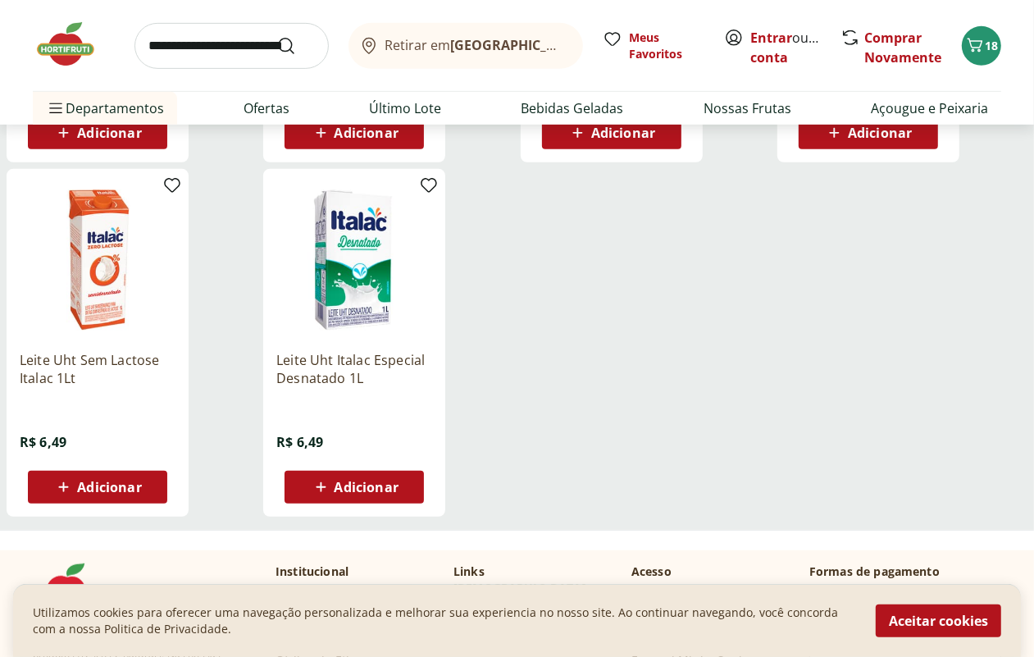
click at [141, 494] on span "Adicionar" at bounding box center [109, 487] width 64 height 13
click at [148, 491] on icon at bounding box center [144, 487] width 10 height 10
type input "*"
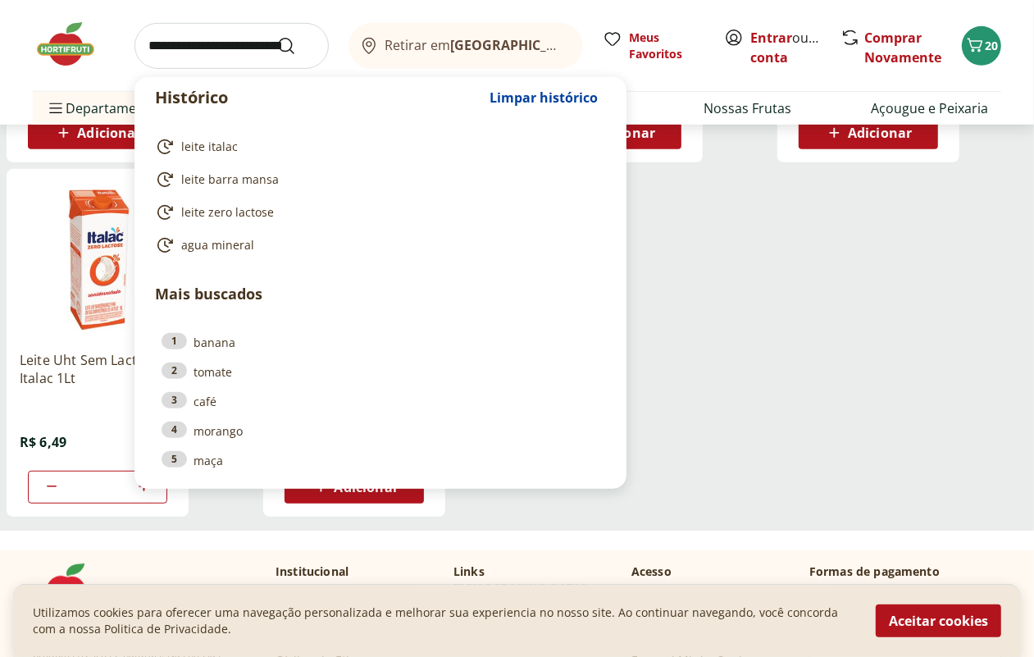
click at [201, 47] on input "search" at bounding box center [232, 46] width 194 height 46
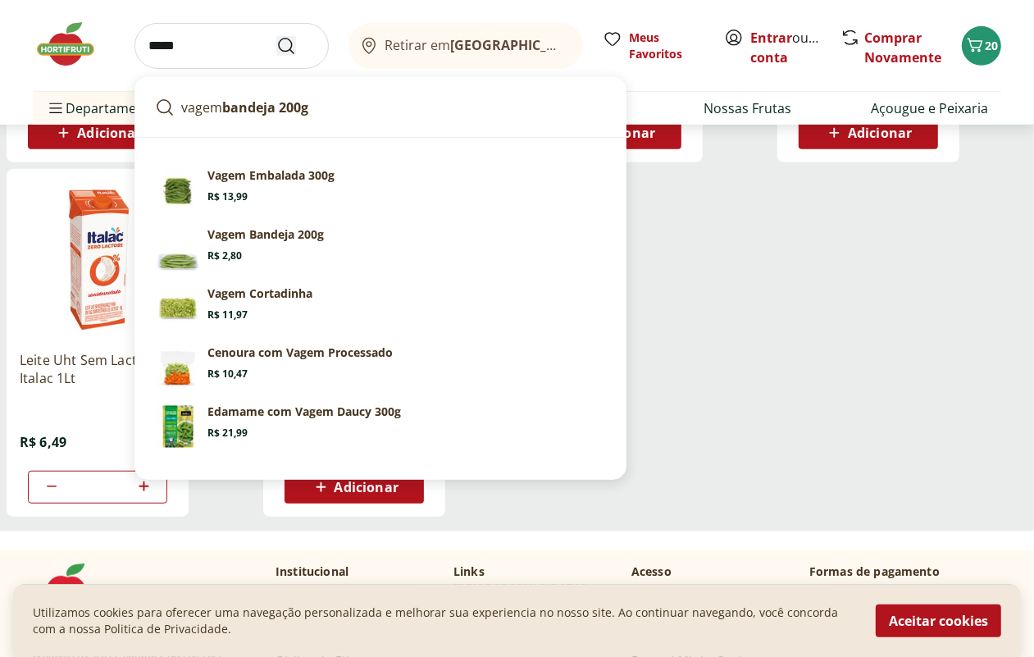
type input "*****"
click at [283, 45] on icon "Submit Search" at bounding box center [286, 46] width 20 height 20
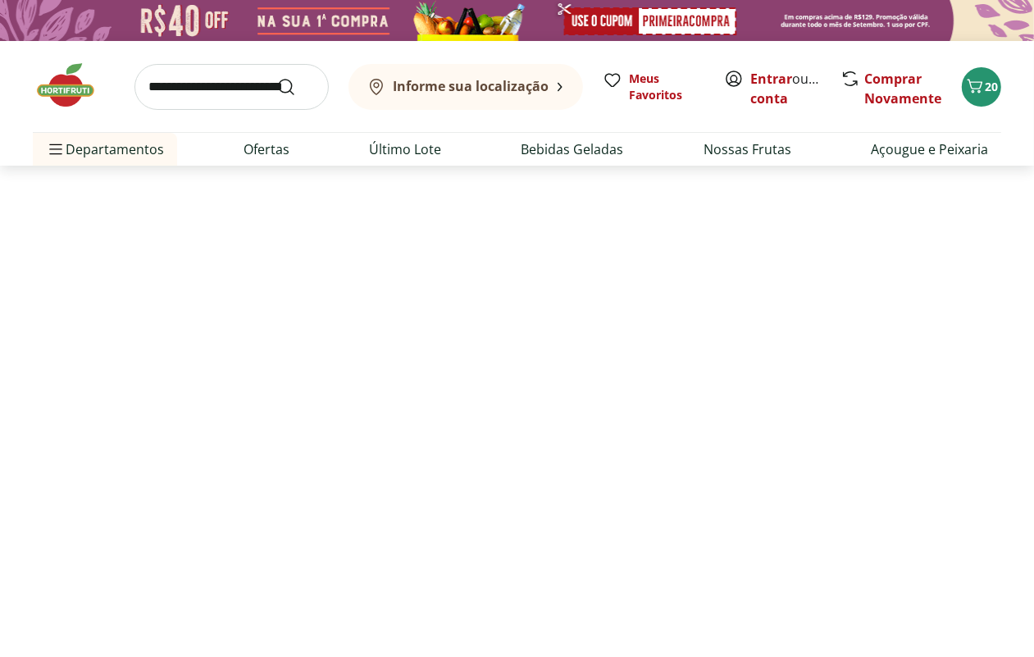
select select "**********"
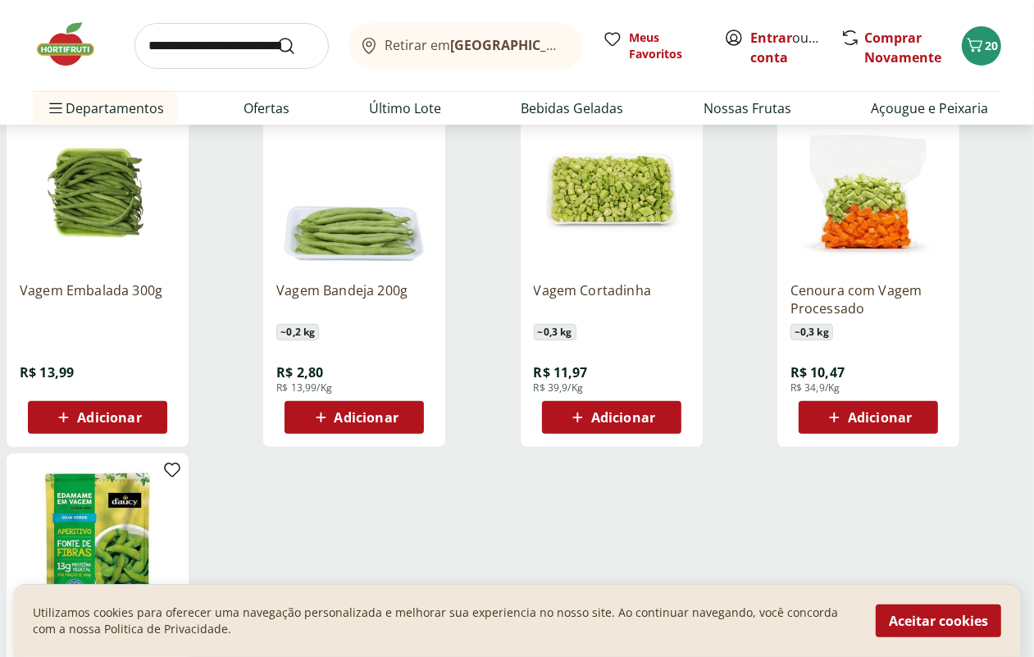
scroll to position [205, 0]
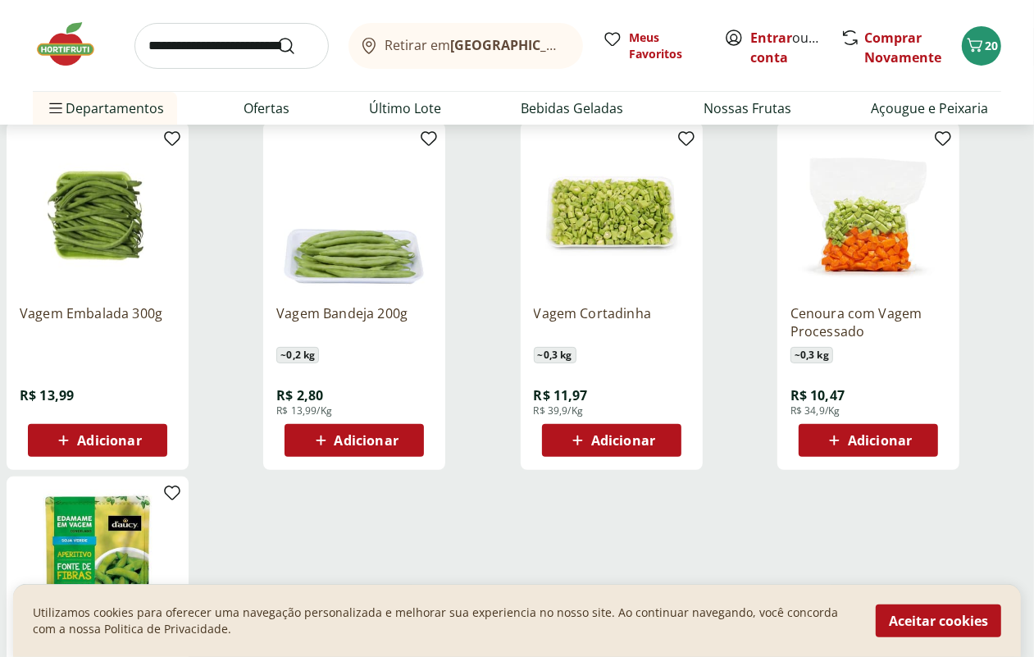
click at [655, 447] on span "Adicionar" at bounding box center [623, 440] width 64 height 13
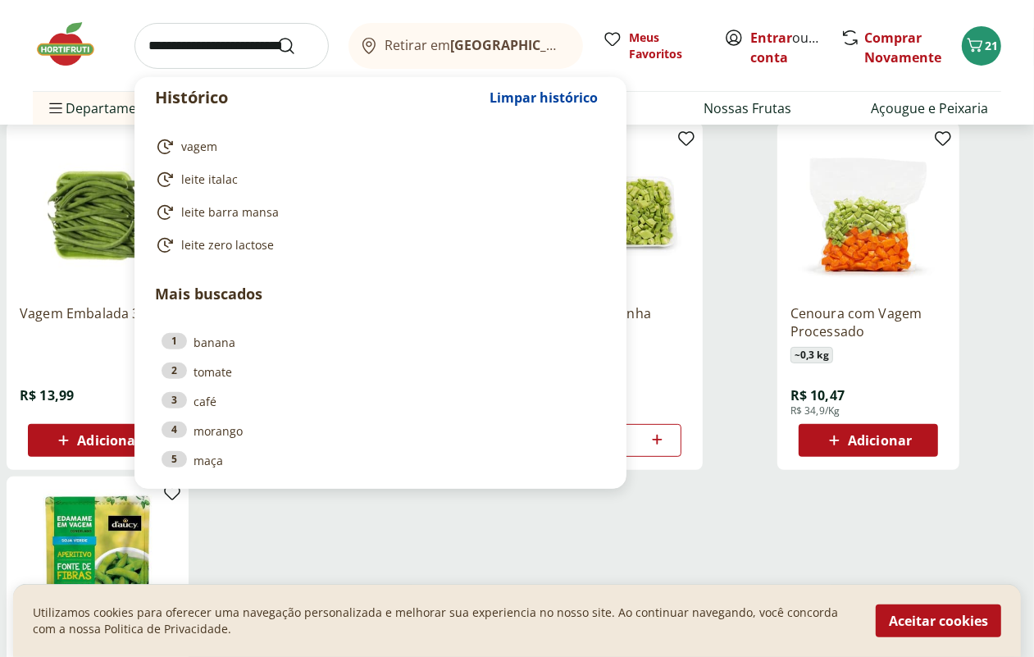
click at [223, 43] on input "search" at bounding box center [232, 46] width 194 height 46
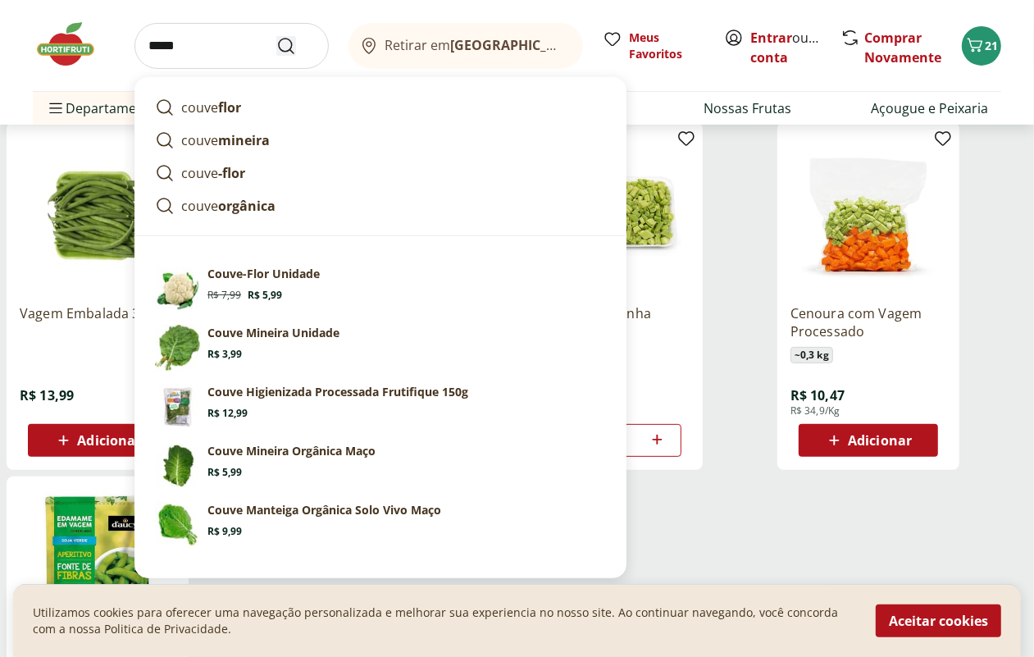
type input "*****"
click at [284, 45] on icon "Submit Search" at bounding box center [286, 46] width 20 height 20
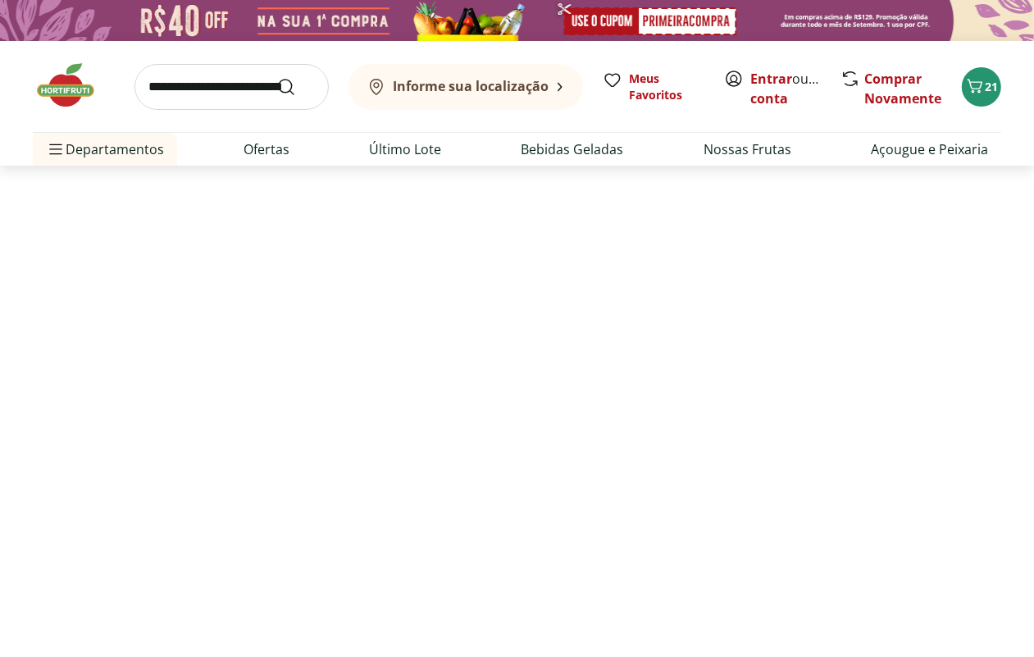
select select "**********"
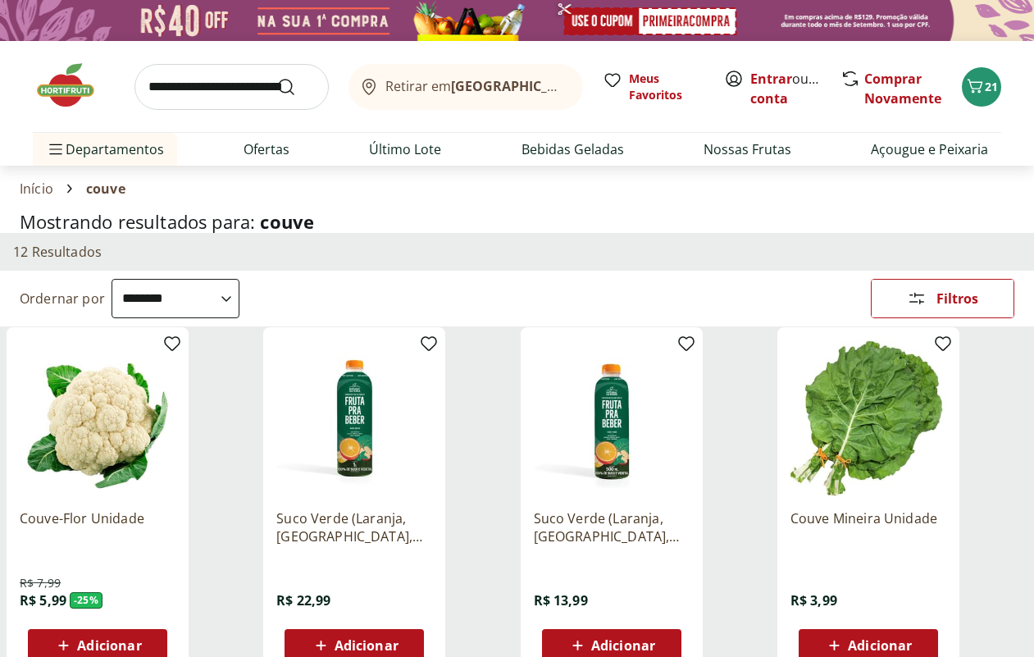
select select "**********"
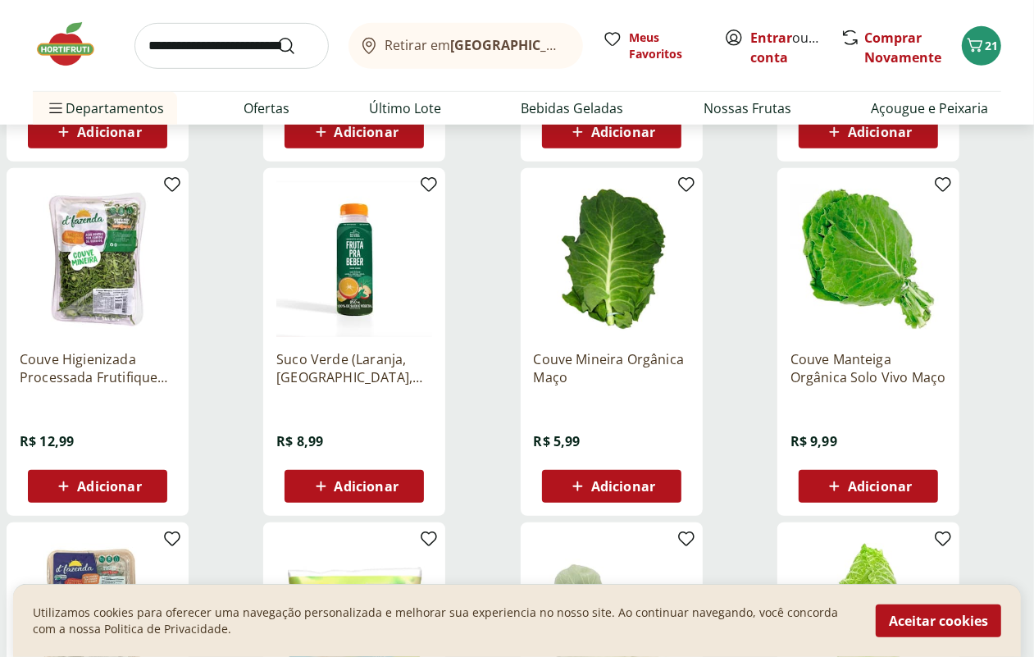
scroll to position [513, 0]
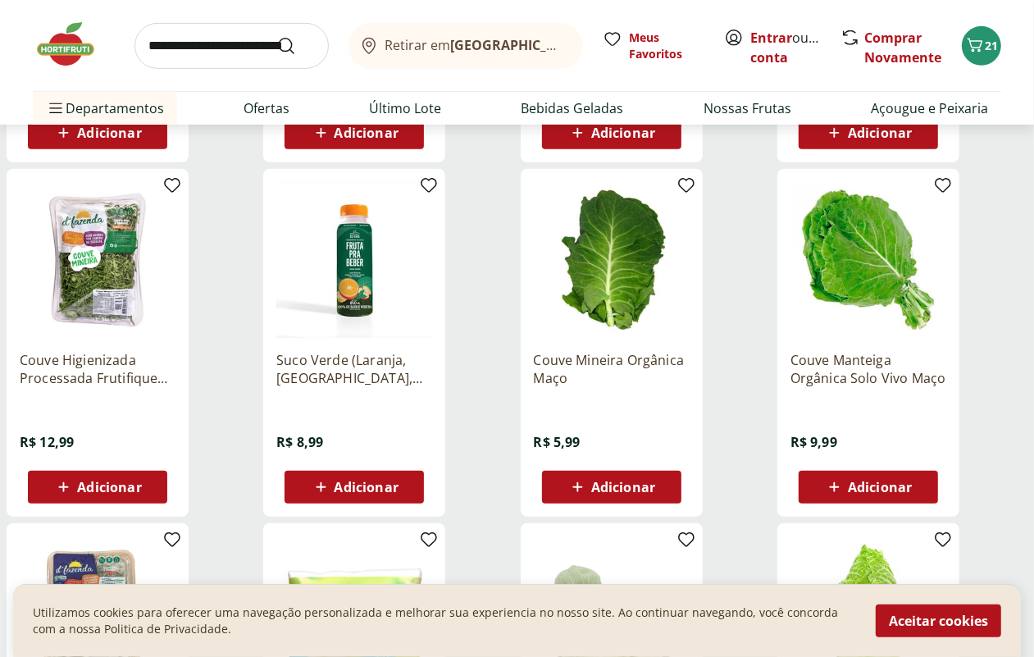
click at [176, 273] on img at bounding box center [98, 260] width 156 height 156
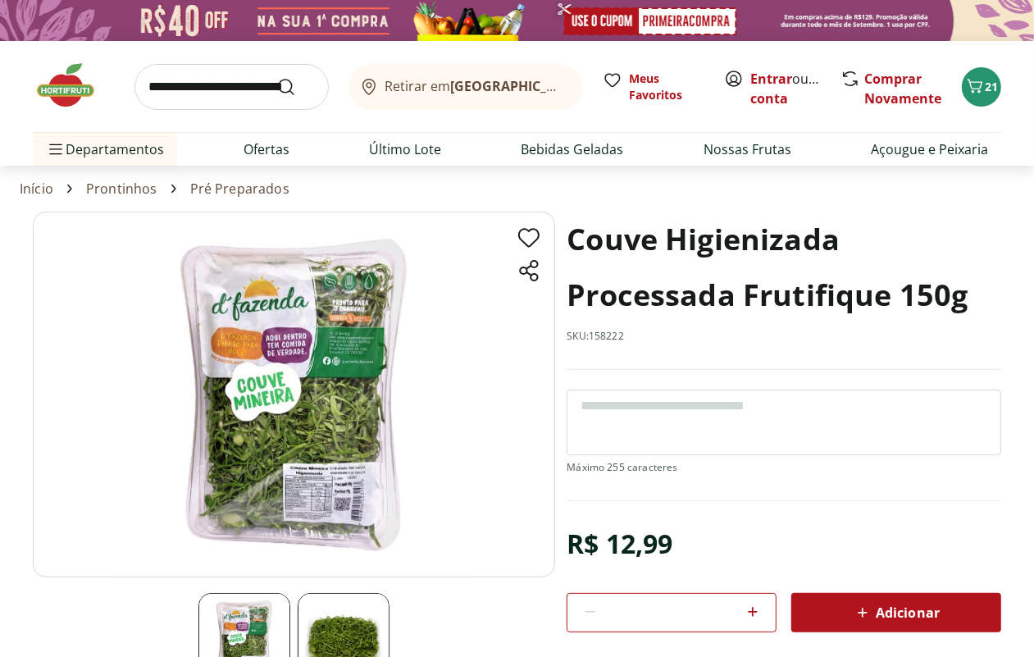
scroll to position [103, 0]
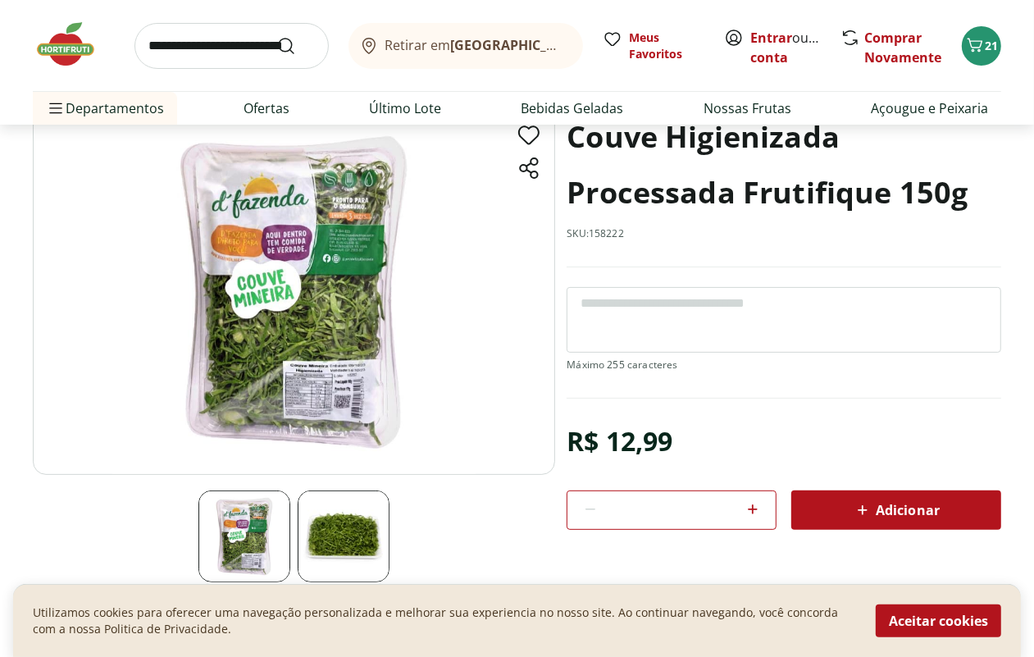
click at [341, 519] on img at bounding box center [344, 537] width 92 height 92
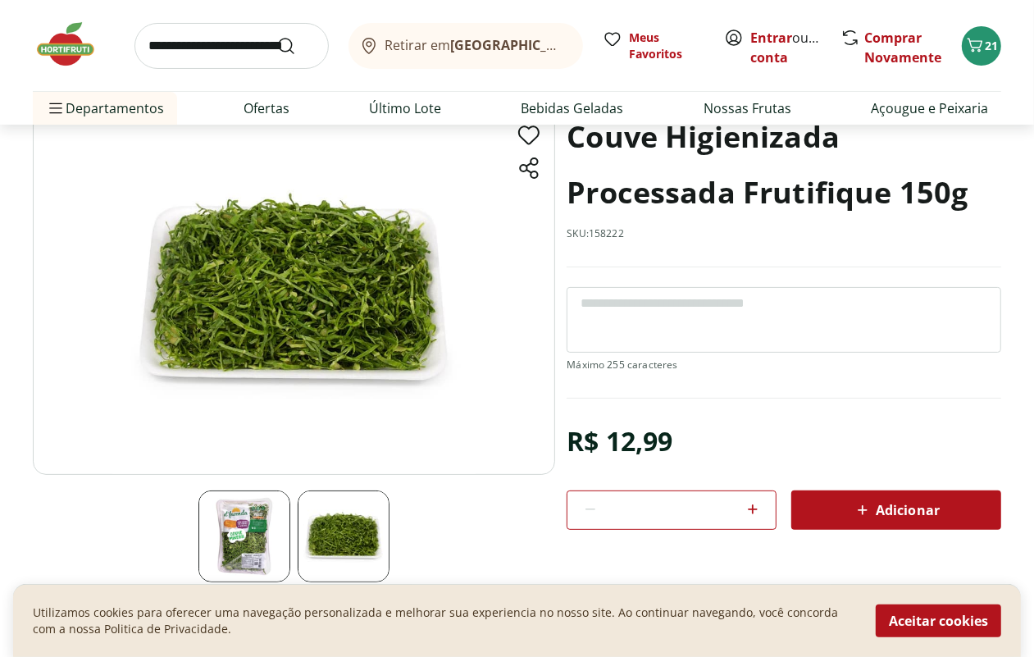
click at [863, 505] on icon at bounding box center [863, 510] width 20 height 20
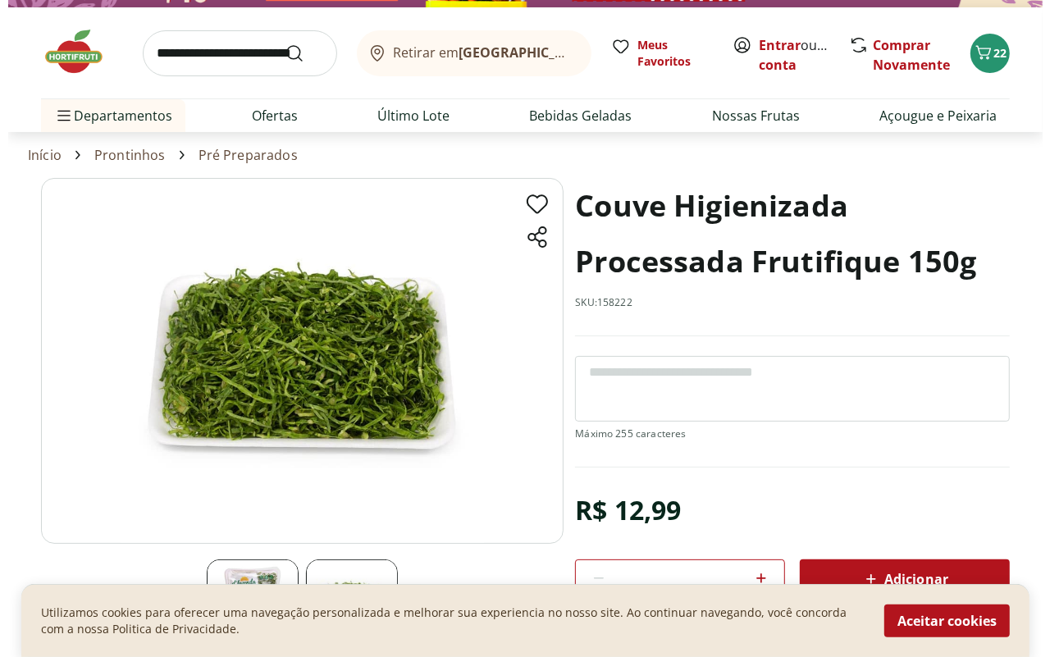
scroll to position [0, 0]
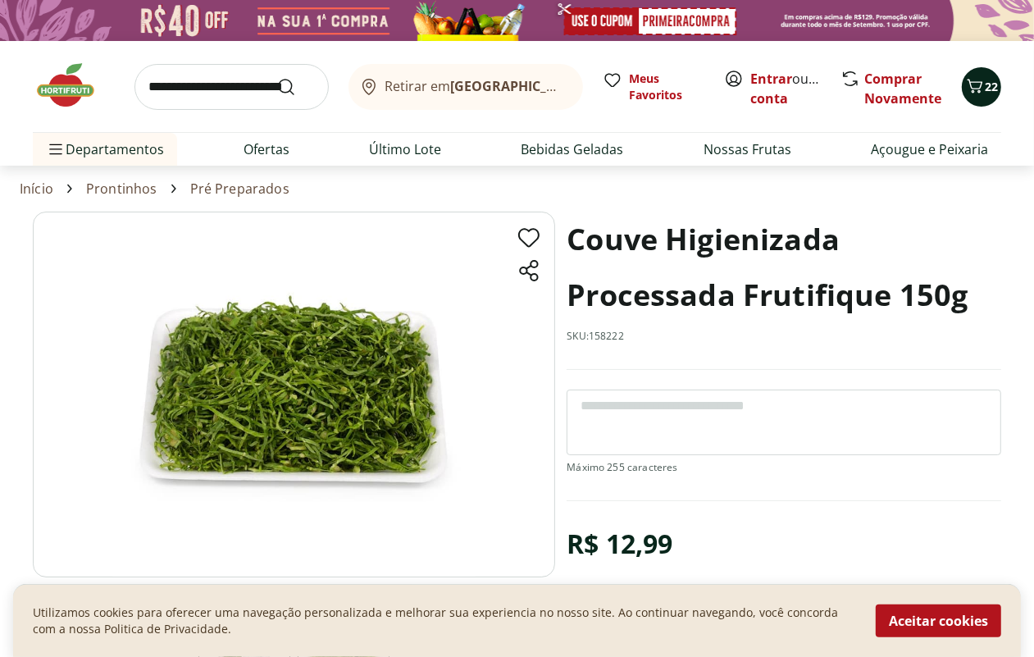
click at [978, 76] on icon "Carrinho" at bounding box center [976, 86] width 20 height 20
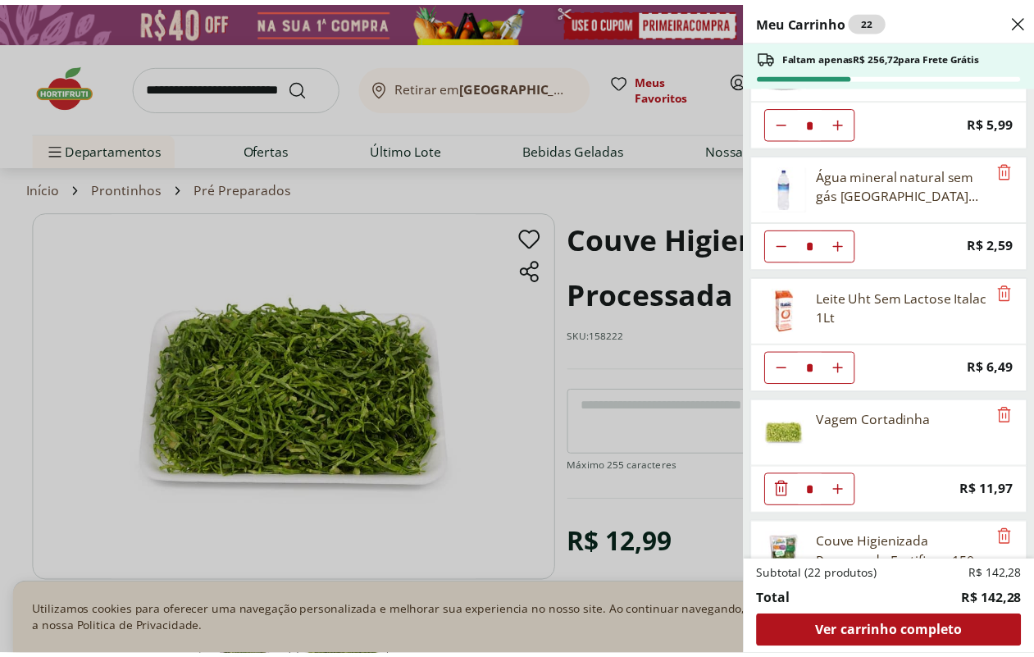
scroll to position [1020, 0]
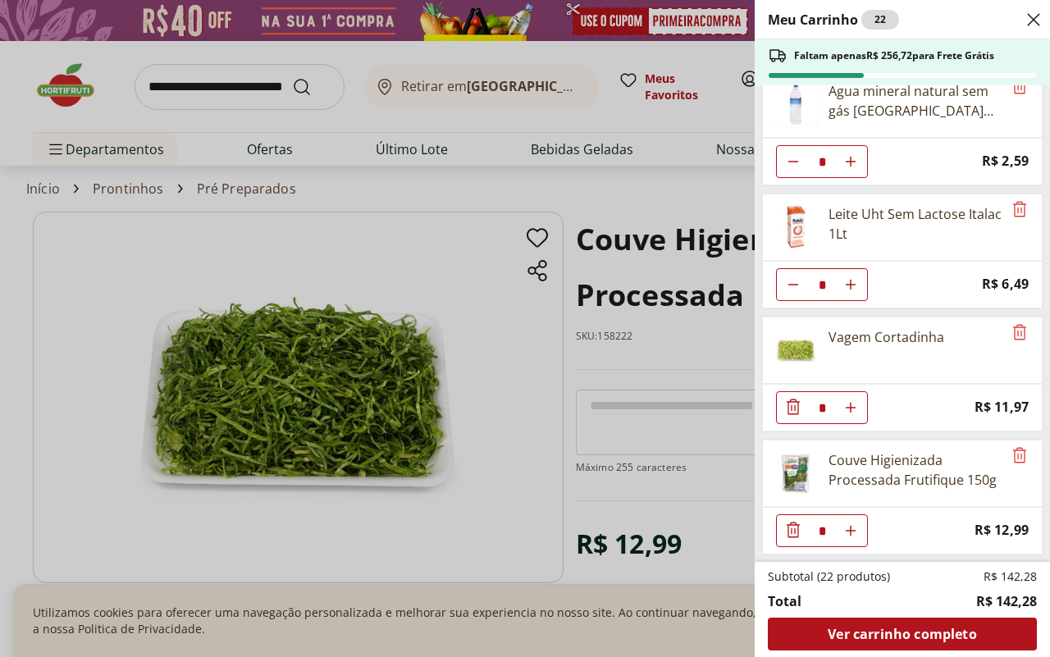
click at [1030, 19] on icon "Close" at bounding box center [1034, 20] width 20 height 20
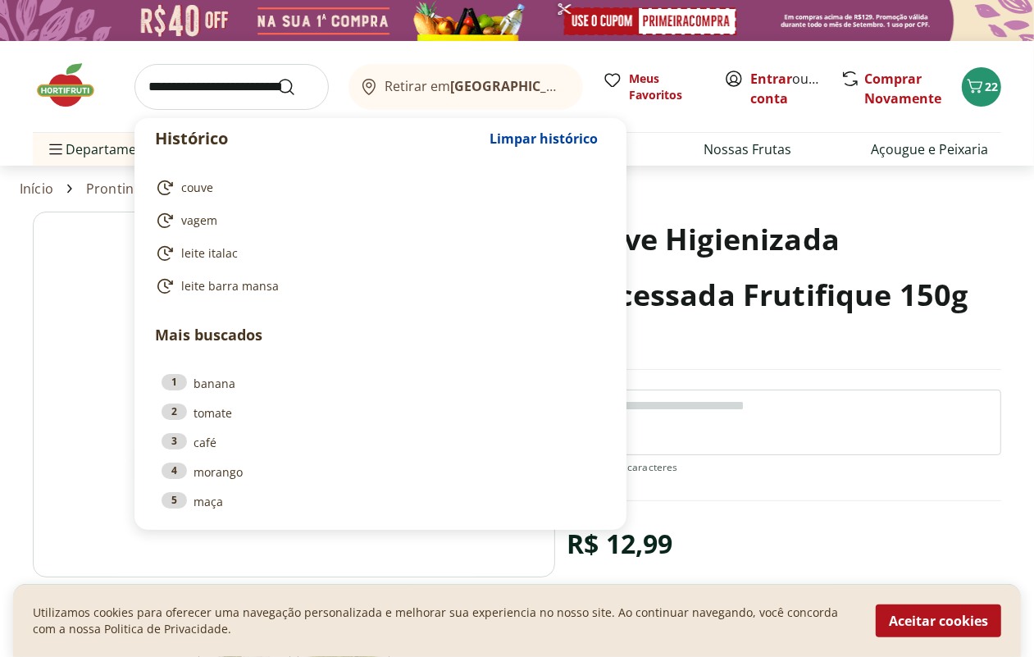
click at [203, 84] on input "search" at bounding box center [232, 87] width 194 height 46
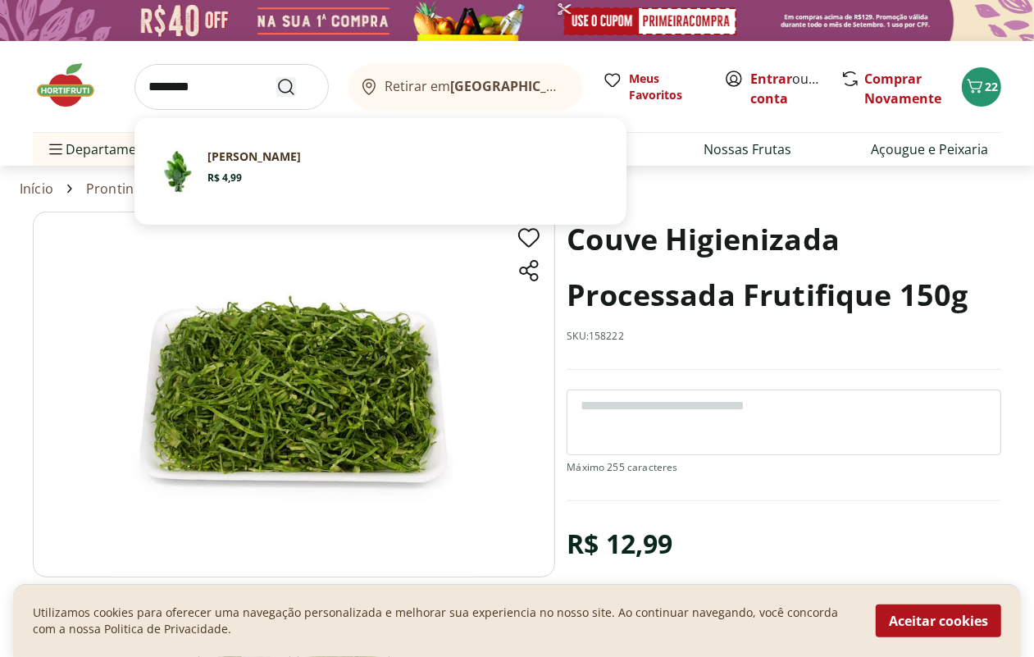
type input "********"
click at [289, 89] on icon "Submit Search" at bounding box center [286, 87] width 20 height 20
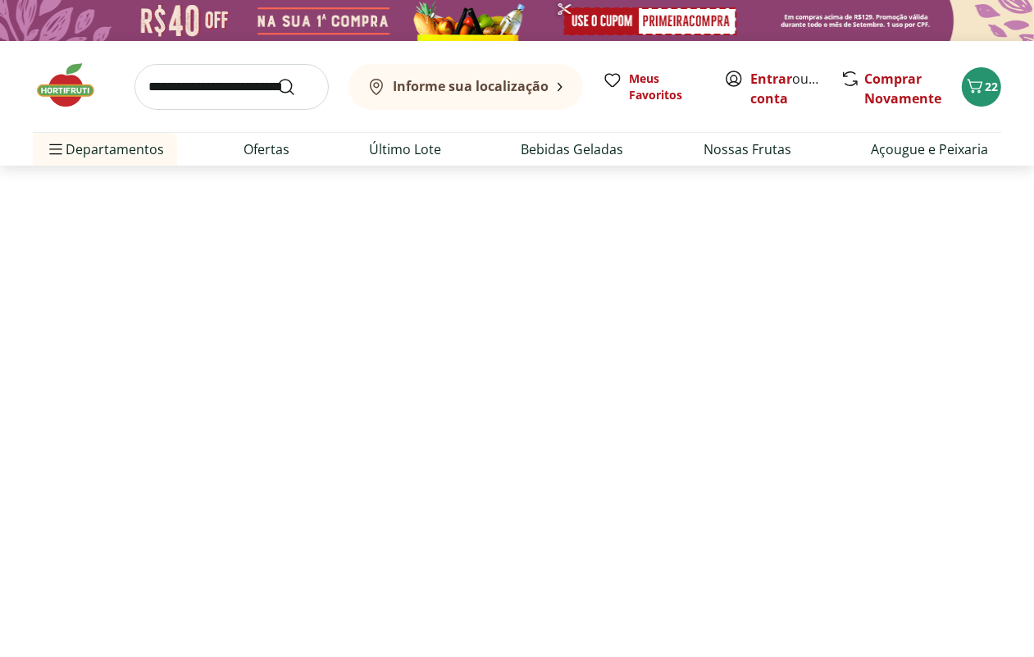
select select "**********"
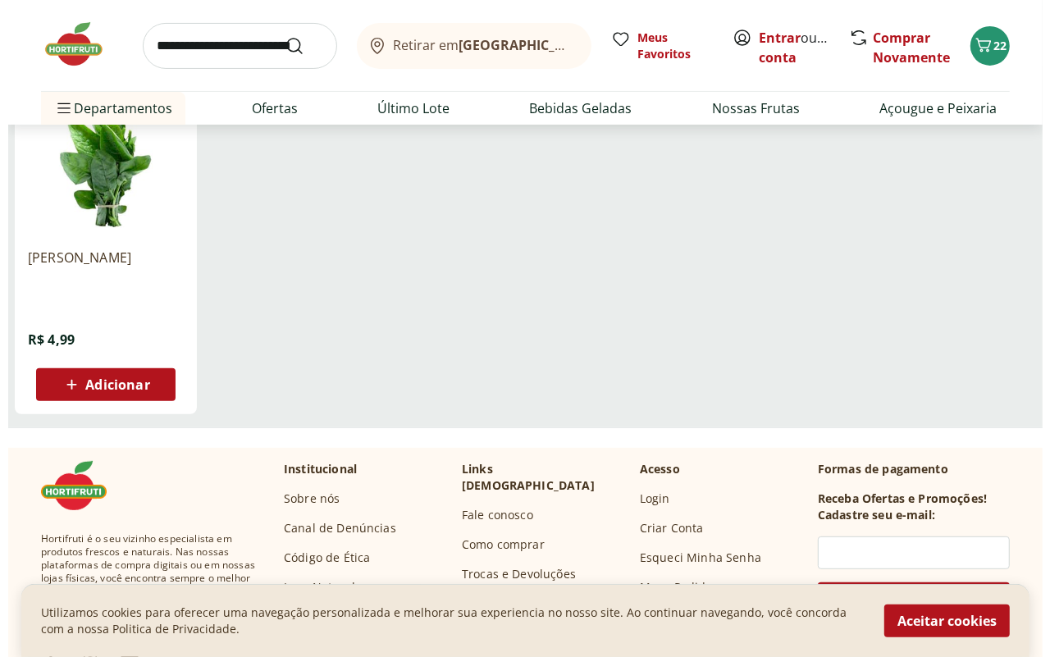
scroll to position [308, 0]
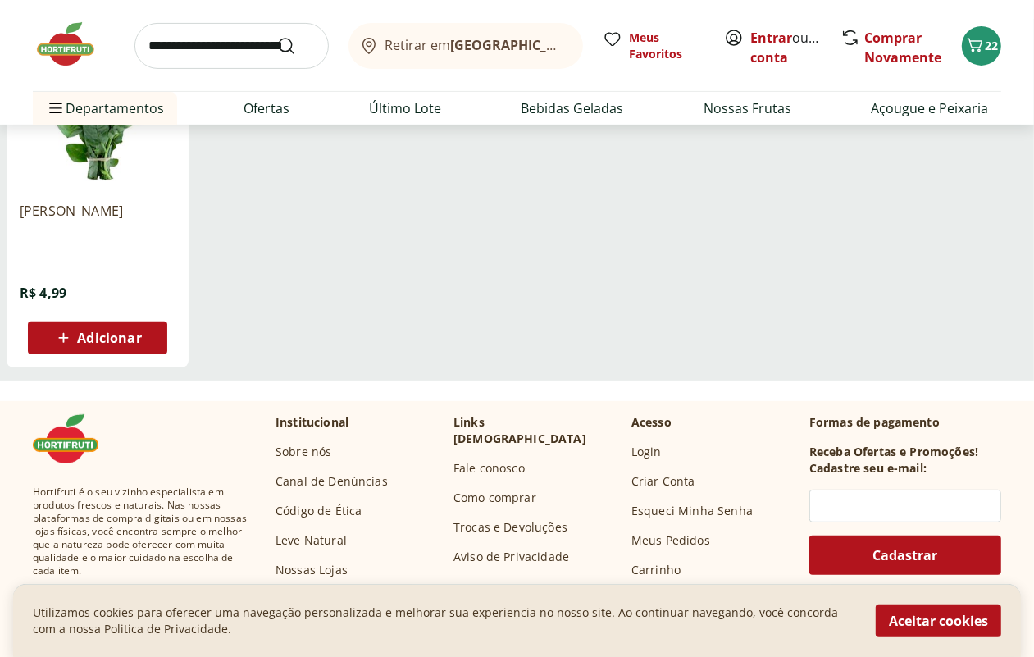
click at [141, 343] on span "Adicionar" at bounding box center [109, 337] width 64 height 13
click at [154, 340] on icon at bounding box center [144, 337] width 21 height 20
type input "*"
click at [987, 48] on span "24" at bounding box center [991, 46] width 13 height 16
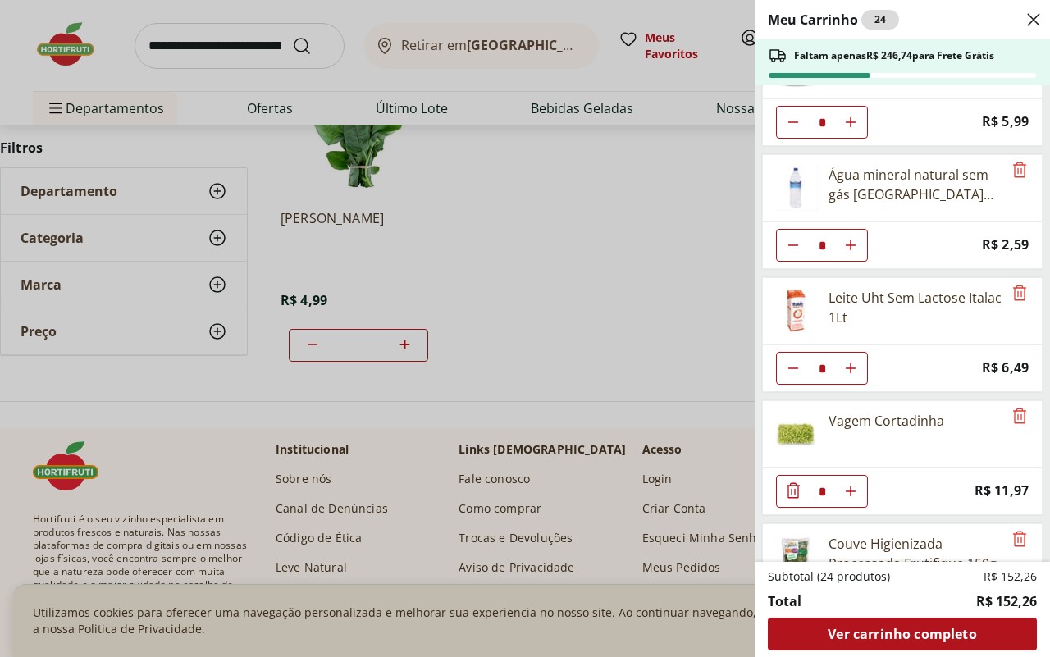
scroll to position [1144, 0]
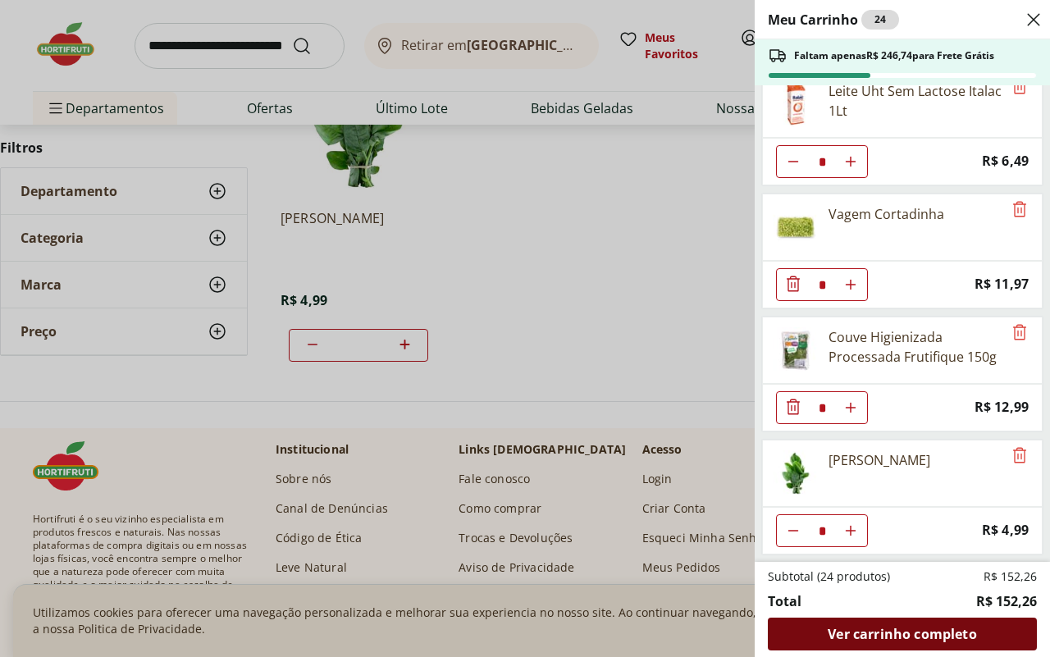
click at [893, 632] on span "Ver carrinho completo" at bounding box center [902, 634] width 148 height 13
